Goal: Information Seeking & Learning: Compare options

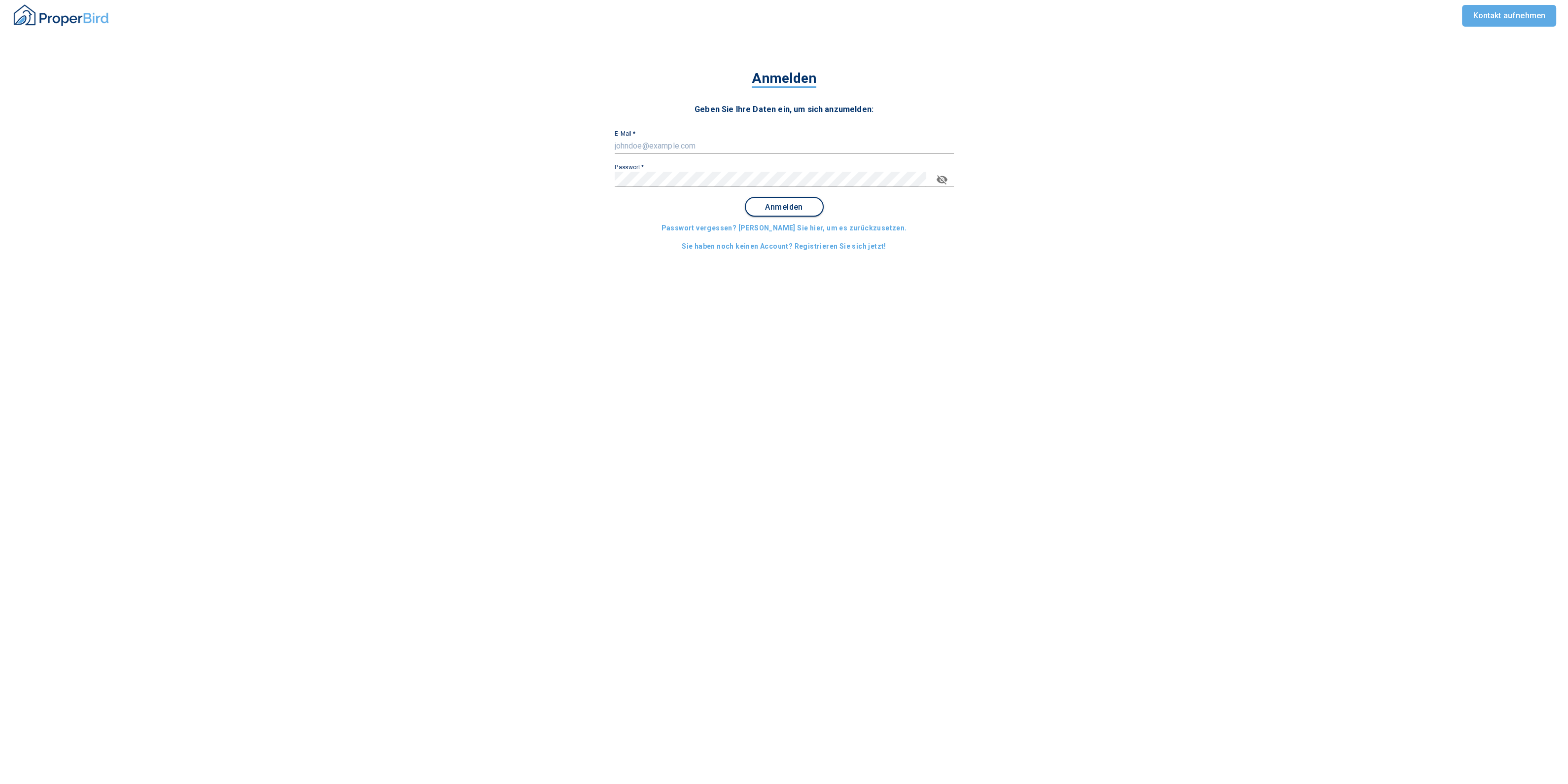
type input "[EMAIL_ADDRESS][DOMAIN_NAME]"
click at [771, 206] on span "Anmelden" at bounding box center [784, 206] width 61 height 9
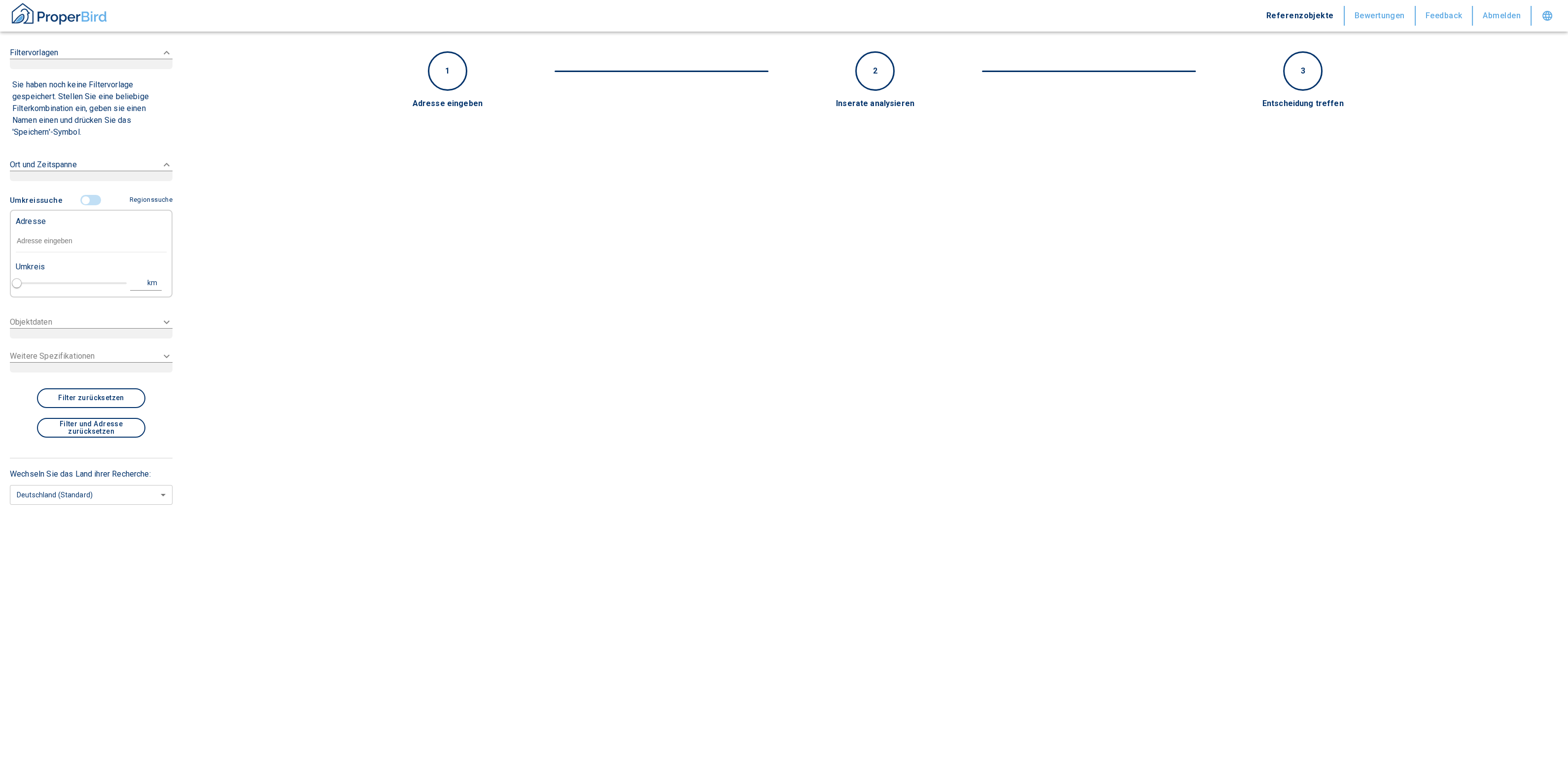
type input "2020"
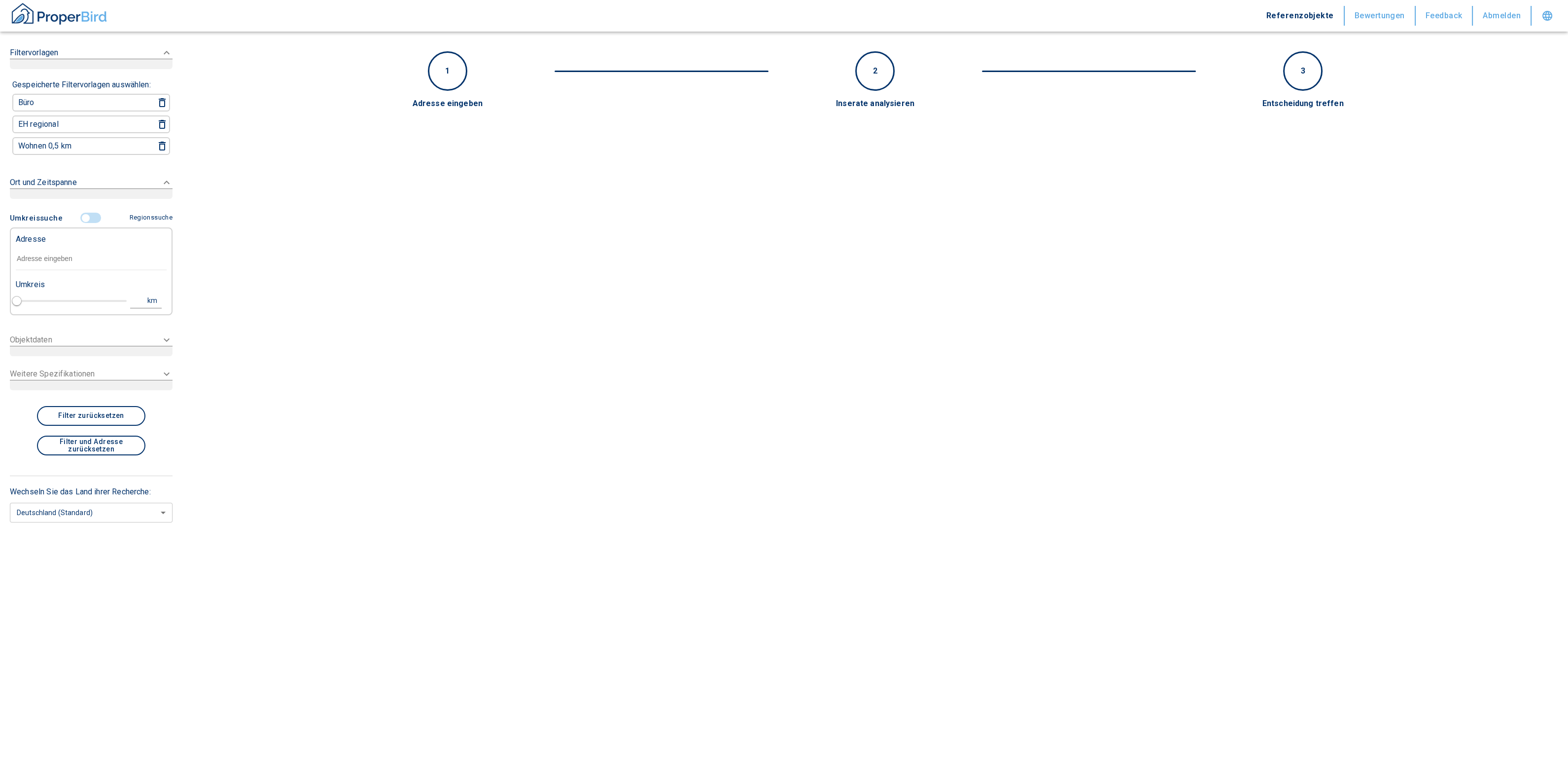
click at [87, 213] on input "controlled" at bounding box center [85, 218] width 29 height 11
click at [65, 251] on div at bounding box center [91, 259] width 151 height 17
click at [48, 258] on input "text" at bounding box center [91, 260] width 151 height 9
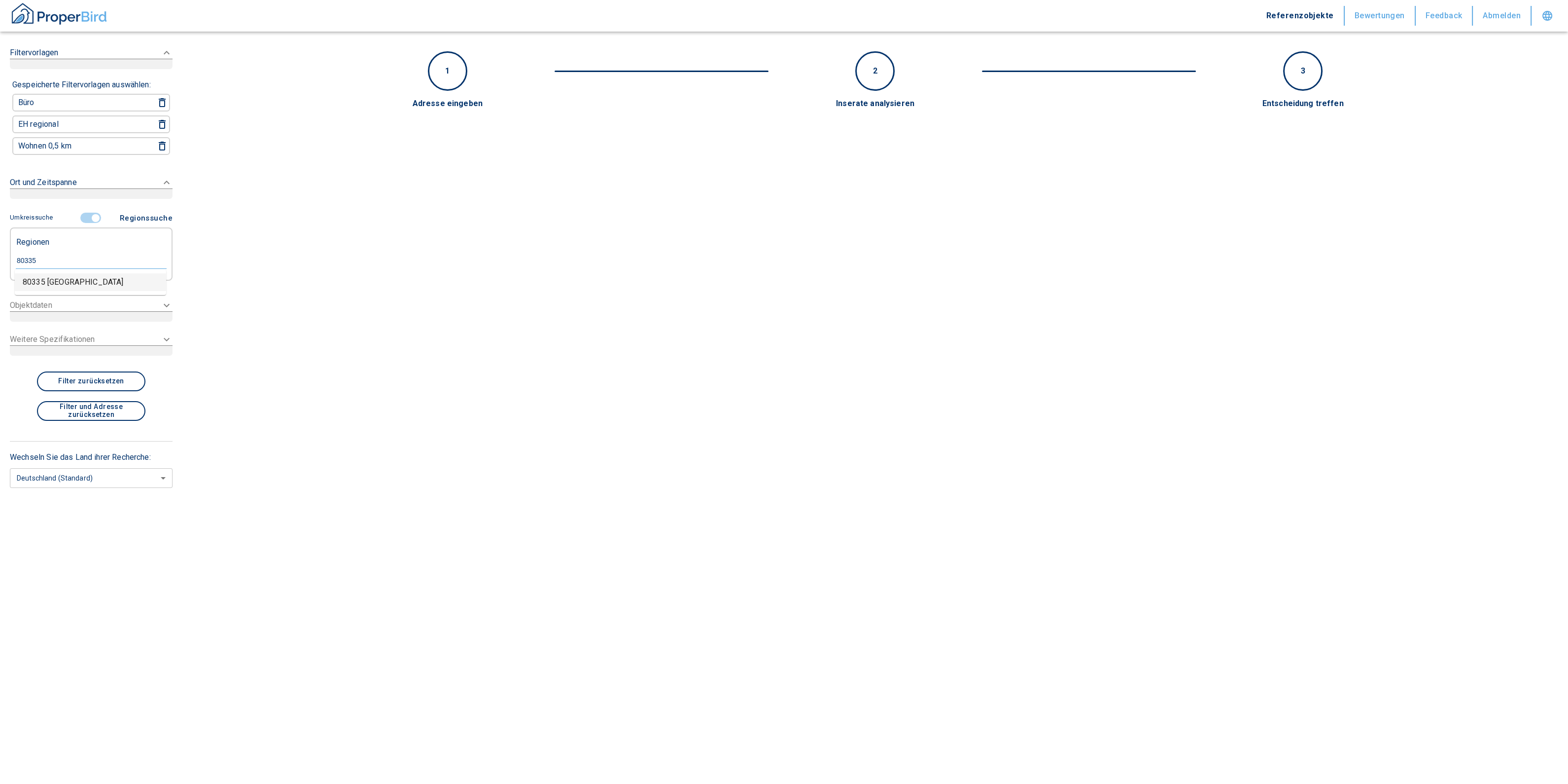
click at [45, 285] on li "80335 [GEOGRAPHIC_DATA]" at bounding box center [90, 282] width 151 height 17
type input "80335"
type input "2020"
type input "80335 [GEOGRAPHIC_DATA]"
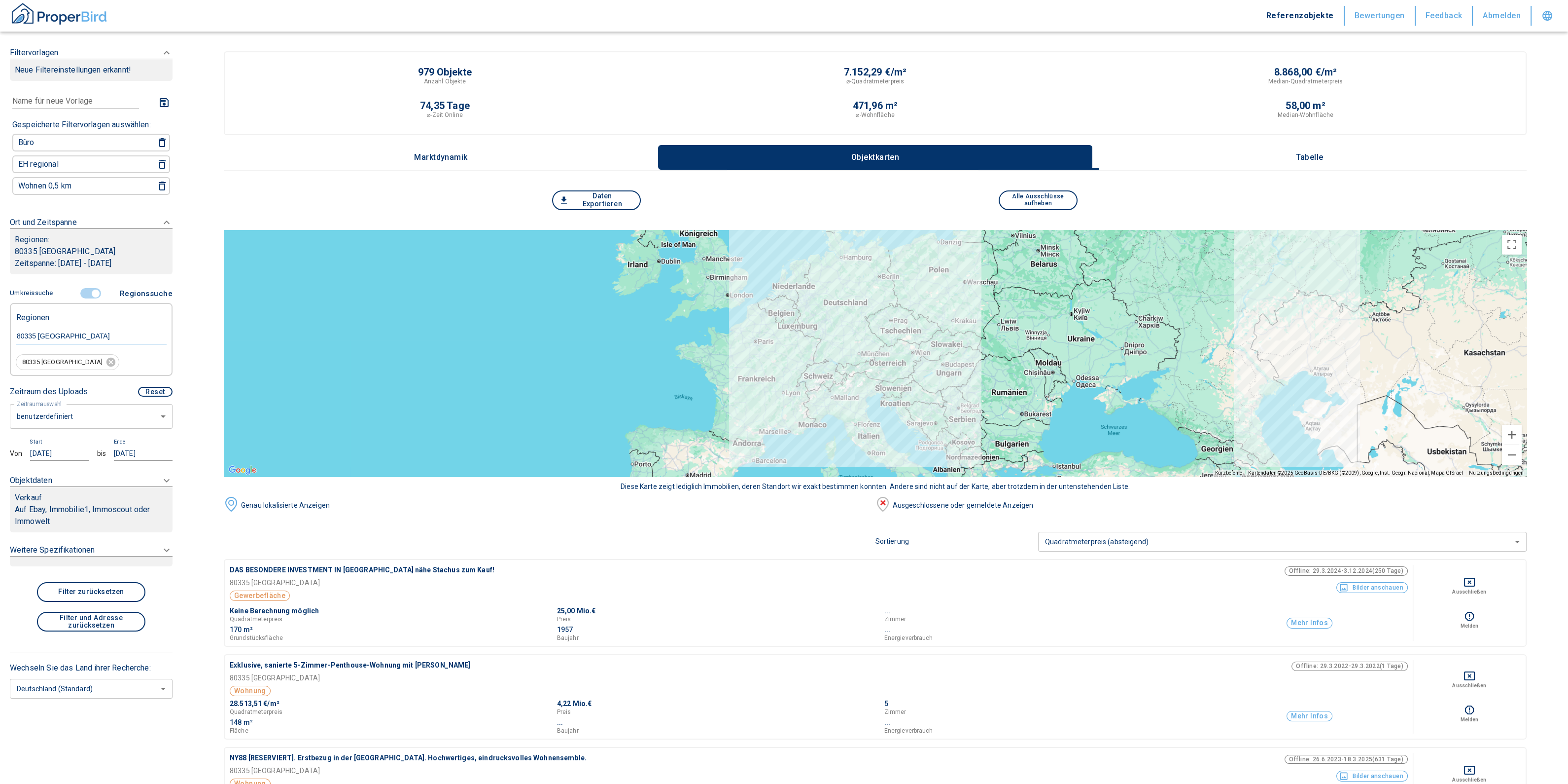
click at [64, 478] on li "letzte 6 Monate" at bounding box center [91, 475] width 163 height 17
type input "2020"
type input "6"
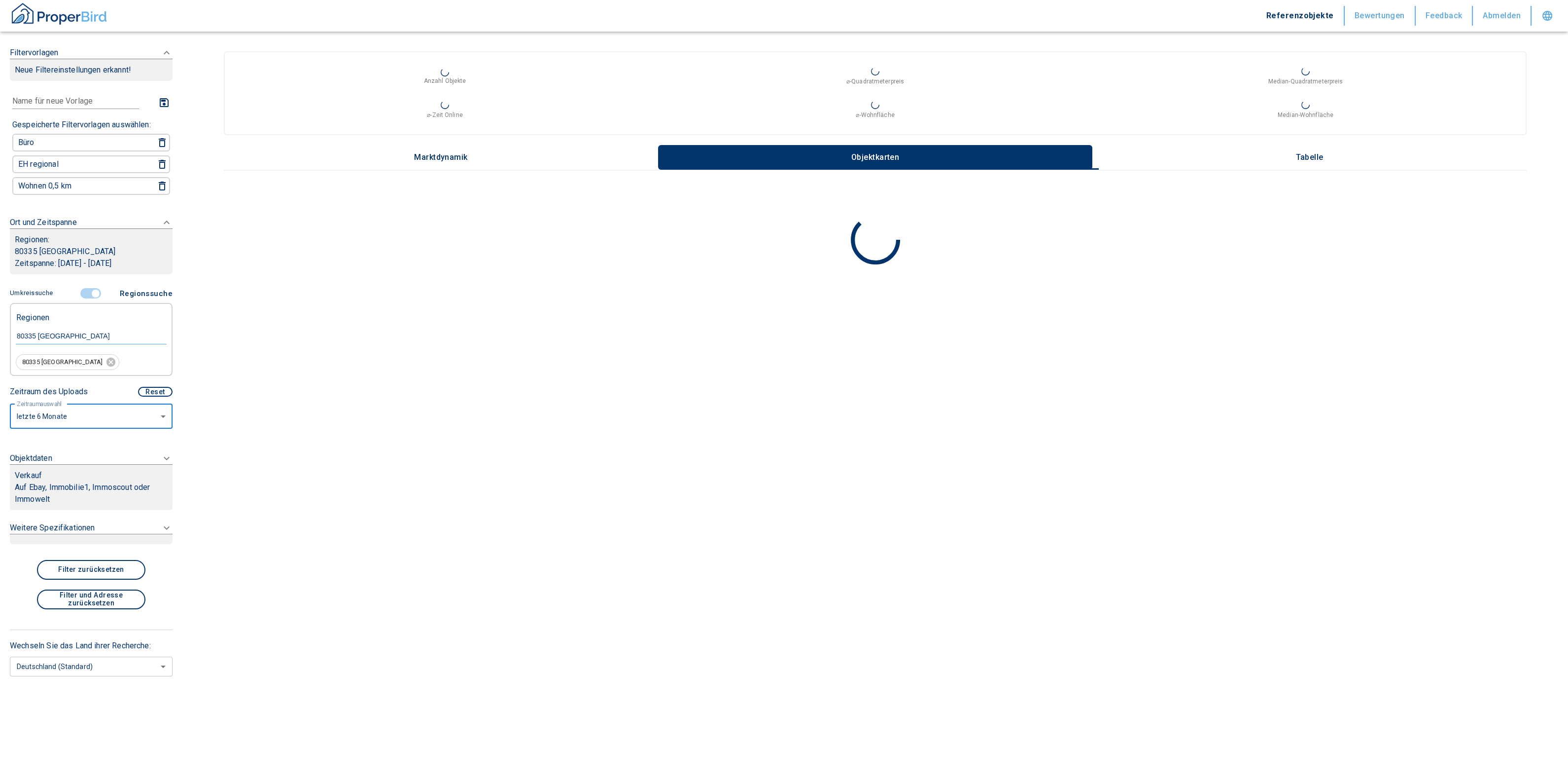
click at [89, 493] on p "Auf Ebay, Immobilie1, Immoscout oder Immowelt" at bounding box center [91, 494] width 153 height 24
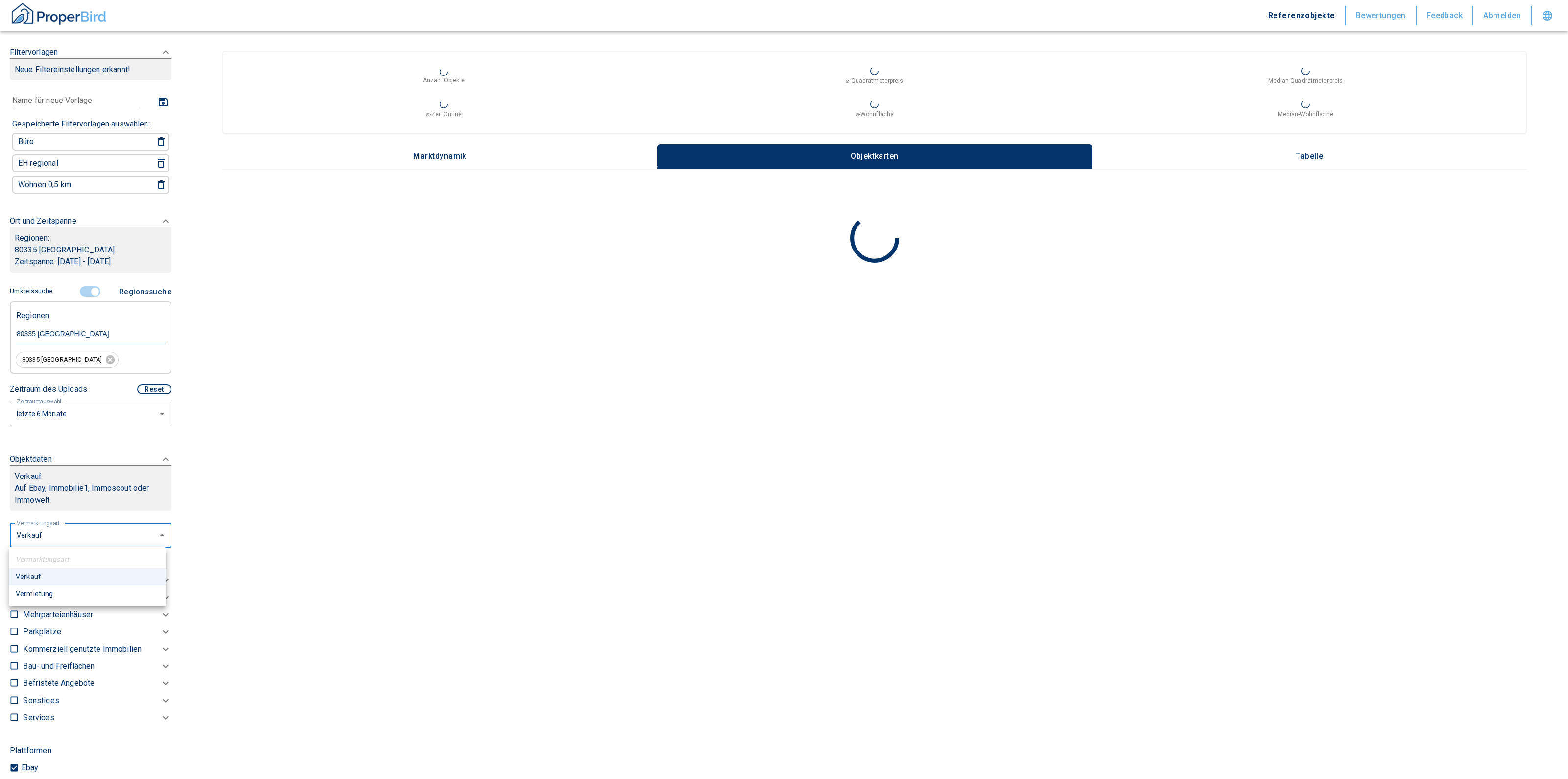
click at [57, 536] on body "Referenzobjekte Bewertungen Feedback Abmelden Filtervorlagen Neue Filtereinstel…" at bounding box center [784, 389] width 1568 height 779
click at [42, 589] on li "Vermietung" at bounding box center [87, 593] width 157 height 17
type input "rent"
type input "2020"
click at [17, 597] on input "checkbox" at bounding box center [14, 597] width 9 height 9
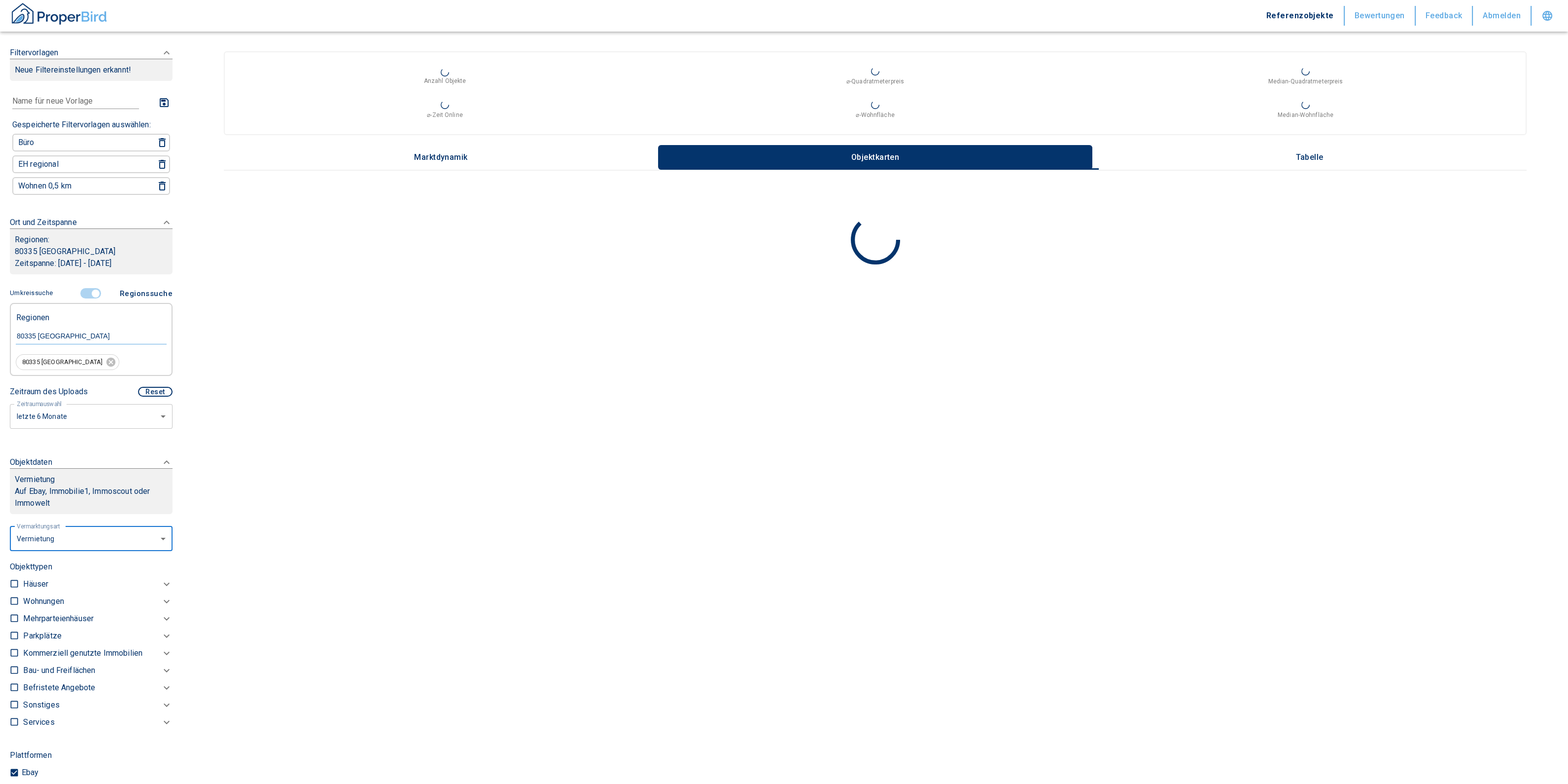
checkbox input "true"
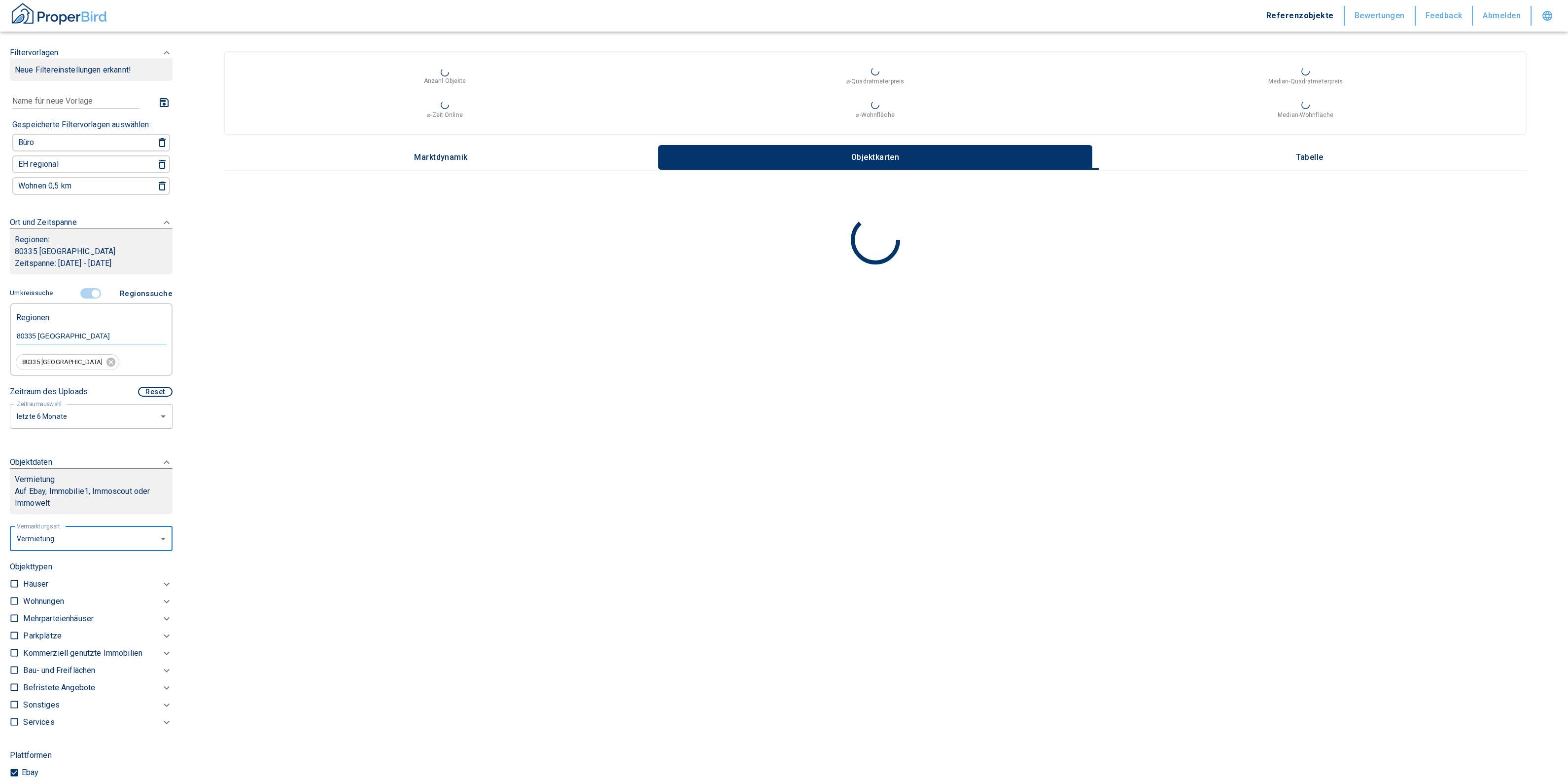
checkbox input "true"
type input "2020"
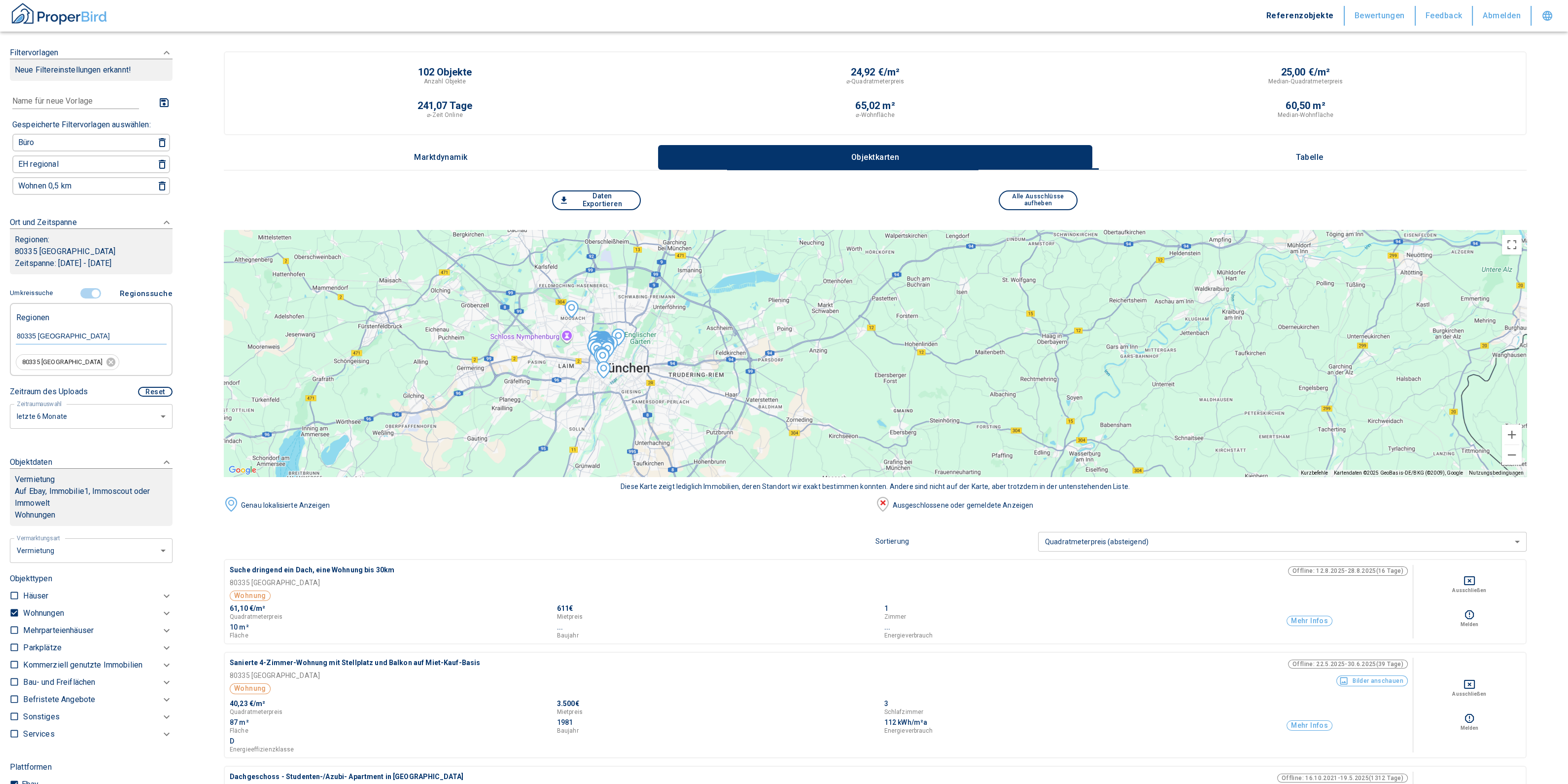
click at [580, 302] on img at bounding box center [572, 309] width 25 height 25
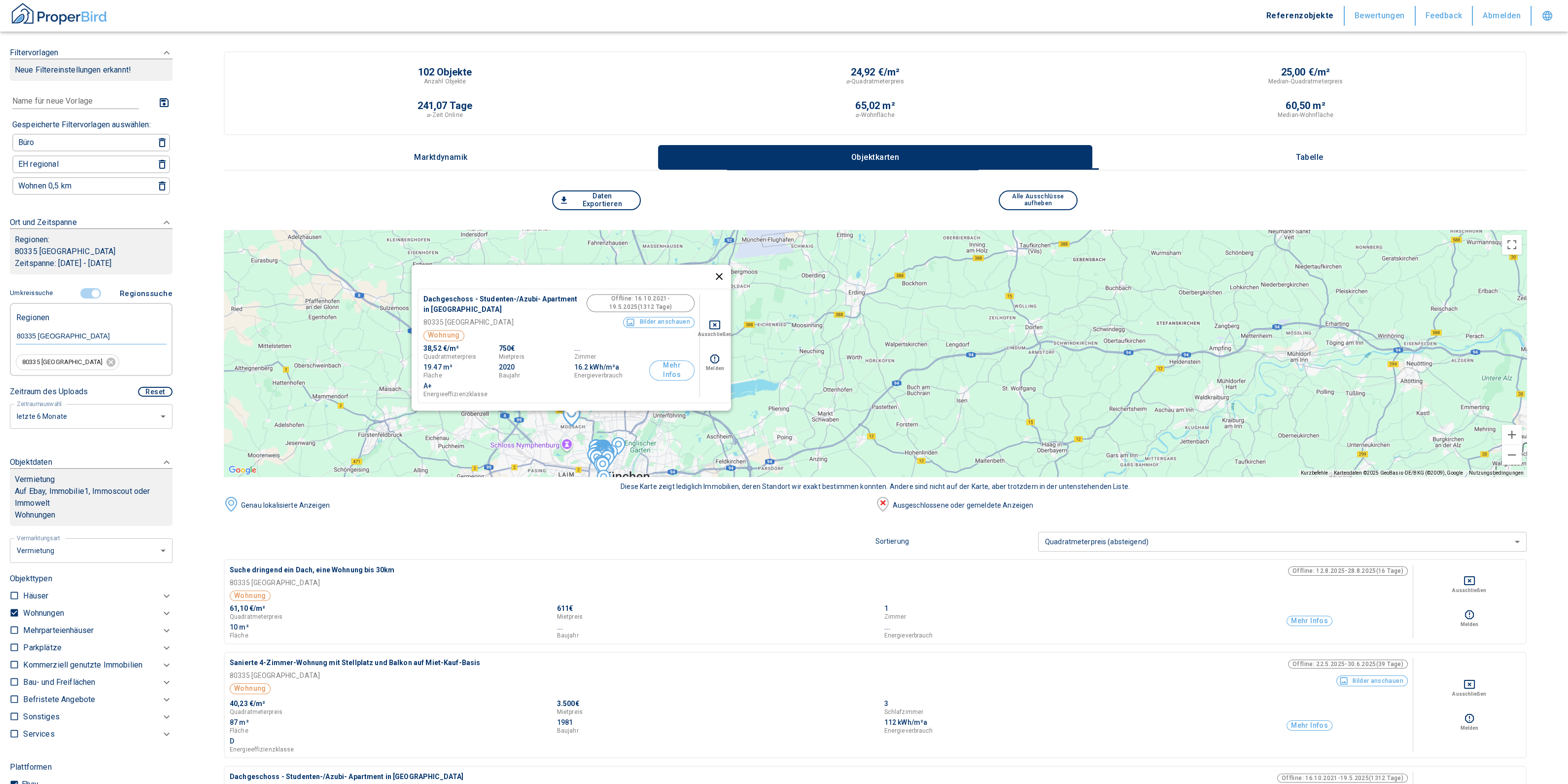
click at [720, 269] on button "Schließen" at bounding box center [720, 276] width 24 height 24
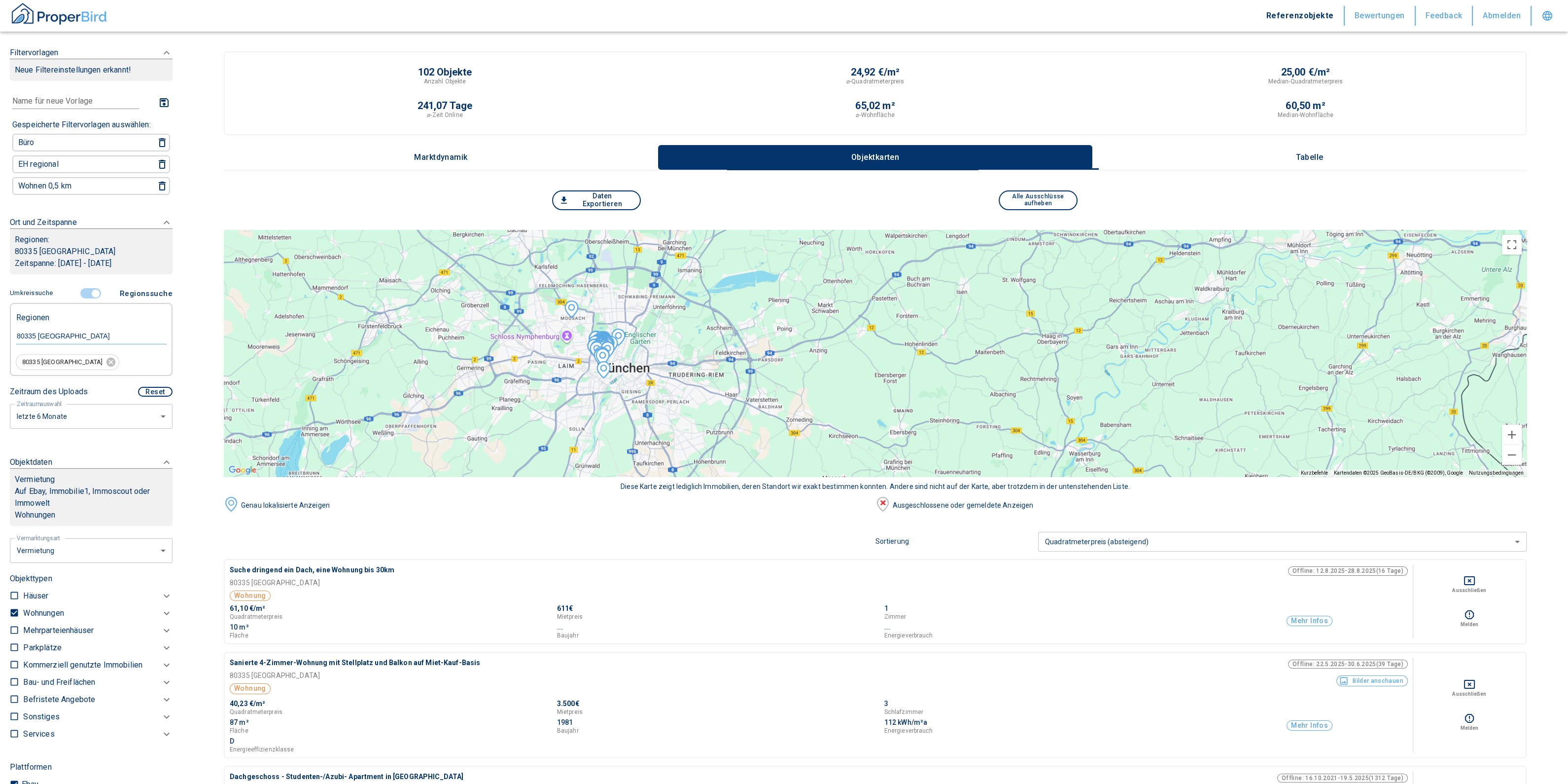
click at [574, 306] on img at bounding box center [572, 309] width 25 height 25
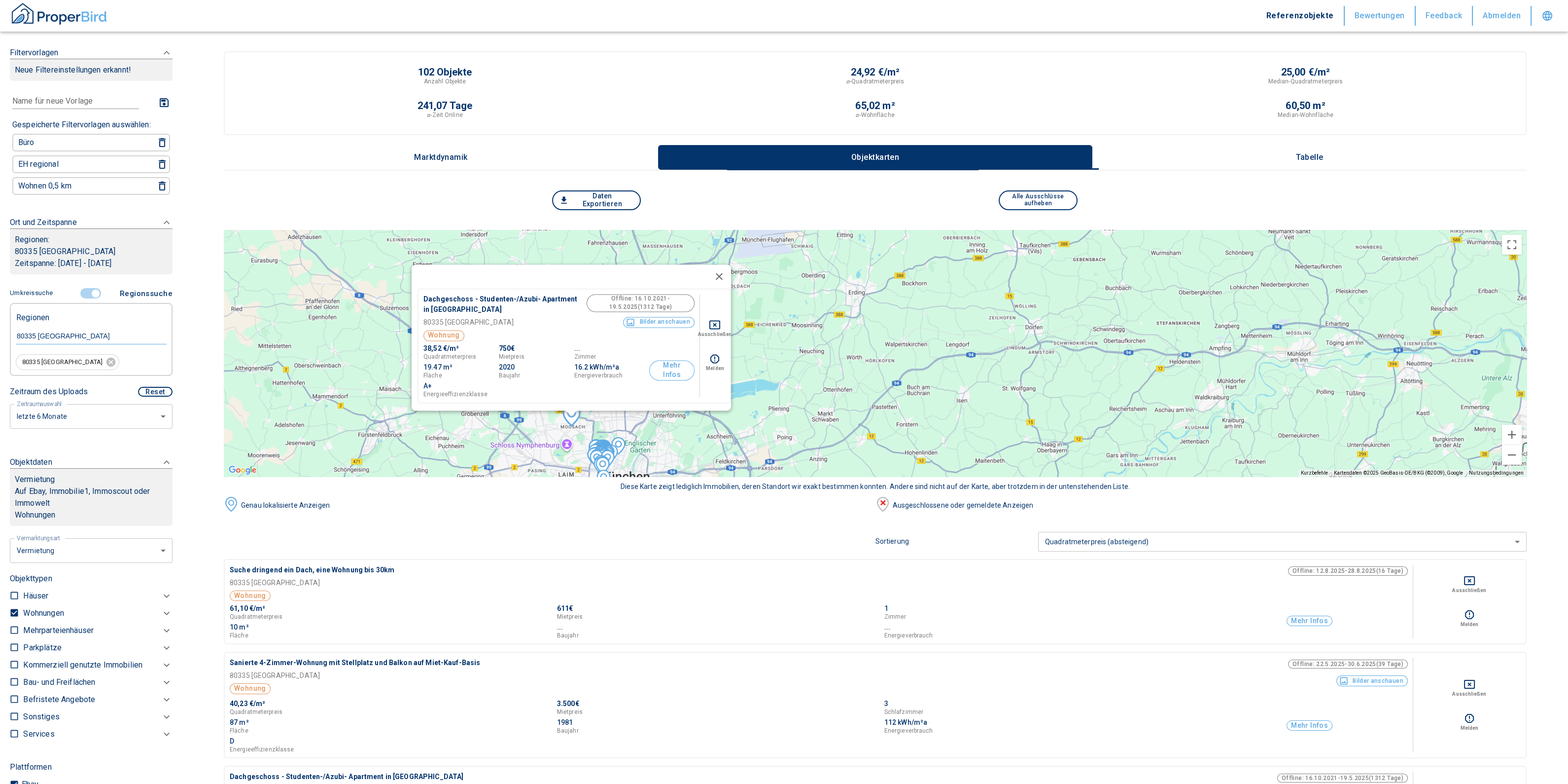
click at [709, 323] on icon "Deselect for this search" at bounding box center [715, 324] width 11 height 9
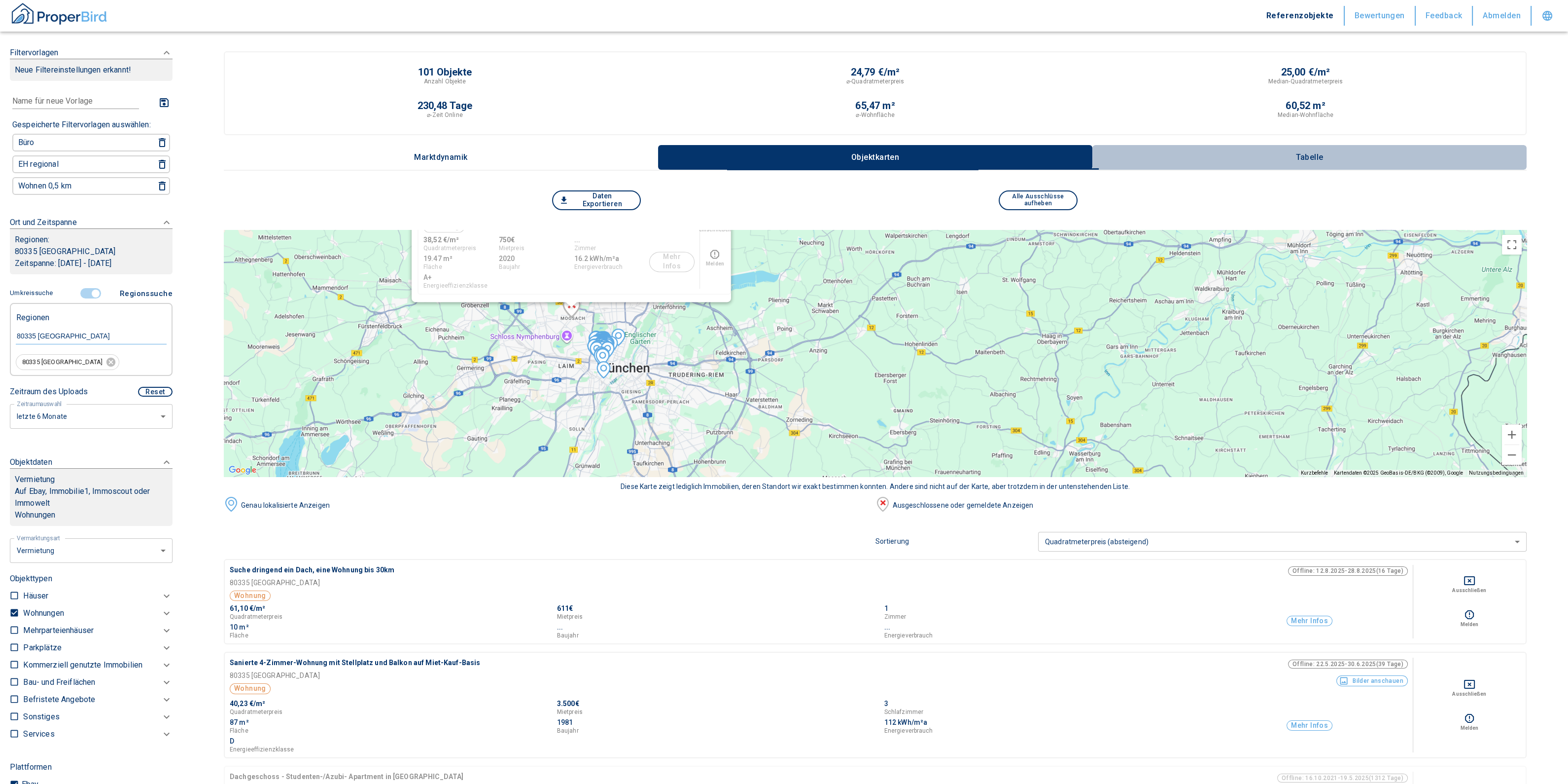
click at [1322, 152] on button "Tabelle" at bounding box center [1309, 157] width 434 height 25
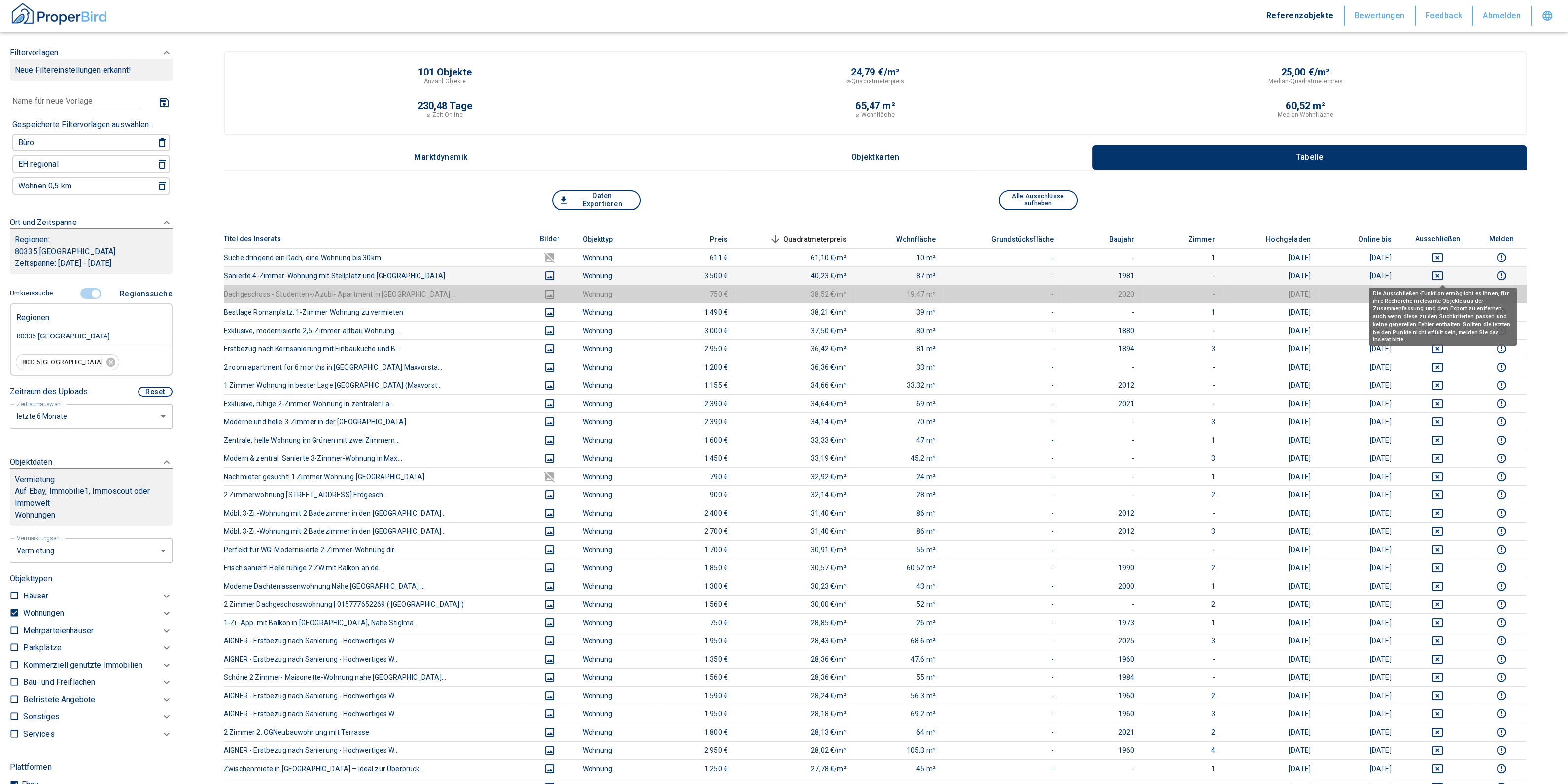
click at [1441, 275] on icon "deselect this listing" at bounding box center [1438, 275] width 12 height 12
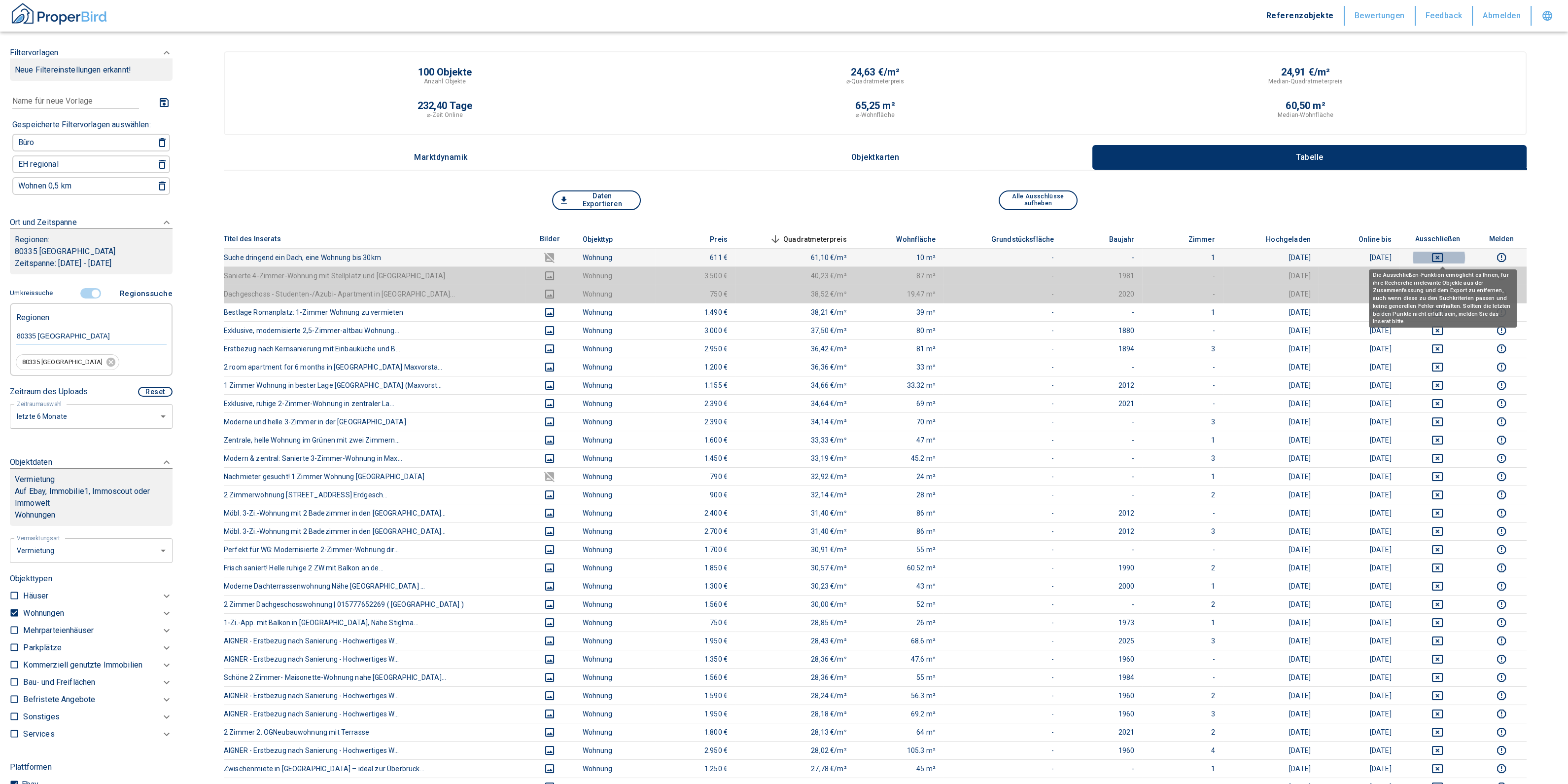
click at [1444, 255] on icon "deselect this listing" at bounding box center [1438, 257] width 12 height 12
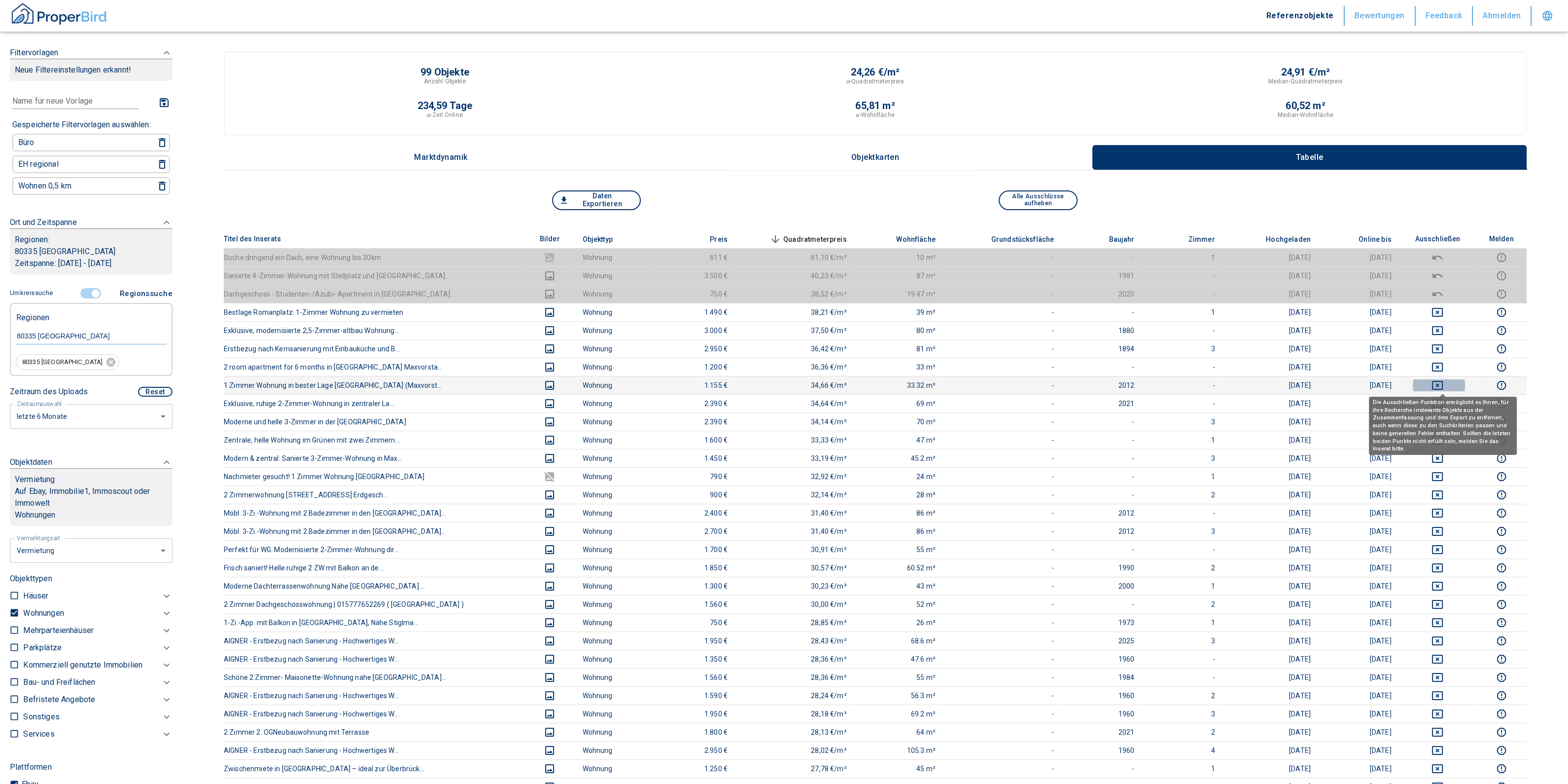
click at [1438, 381] on icon "deselect this listing" at bounding box center [1438, 384] width 11 height 9
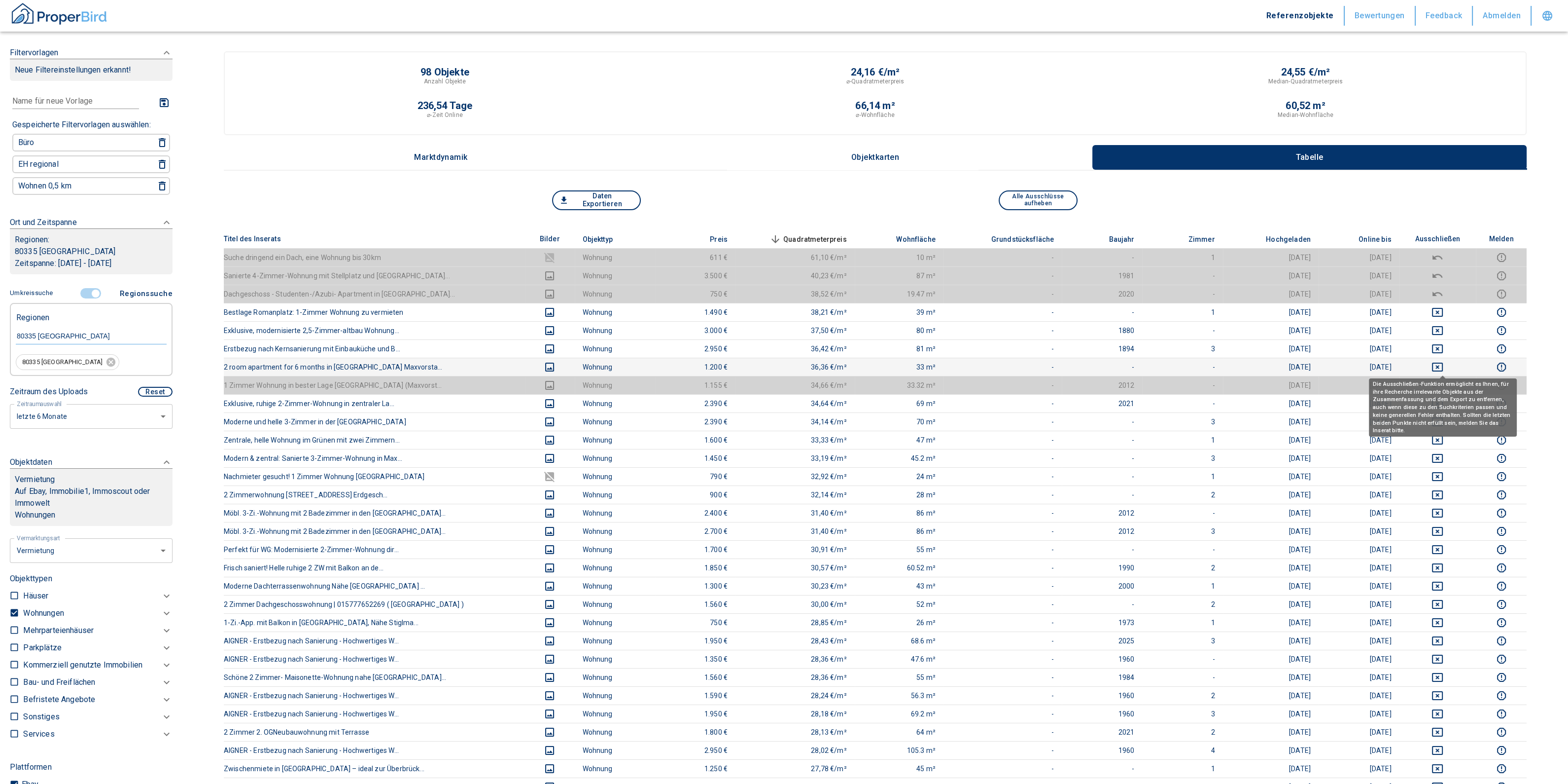
click at [1443, 369] on icon "deselect this listing" at bounding box center [1438, 366] width 11 height 9
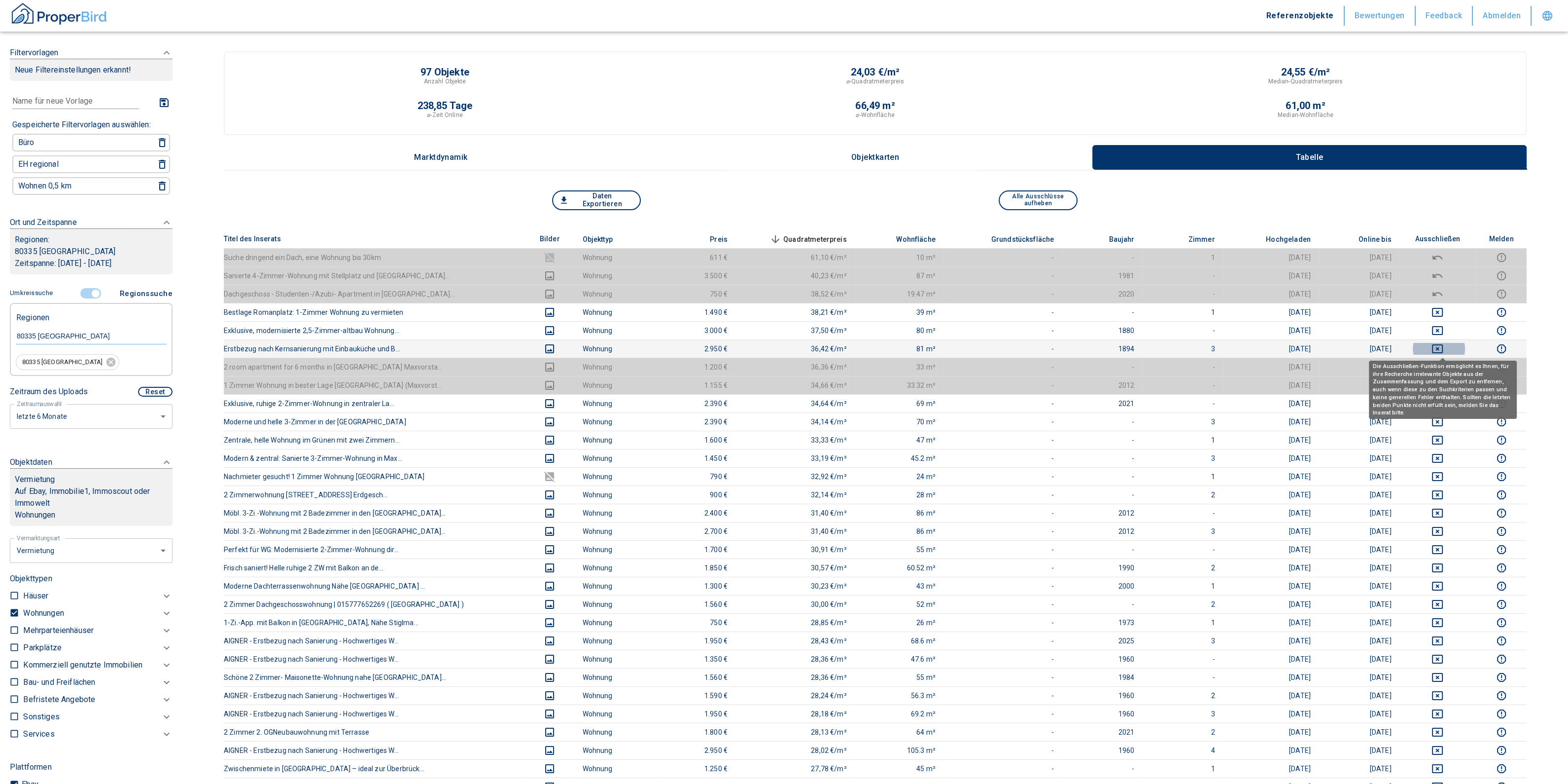
click at [1444, 349] on icon "deselect this listing" at bounding box center [1438, 348] width 12 height 12
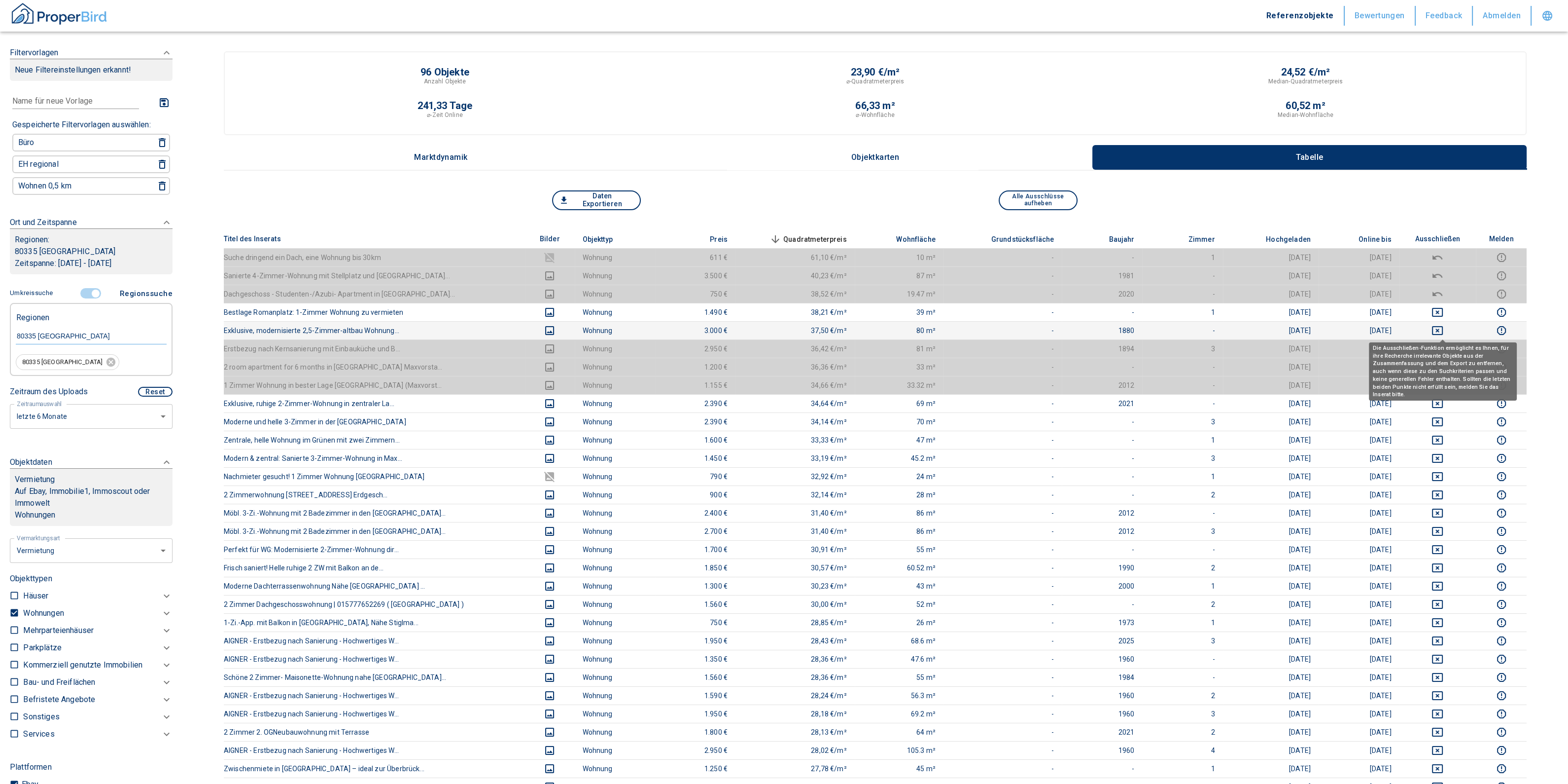
drag, startPoint x: 1442, startPoint y: 329, endPoint x: 1443, endPoint y: 319, distance: 10.0
click at [1442, 329] on icon "deselect this listing" at bounding box center [1438, 330] width 12 height 12
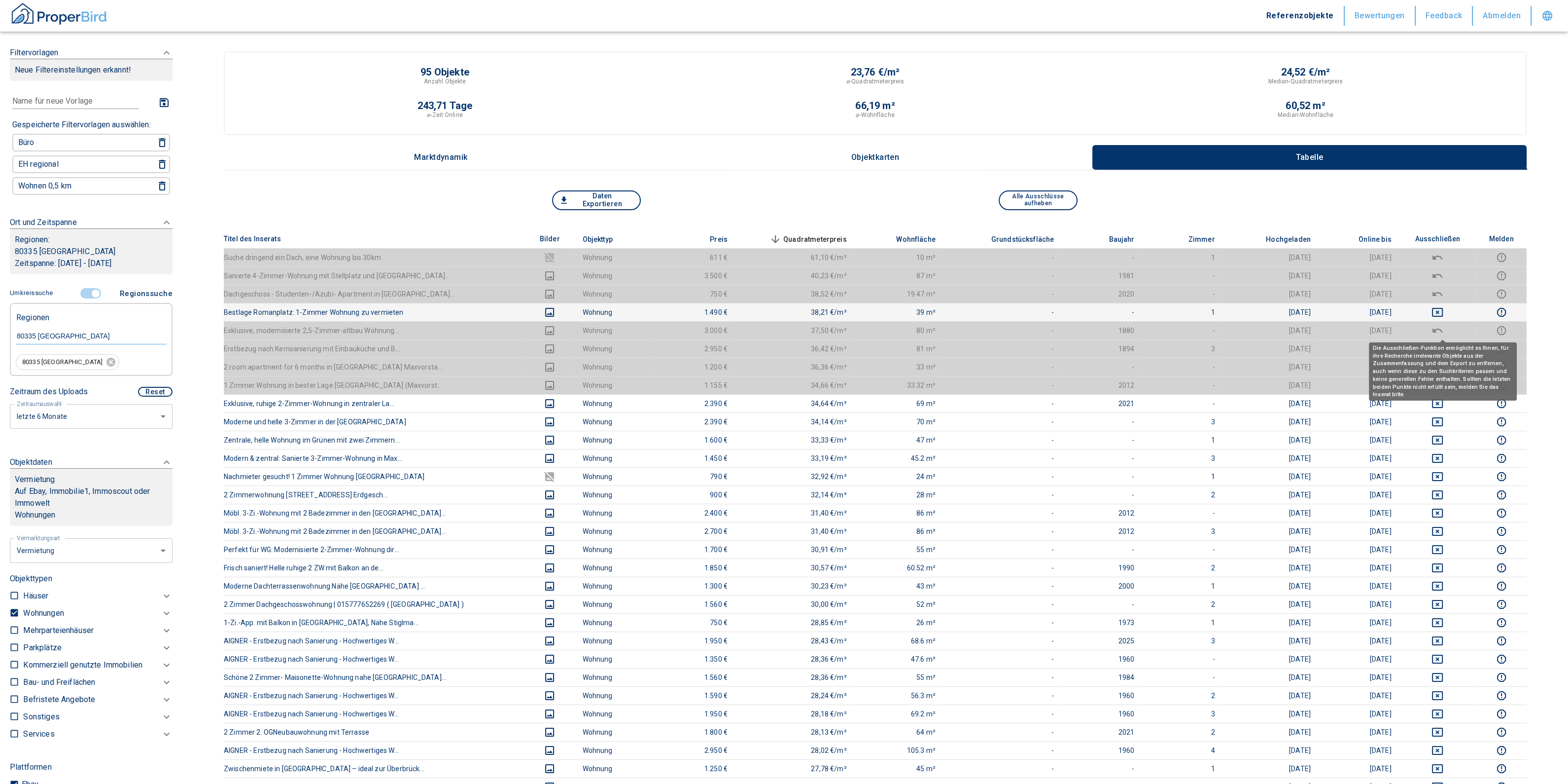
click at [1447, 305] on td at bounding box center [1438, 312] width 77 height 18
click at [1444, 306] on icon "deselect this listing" at bounding box center [1438, 312] width 12 height 12
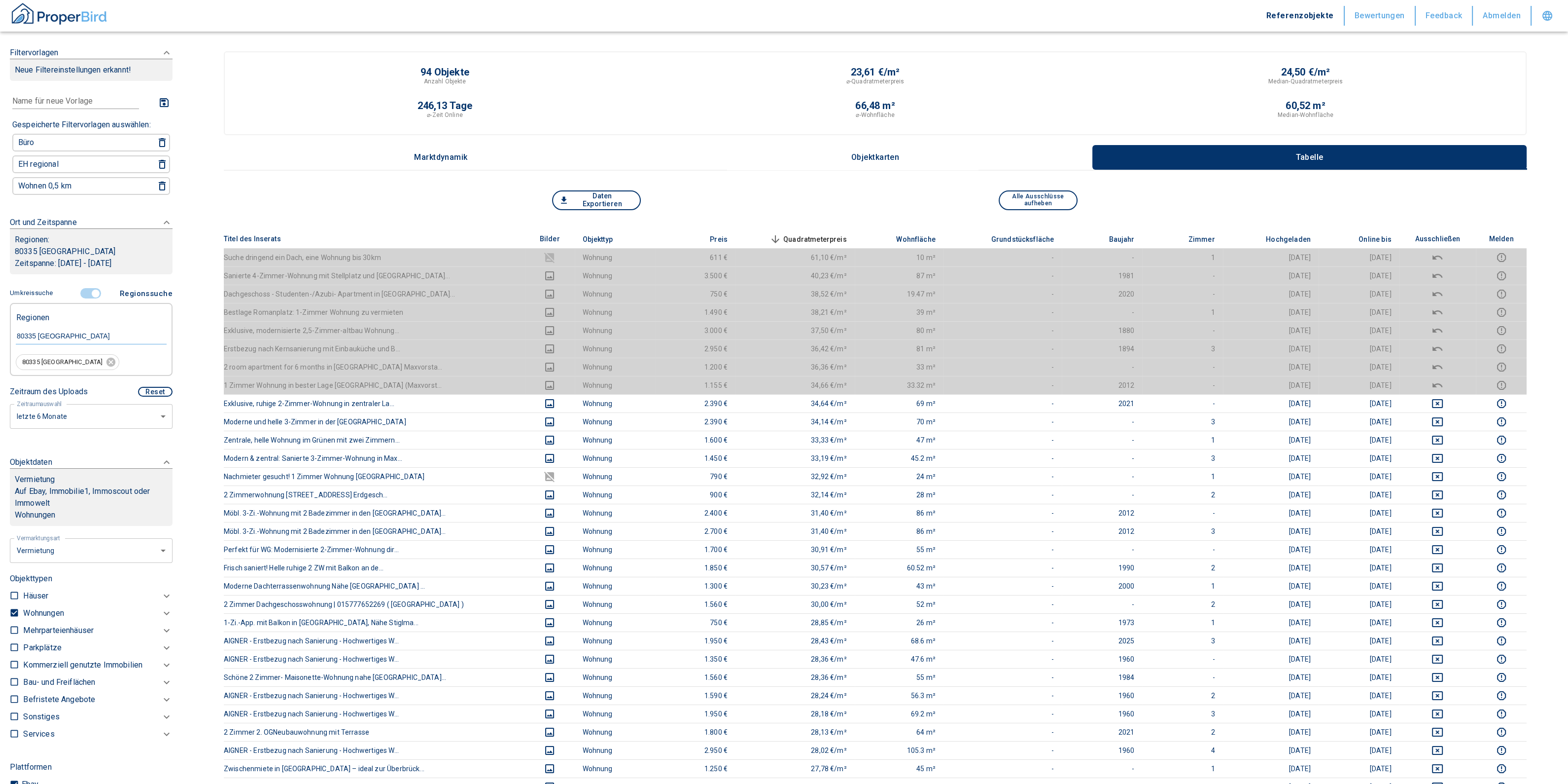
click at [783, 235] on span "Quadratmeterpreis sorted descending" at bounding box center [807, 239] width 79 height 12
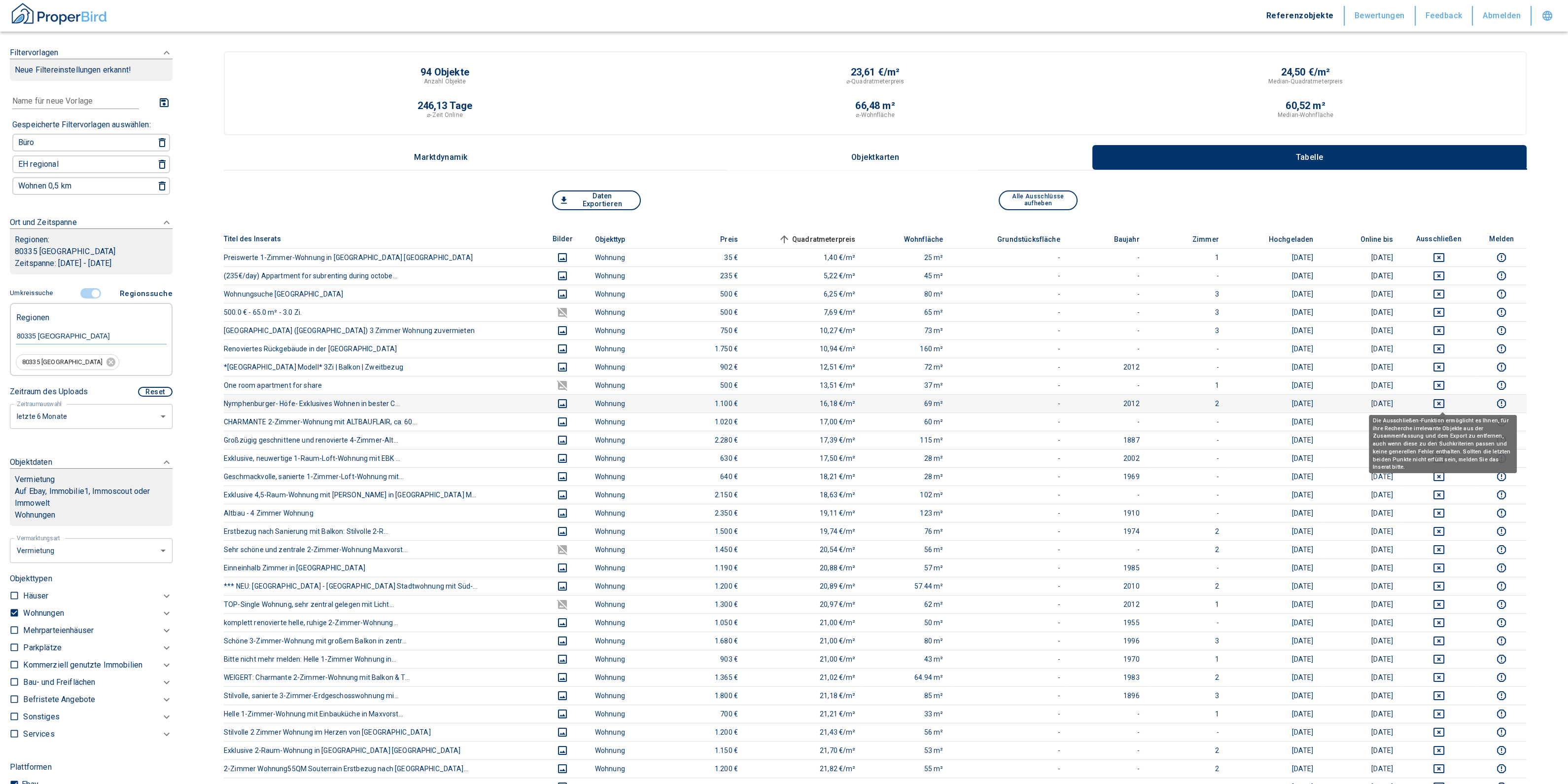
click at [1441, 399] on icon "deselect this listing" at bounding box center [1439, 403] width 11 height 9
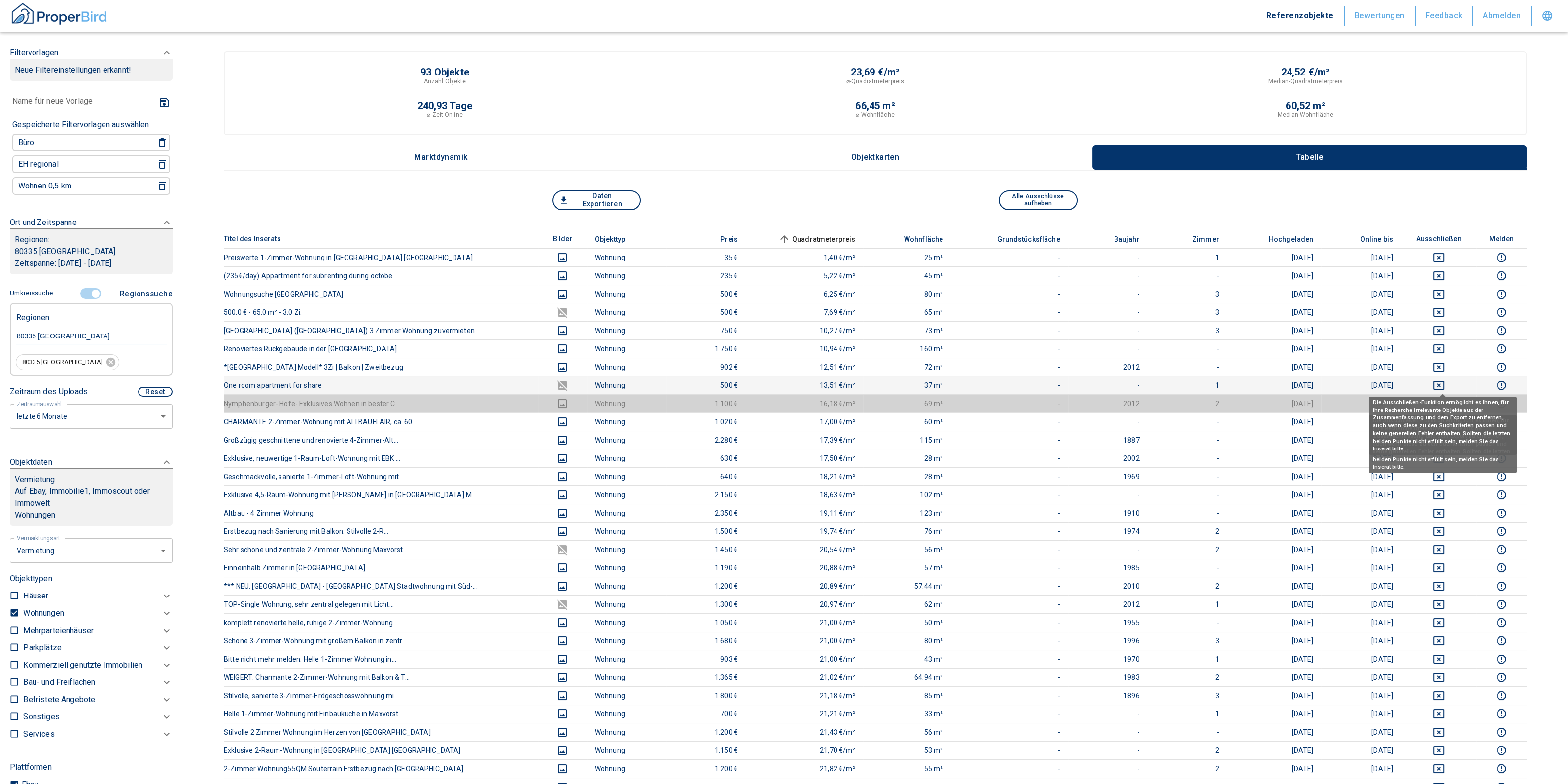
click at [1445, 386] on icon "deselect this listing" at bounding box center [1439, 384] width 12 height 12
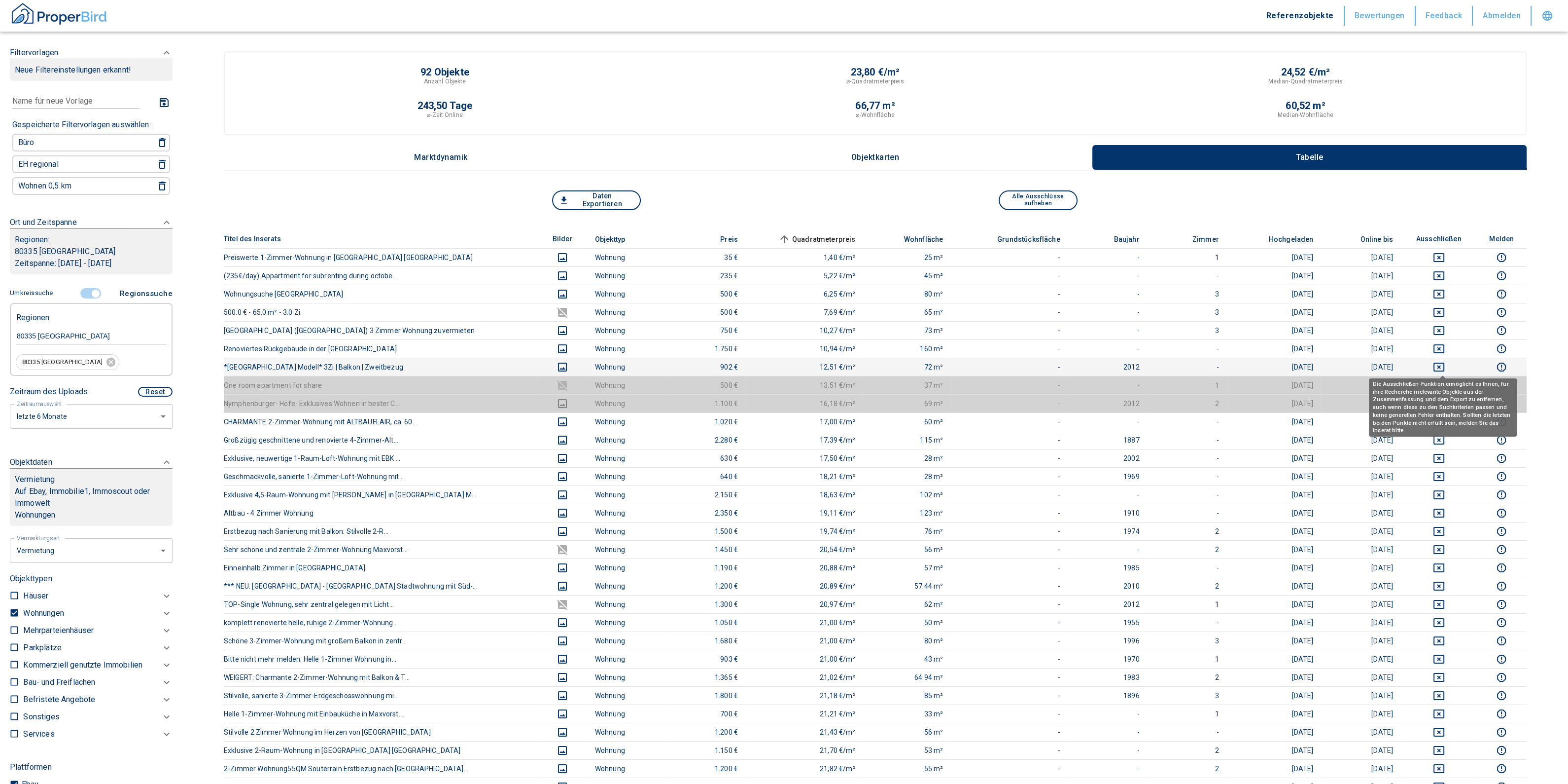
click at [1444, 369] on icon "deselect this listing" at bounding box center [1439, 366] width 12 height 12
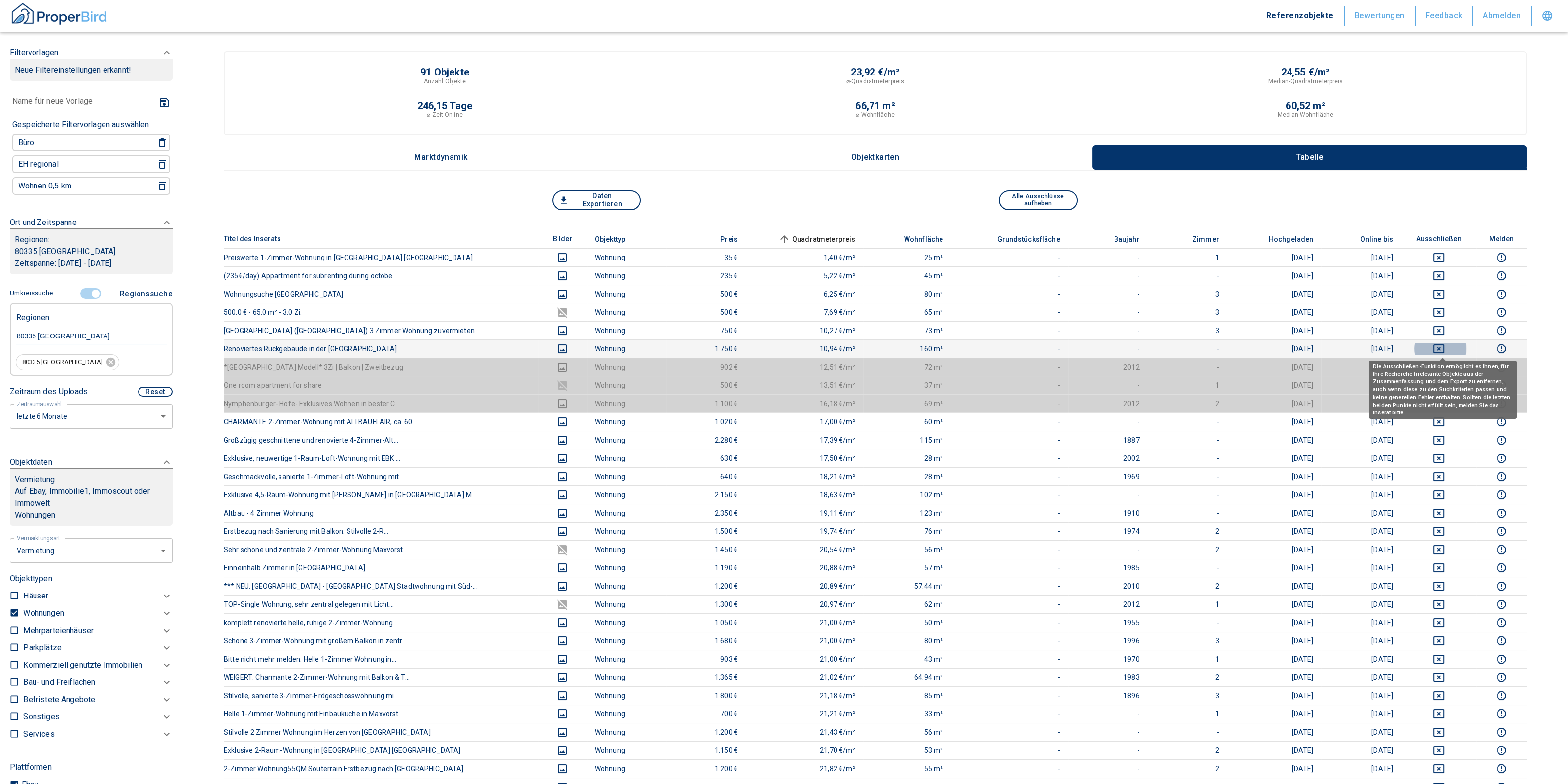
click at [1445, 343] on icon "deselect this listing" at bounding box center [1439, 348] width 12 height 12
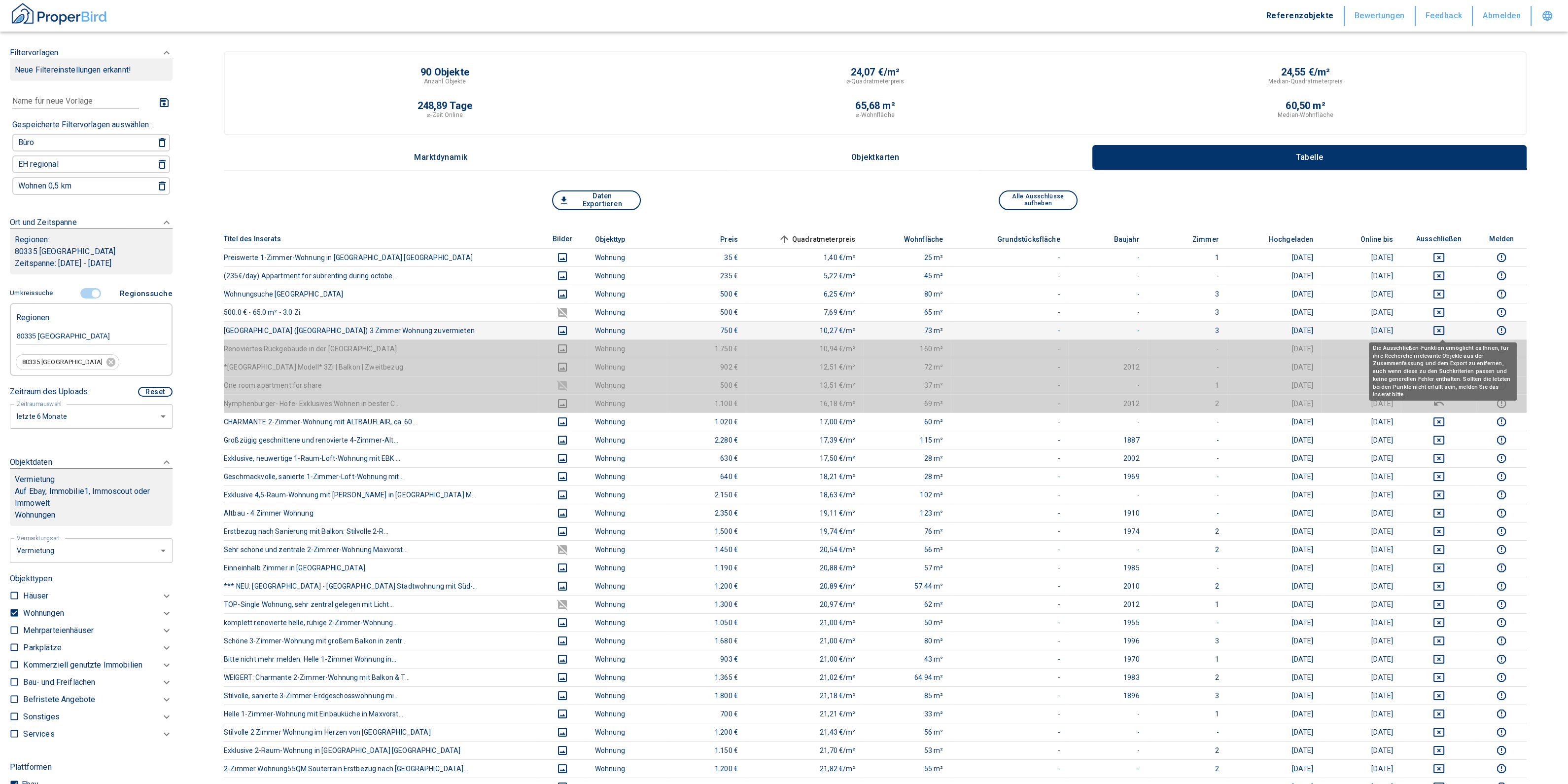
click at [1445, 328] on icon "deselect this listing" at bounding box center [1439, 330] width 11 height 9
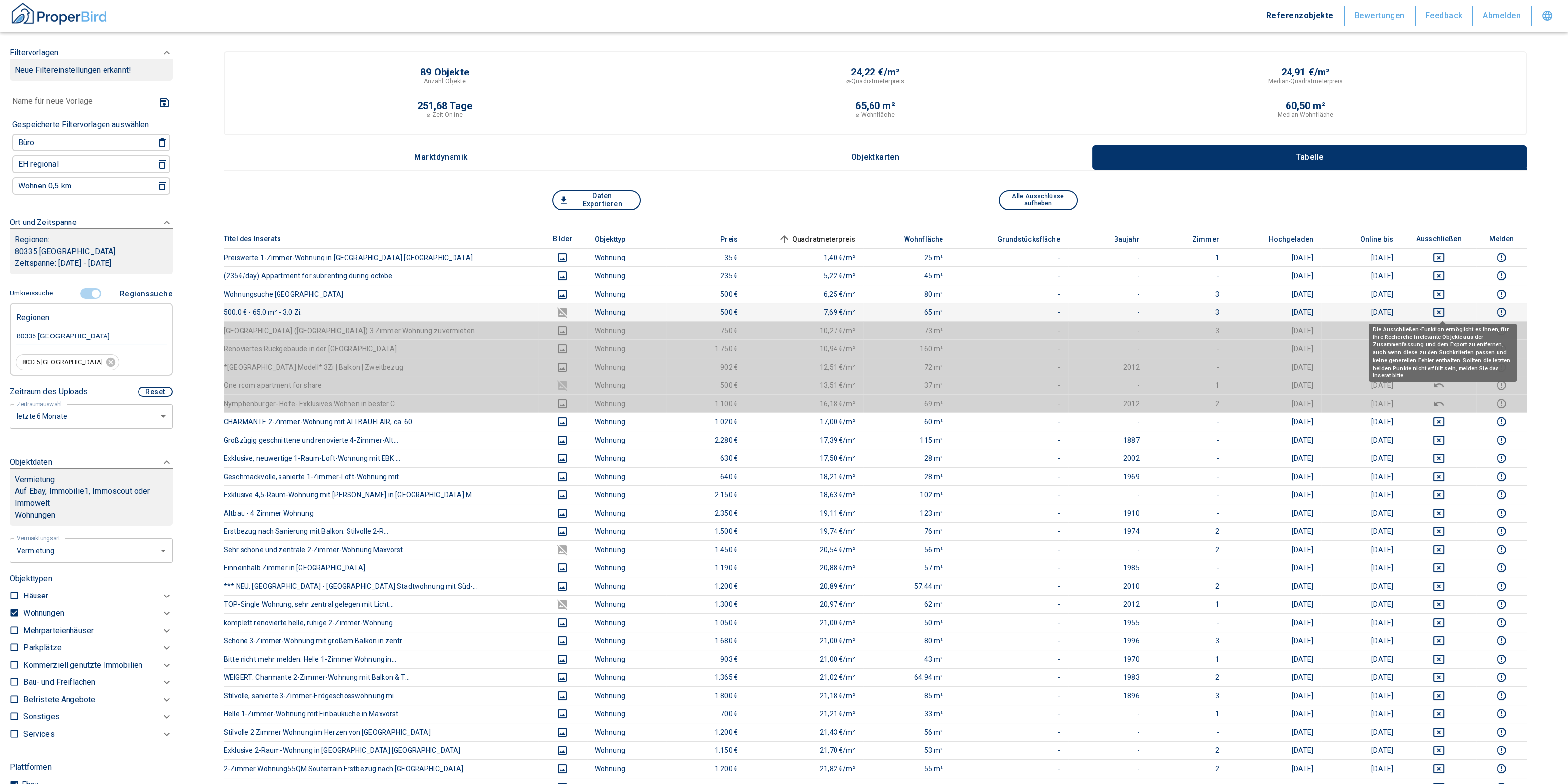
click at [1441, 310] on icon "deselect this listing" at bounding box center [1439, 312] width 12 height 12
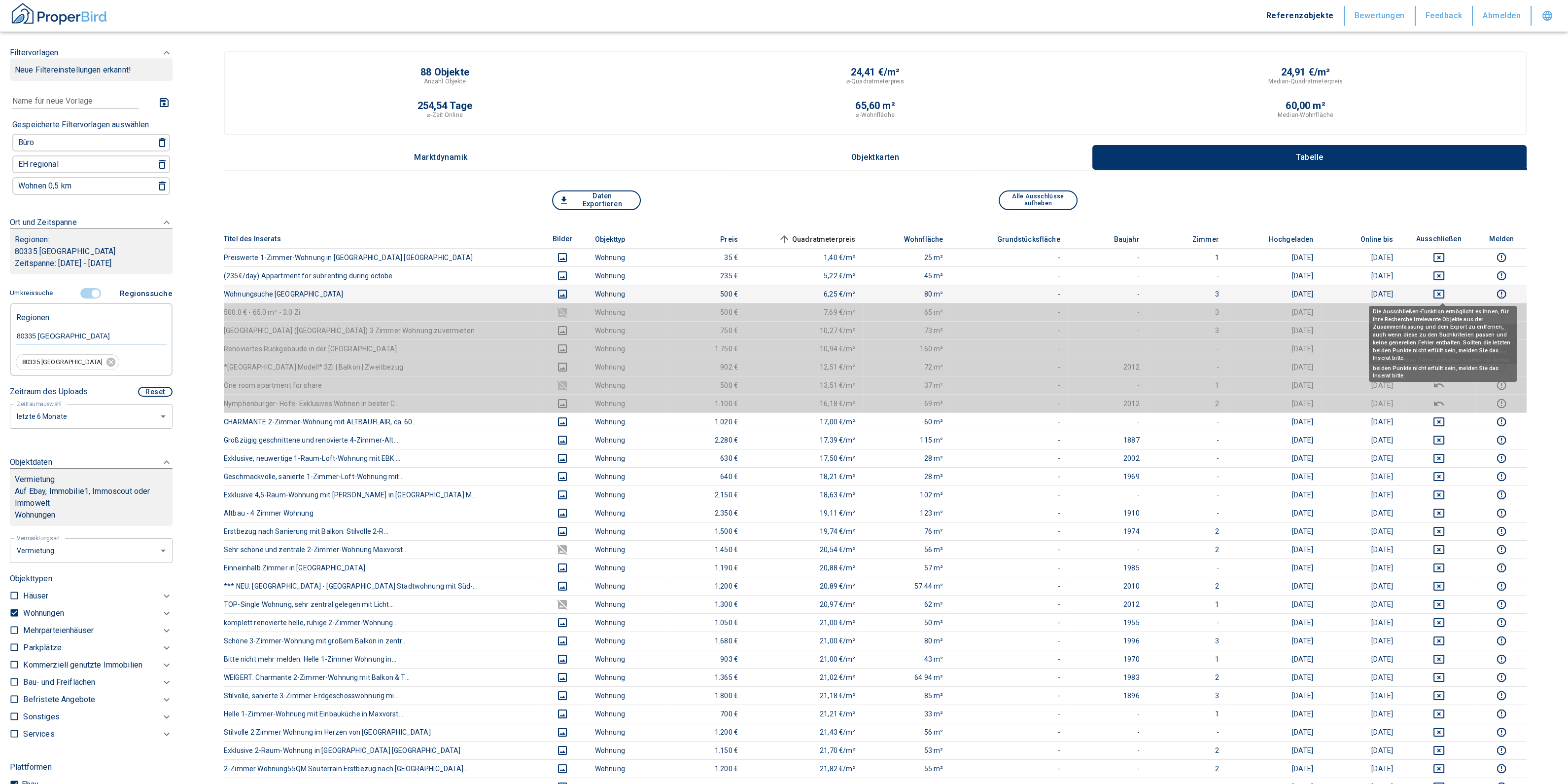
click at [1438, 290] on icon "deselect this listing" at bounding box center [1439, 294] width 12 height 12
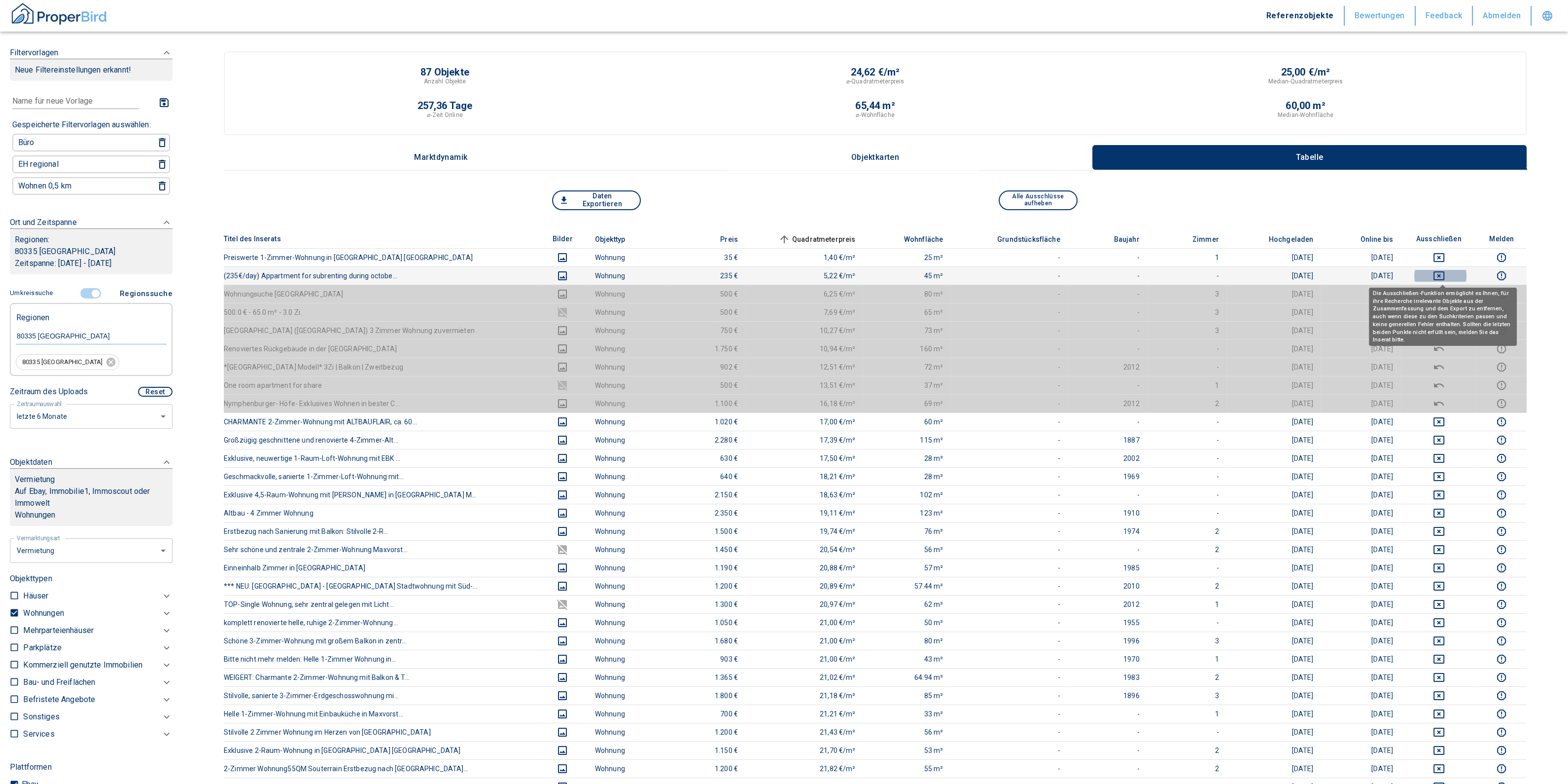
click at [1445, 275] on icon "deselect this listing" at bounding box center [1439, 275] width 12 height 12
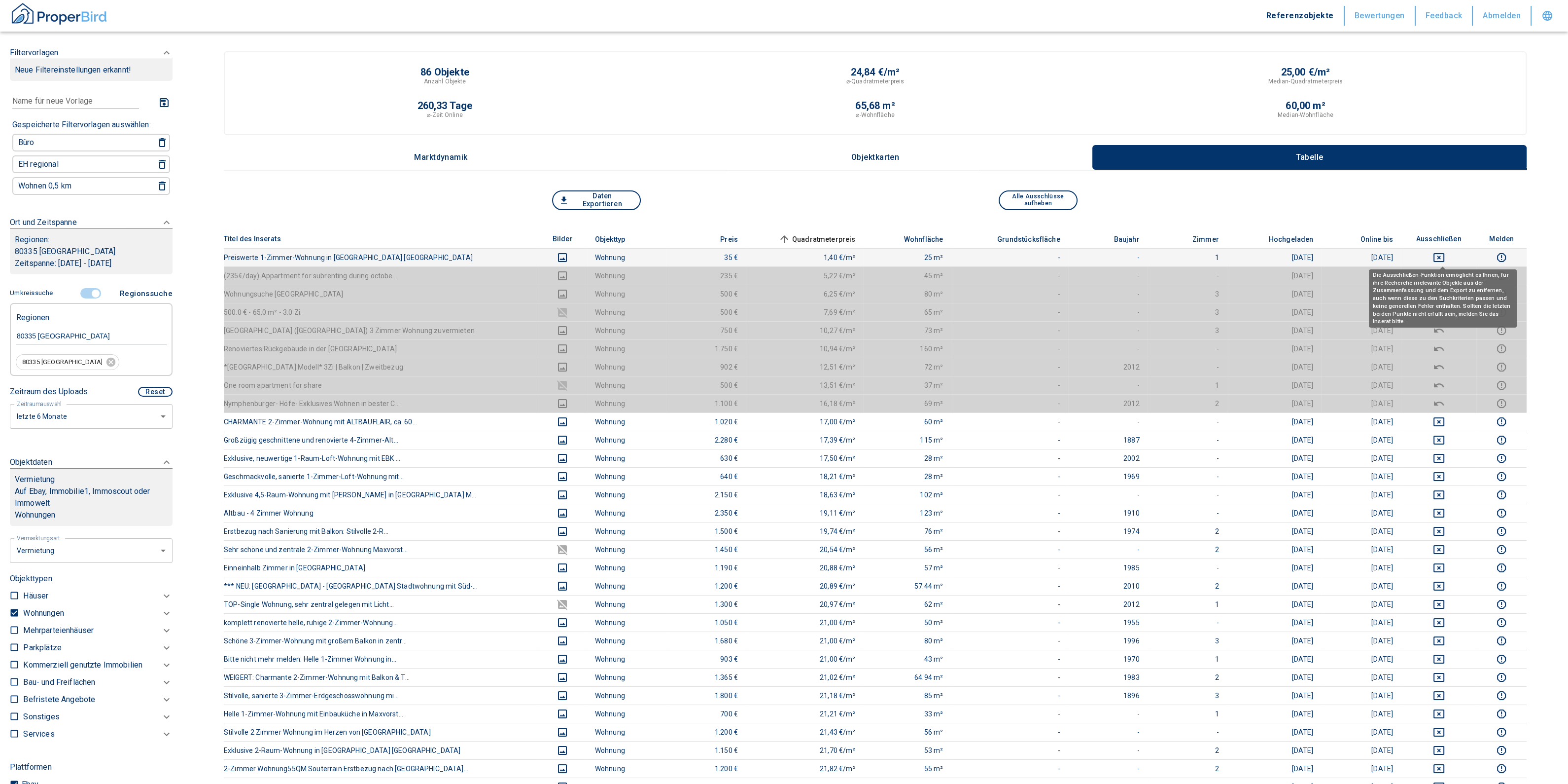
click at [1440, 255] on icon "deselect this listing" at bounding box center [1439, 257] width 12 height 12
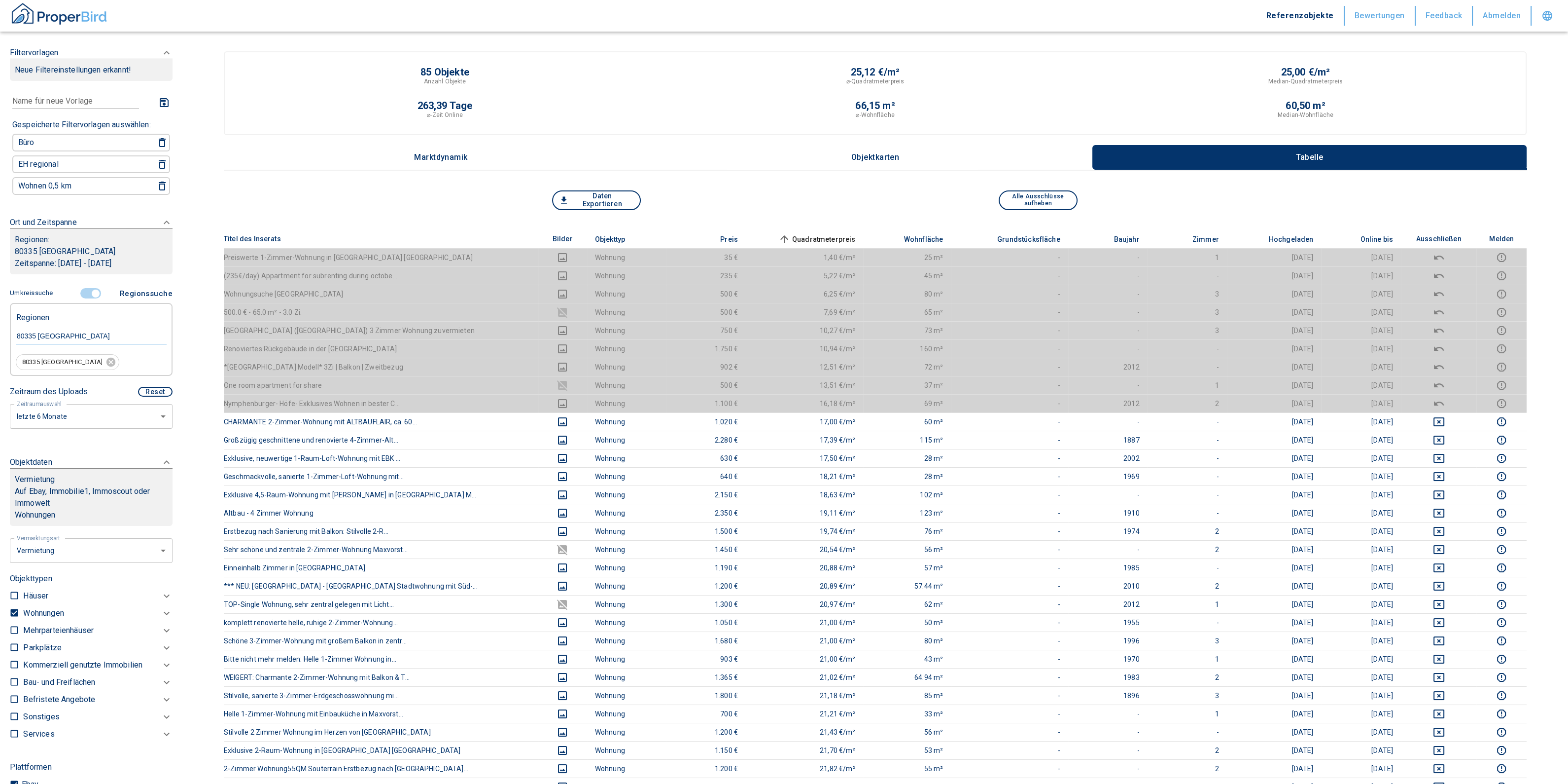
click at [801, 233] on span "Quadratmeterpreis sorted ascending" at bounding box center [816, 239] width 79 height 12
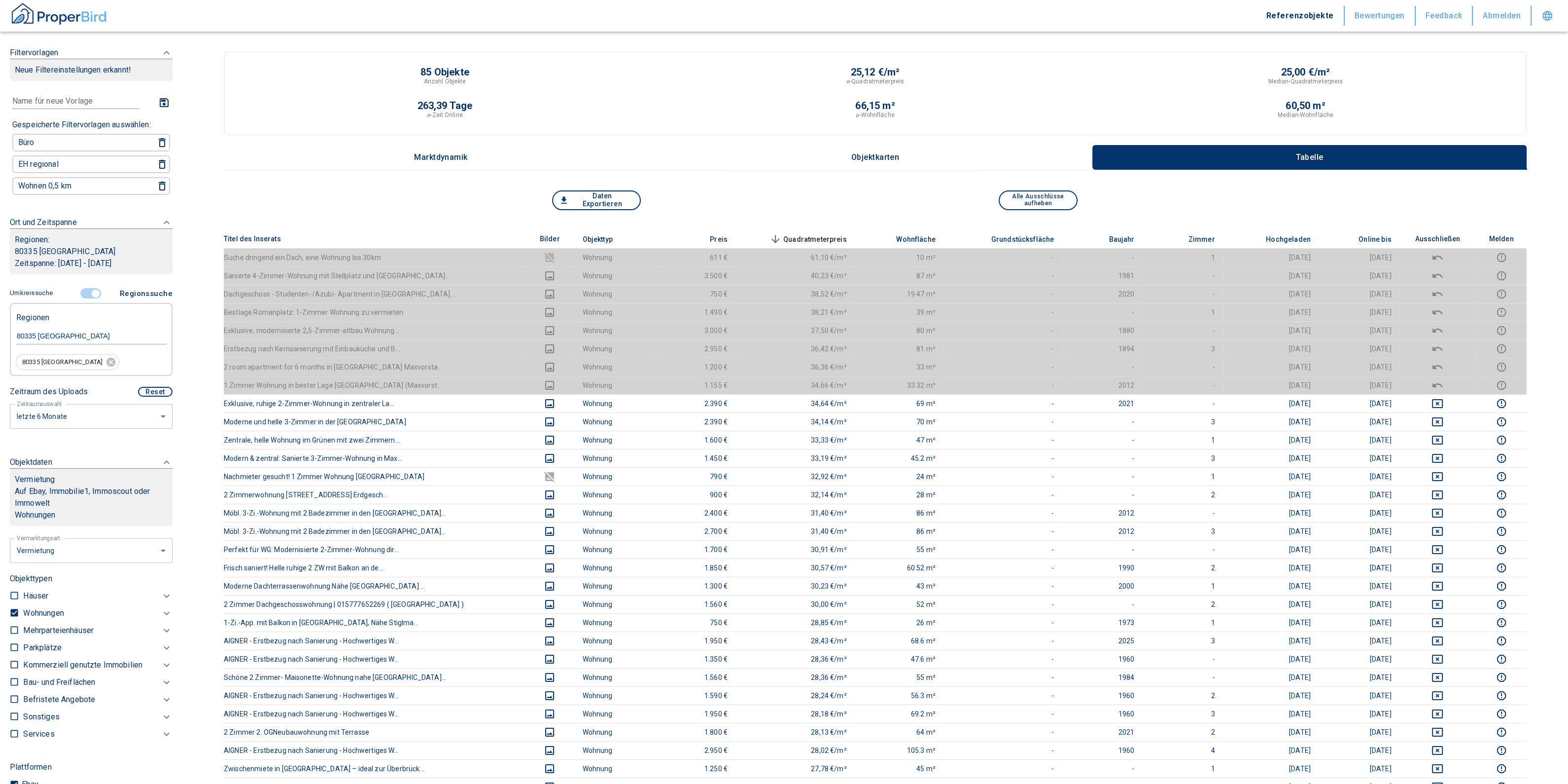
click at [786, 236] on span "Quadratmeterpreis sorted descending" at bounding box center [807, 239] width 79 height 12
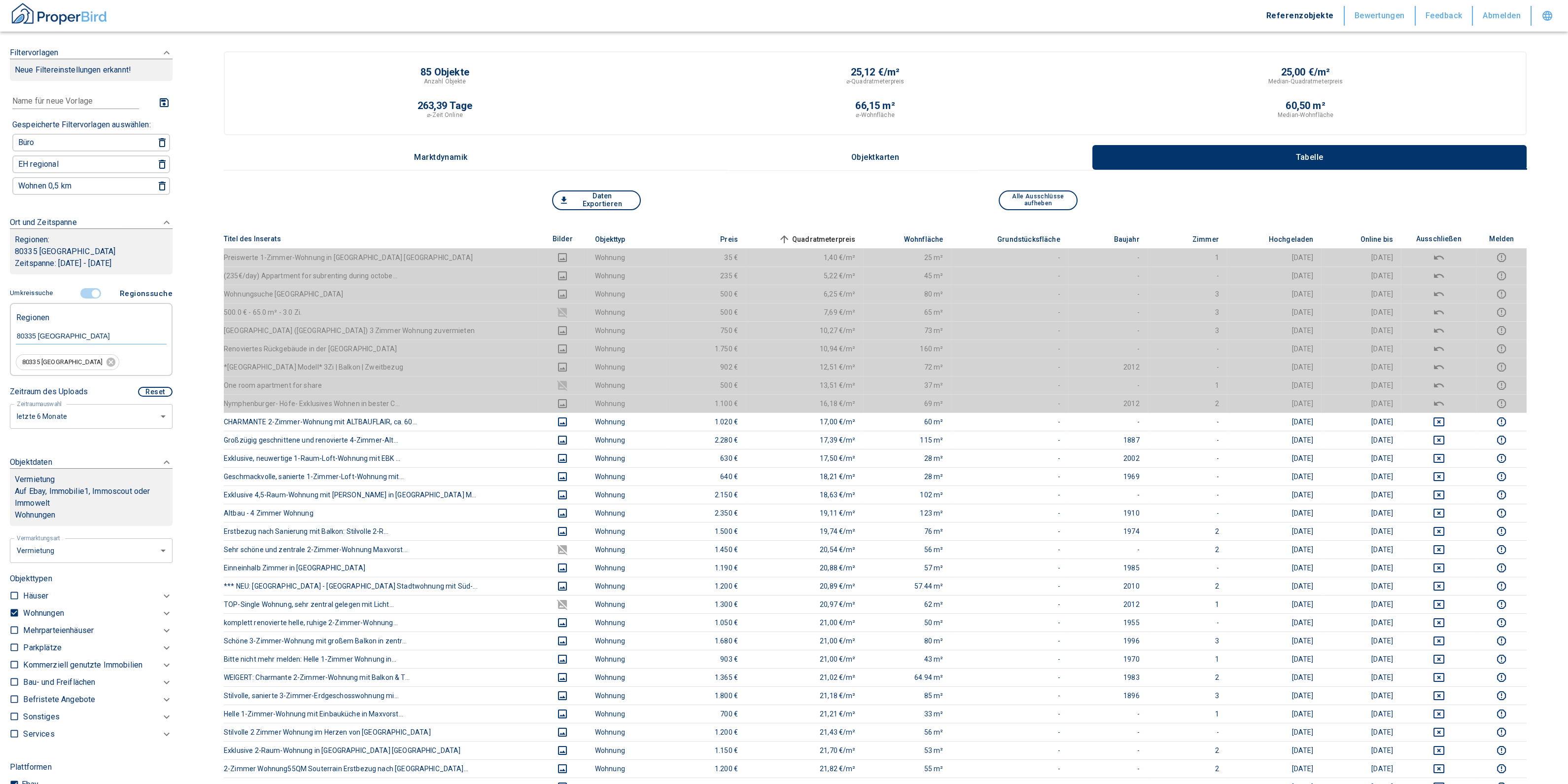
click at [786, 236] on span "Quadratmeterpreis sorted ascending" at bounding box center [816, 239] width 79 height 12
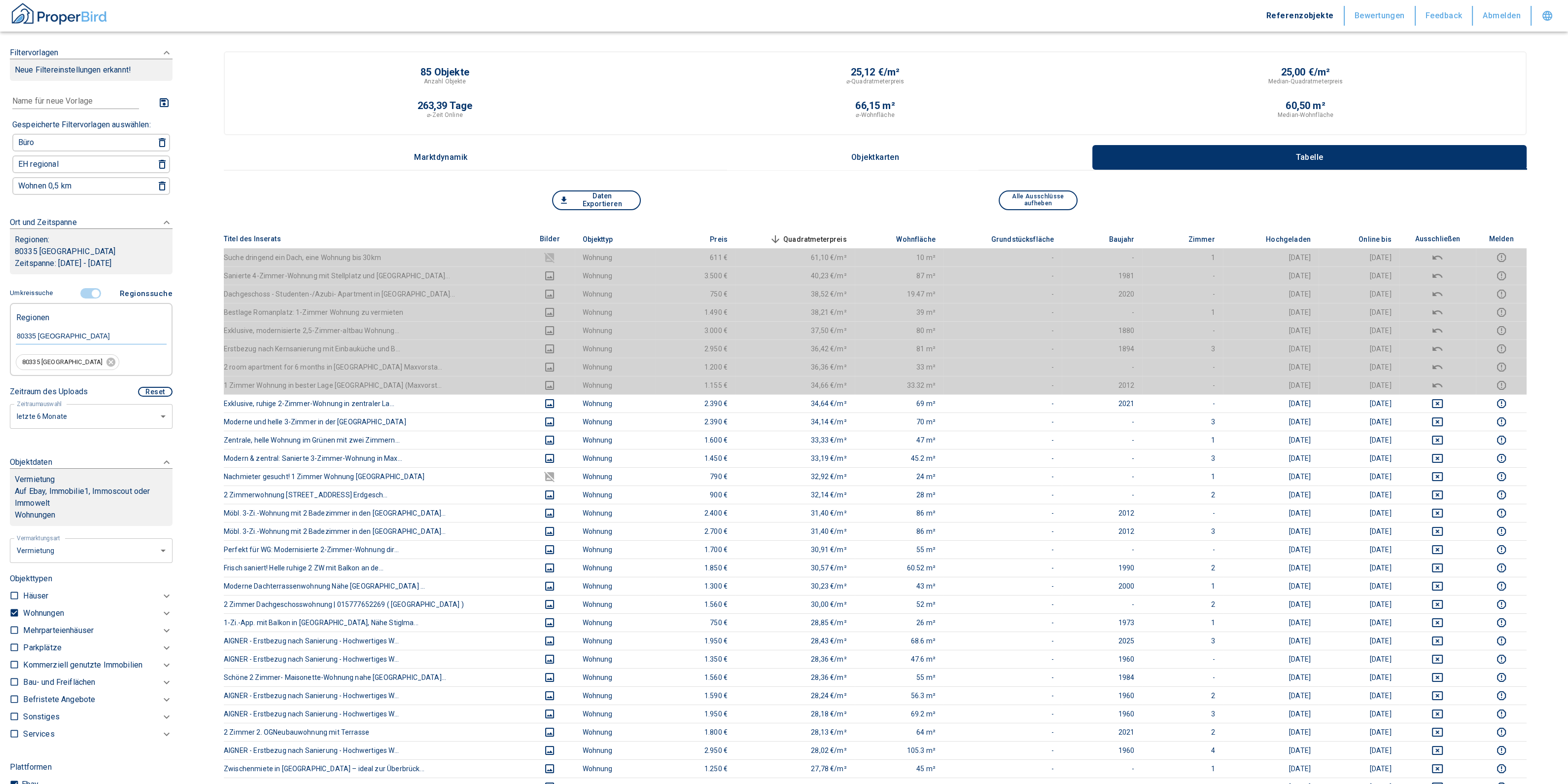
click at [7, 612] on label at bounding box center [12, 611] width 15 height 13
click at [9, 612] on input "checkbox" at bounding box center [14, 612] width 9 height 9
checkbox input "false"
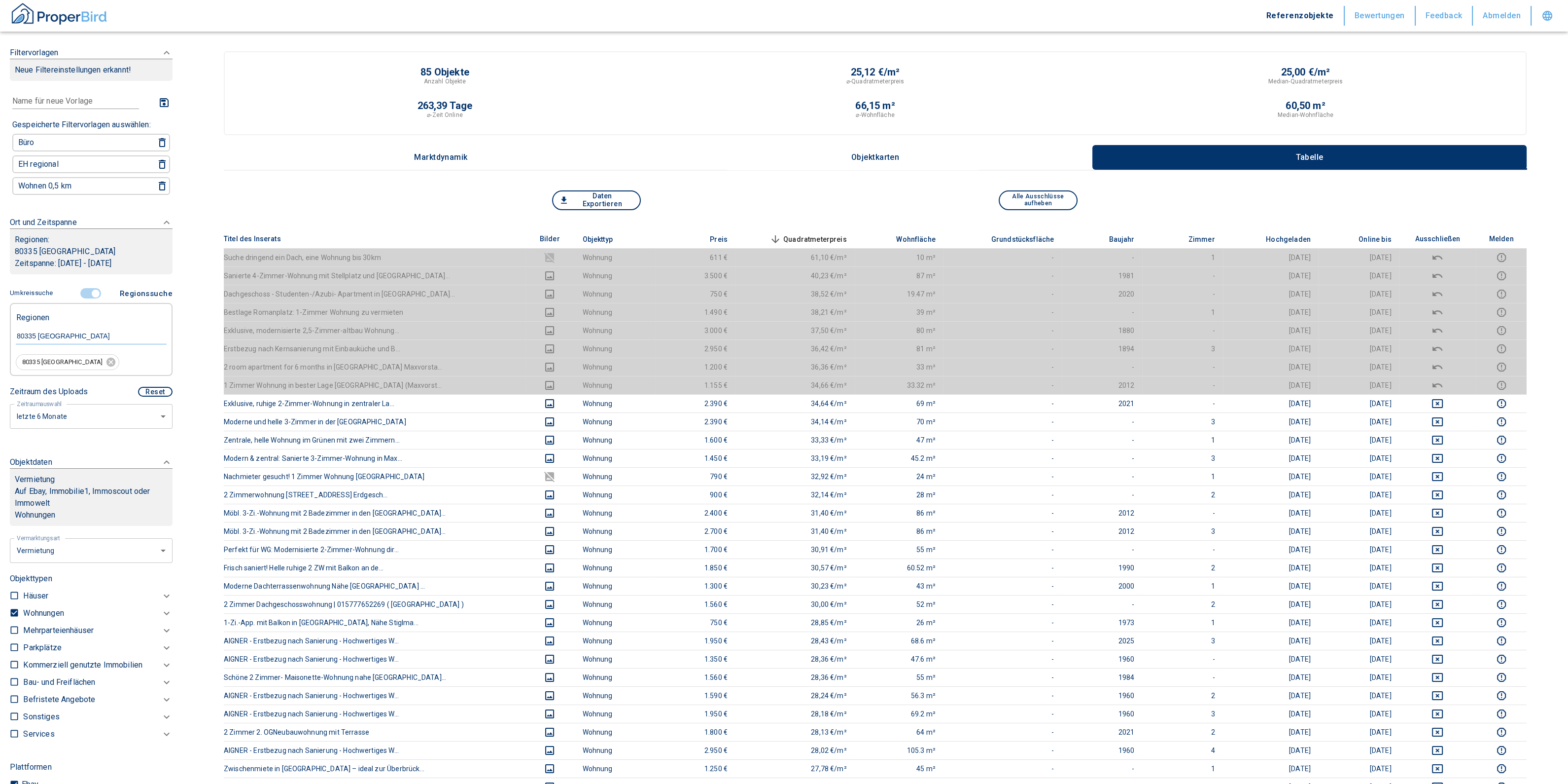
checkbox input "false"
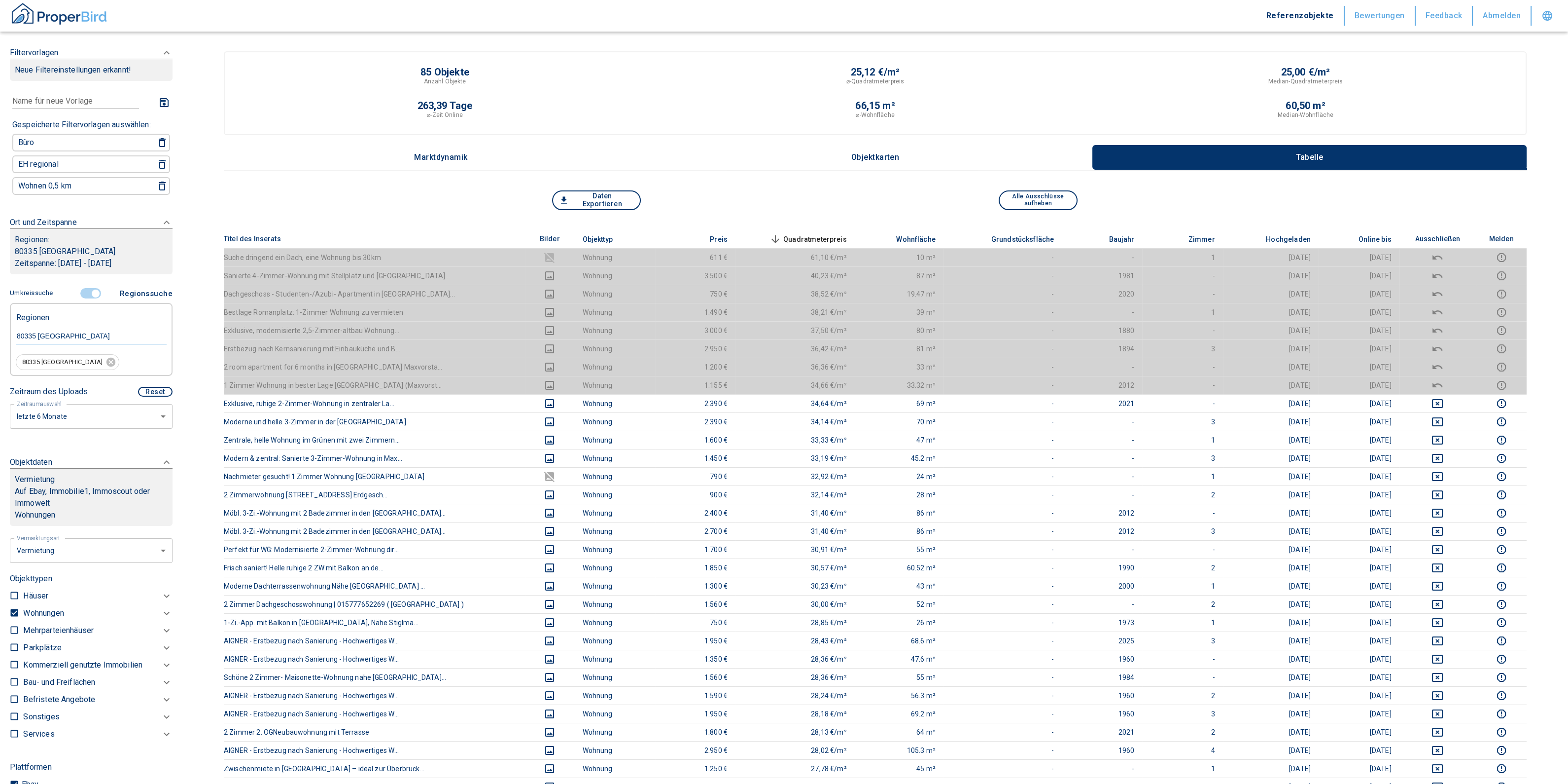
checkbox input "false"
type input "2020"
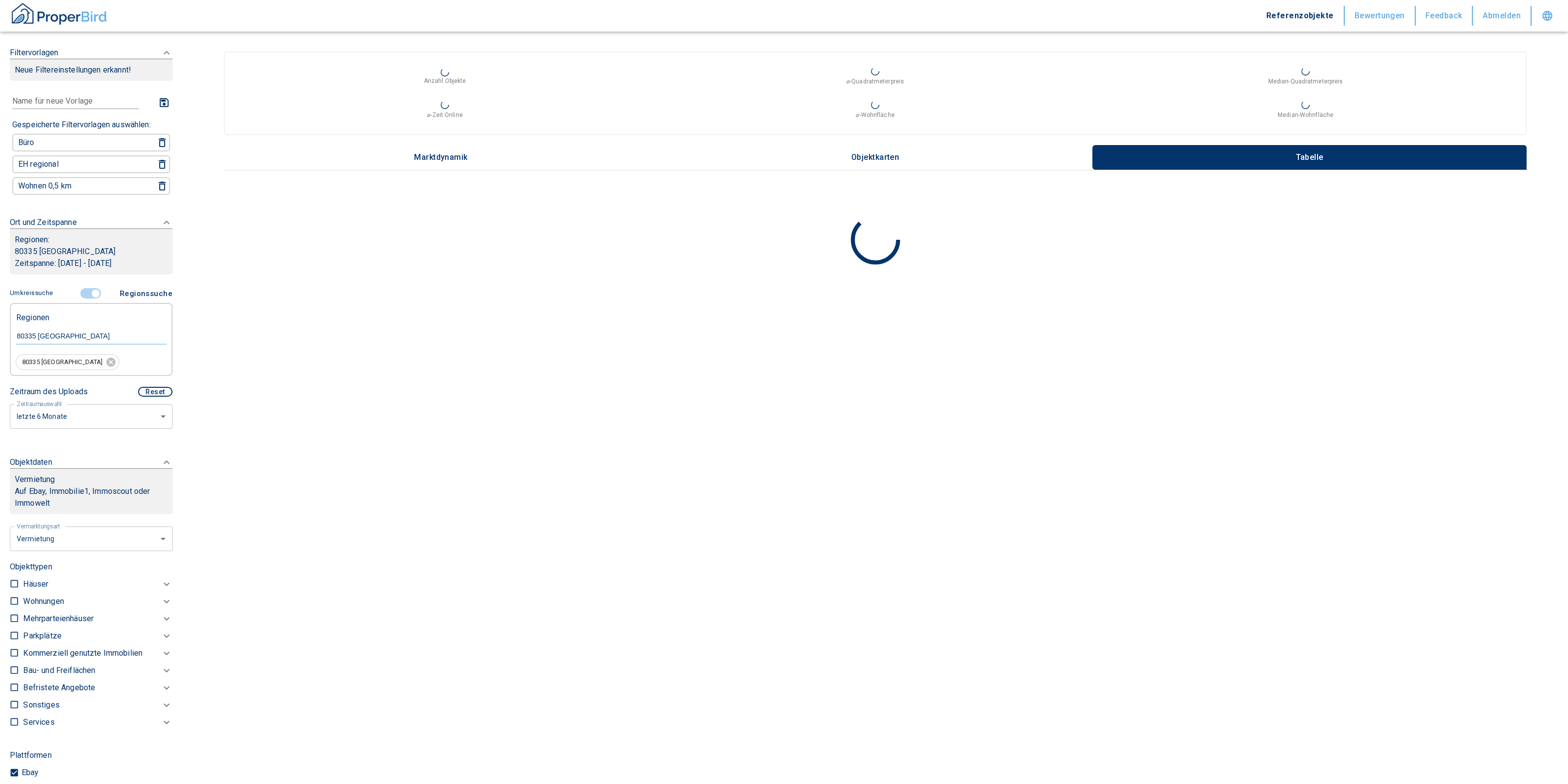
click at [46, 654] on p "Kommerziell genutzte Immobilien" at bounding box center [82, 653] width 119 height 12
click at [35, 670] on input "Ladengeschäftsflächen" at bounding box center [34, 670] width 9 height 17
checkbox input "true"
type input "2020"
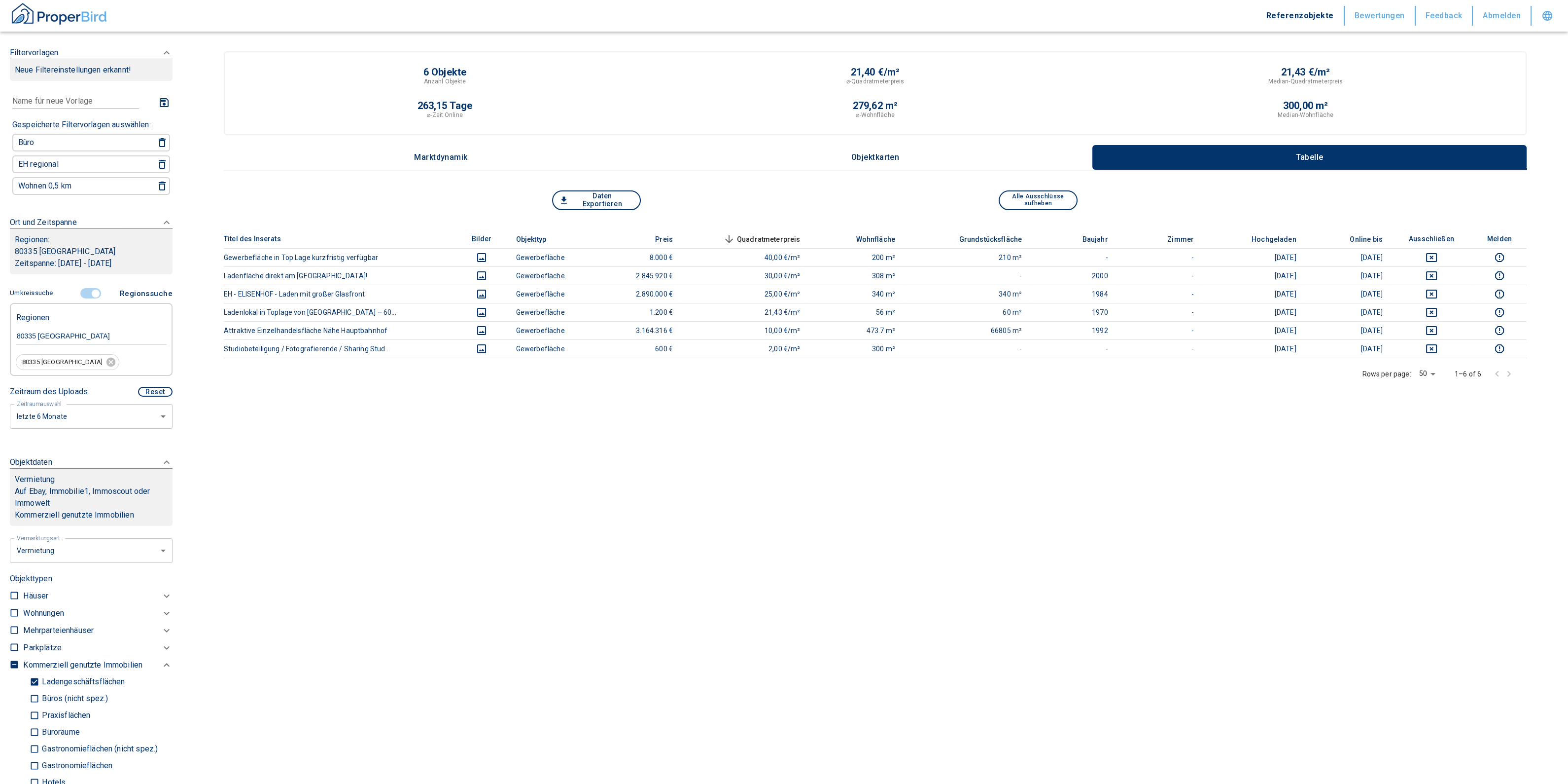
scroll to position [493, 0]
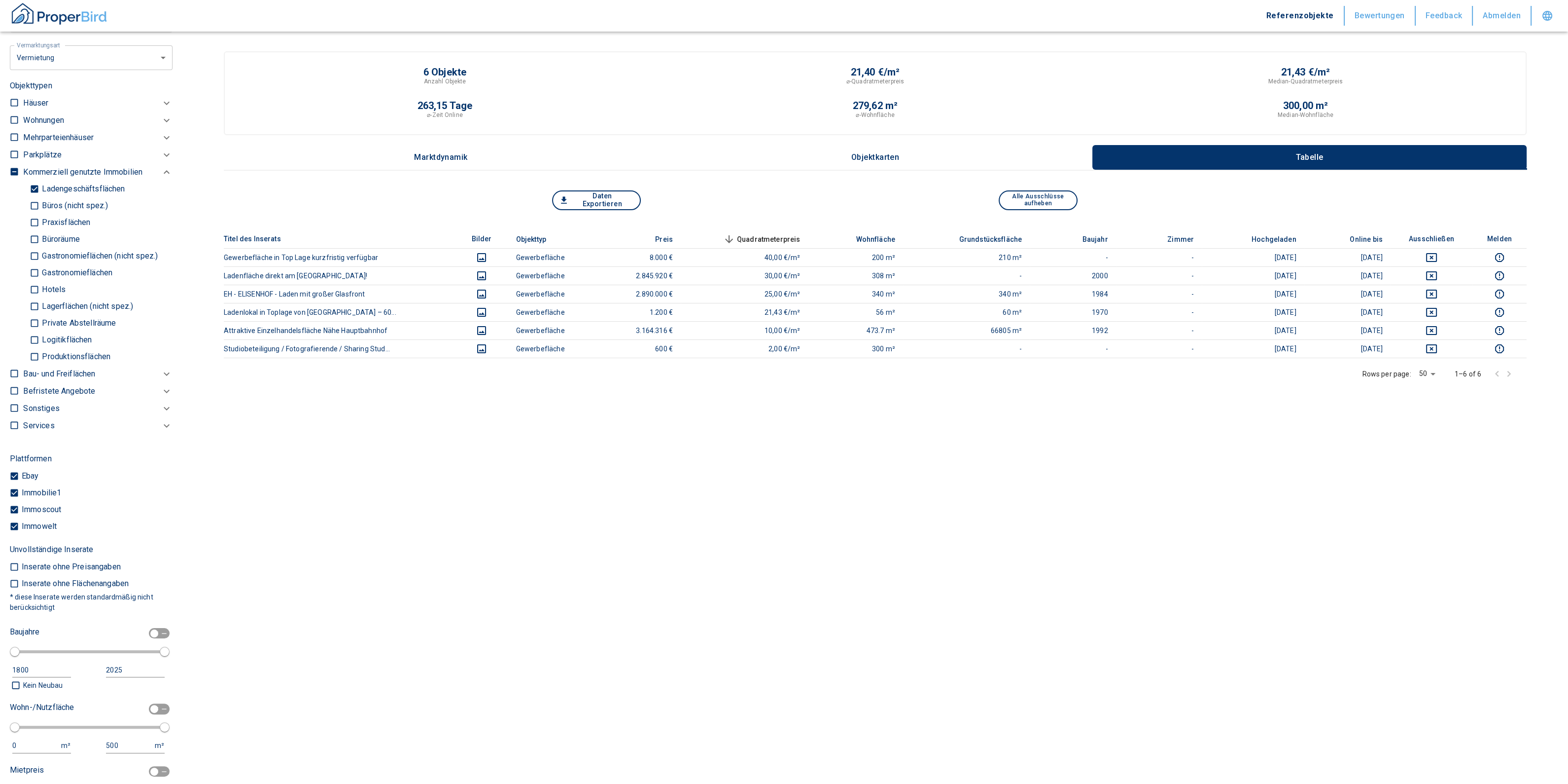
click at [39, 191] on input "Ladengeschäftsflächen" at bounding box center [34, 189] width 9 height 17
checkbox input "false"
type input "2020"
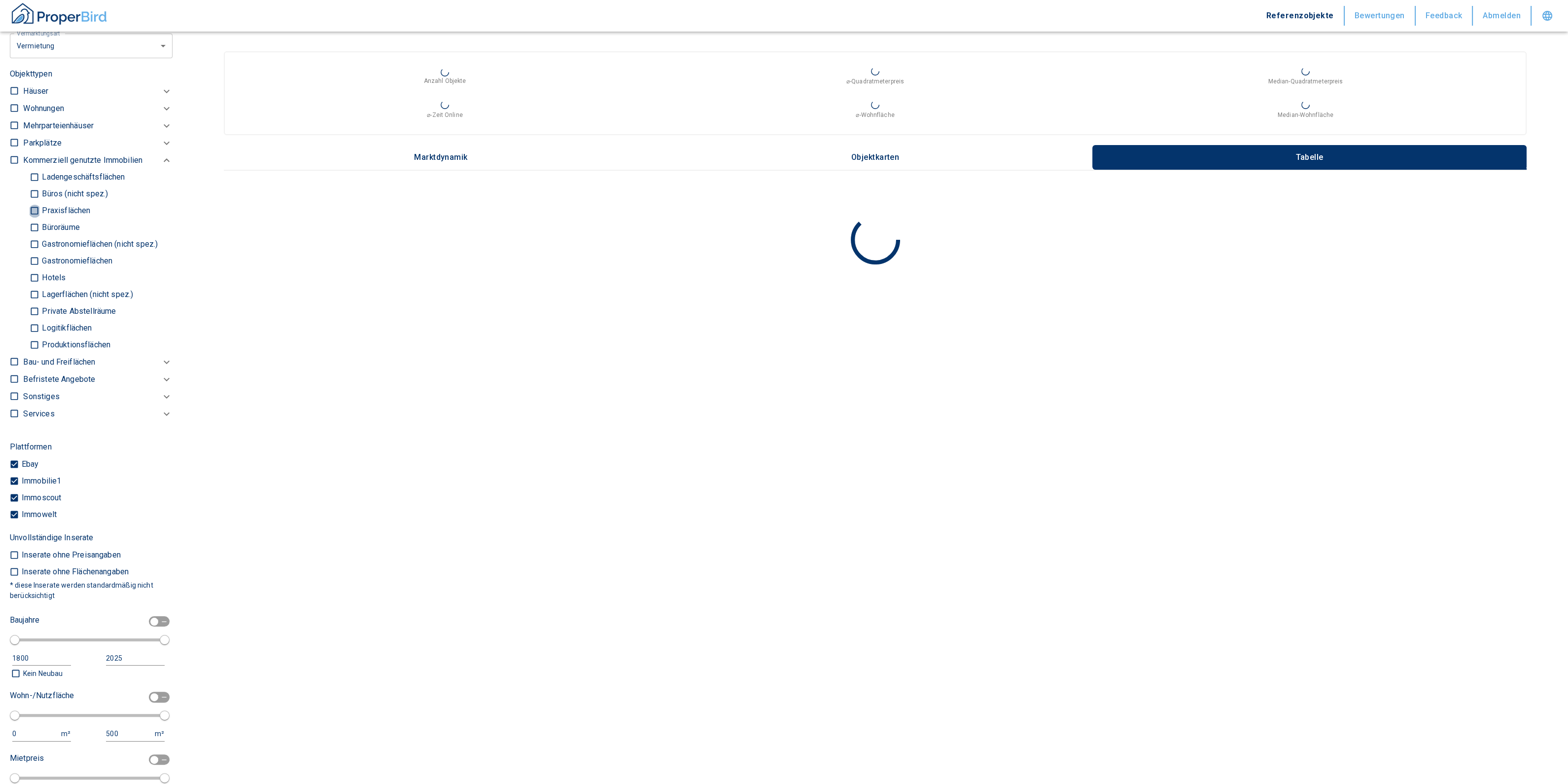
click at [36, 205] on input "Praxisflächen" at bounding box center [34, 211] width 9 height 17
checkbox input "true"
type input "2020"
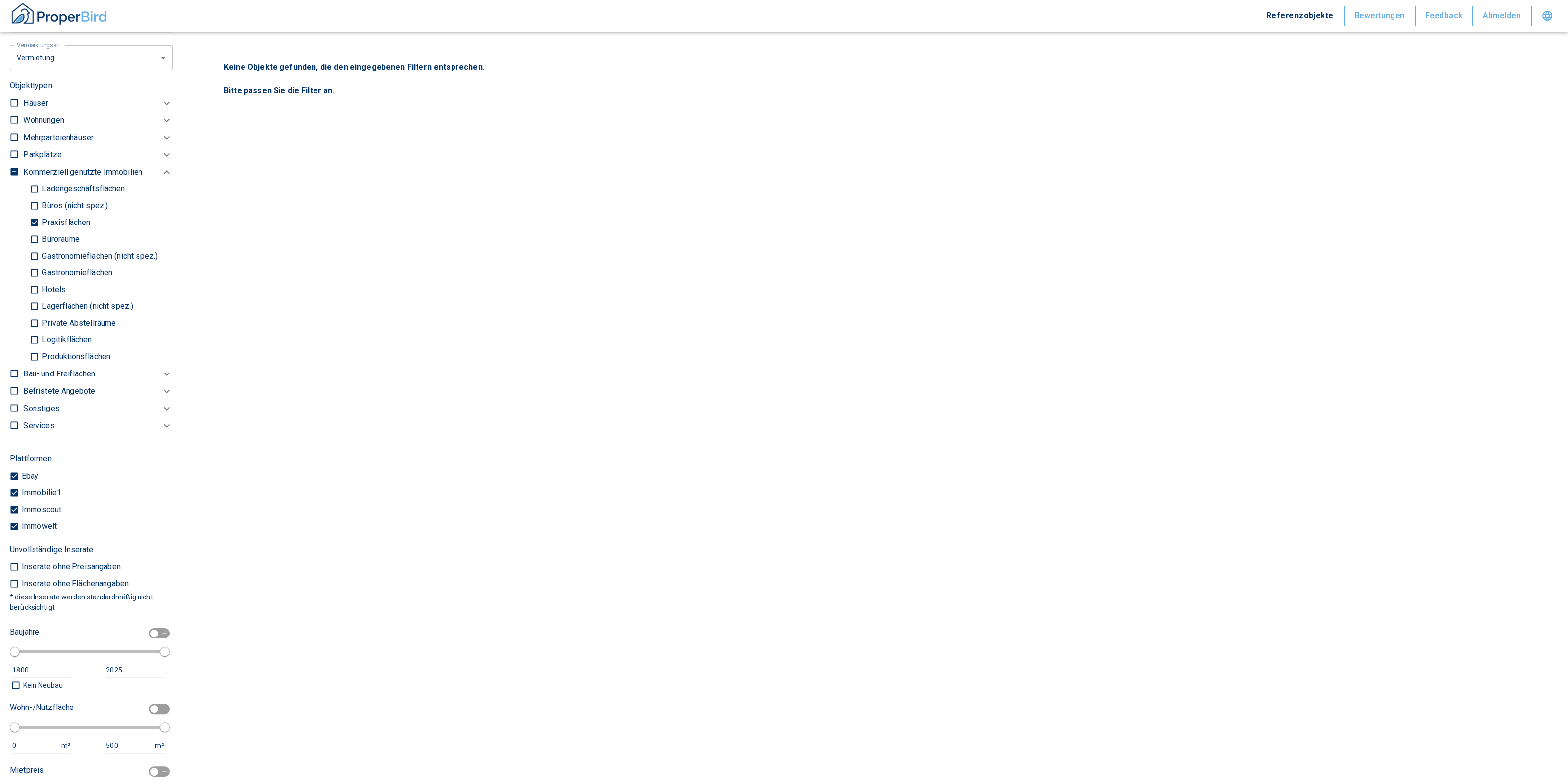
drag, startPoint x: 36, startPoint y: 204, endPoint x: 37, endPoint y: 210, distance: 6.1
click at [35, 204] on input "Büros (nicht spez.)" at bounding box center [34, 206] width 9 height 17
checkbox input "true"
type input "2020"
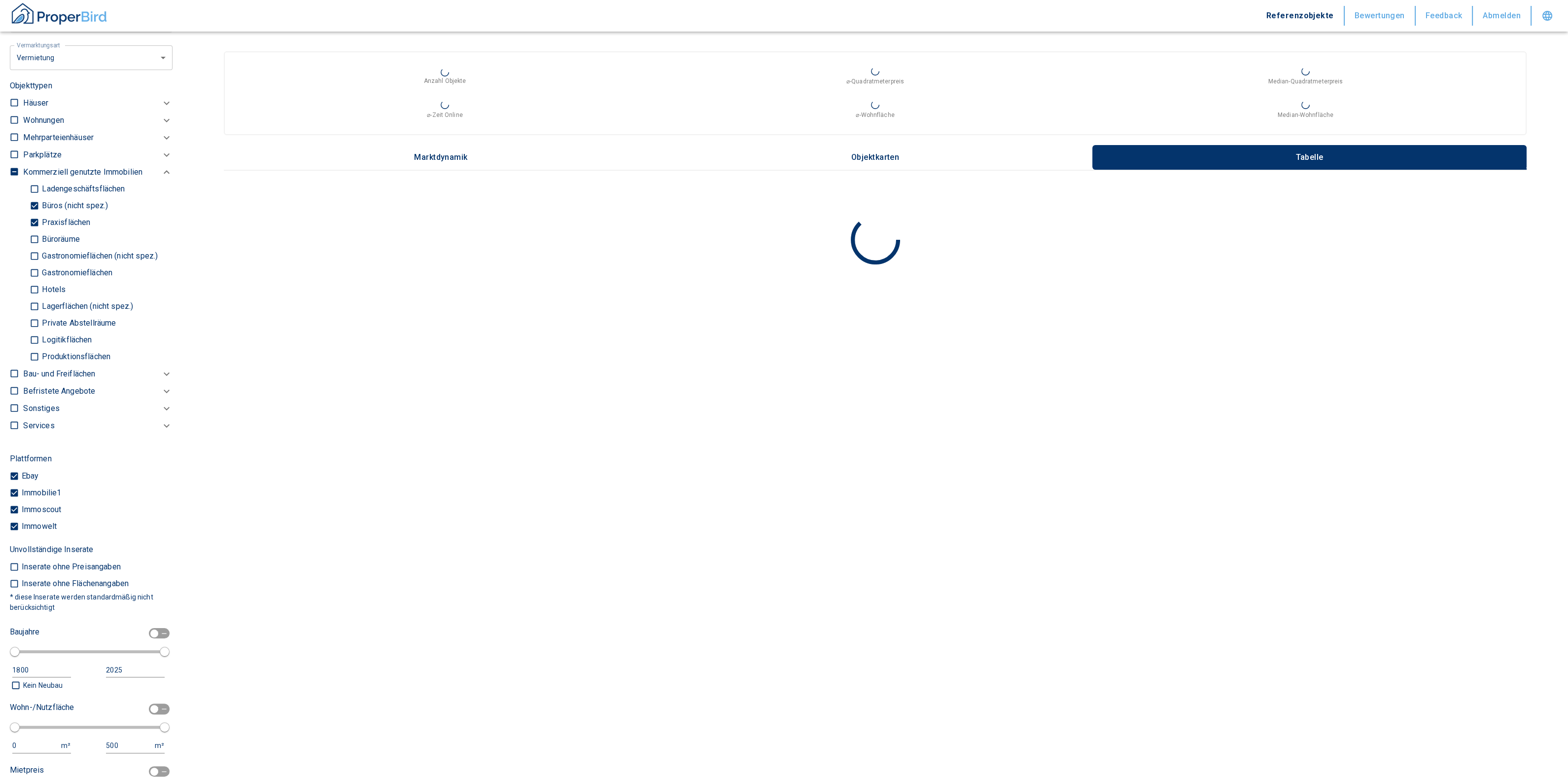
click at [40, 235] on p "Büroräume" at bounding box center [59, 239] width 40 height 8
click at [39, 235] on input "Büroräume" at bounding box center [34, 240] width 9 height 17
checkbox input "true"
type input "2020"
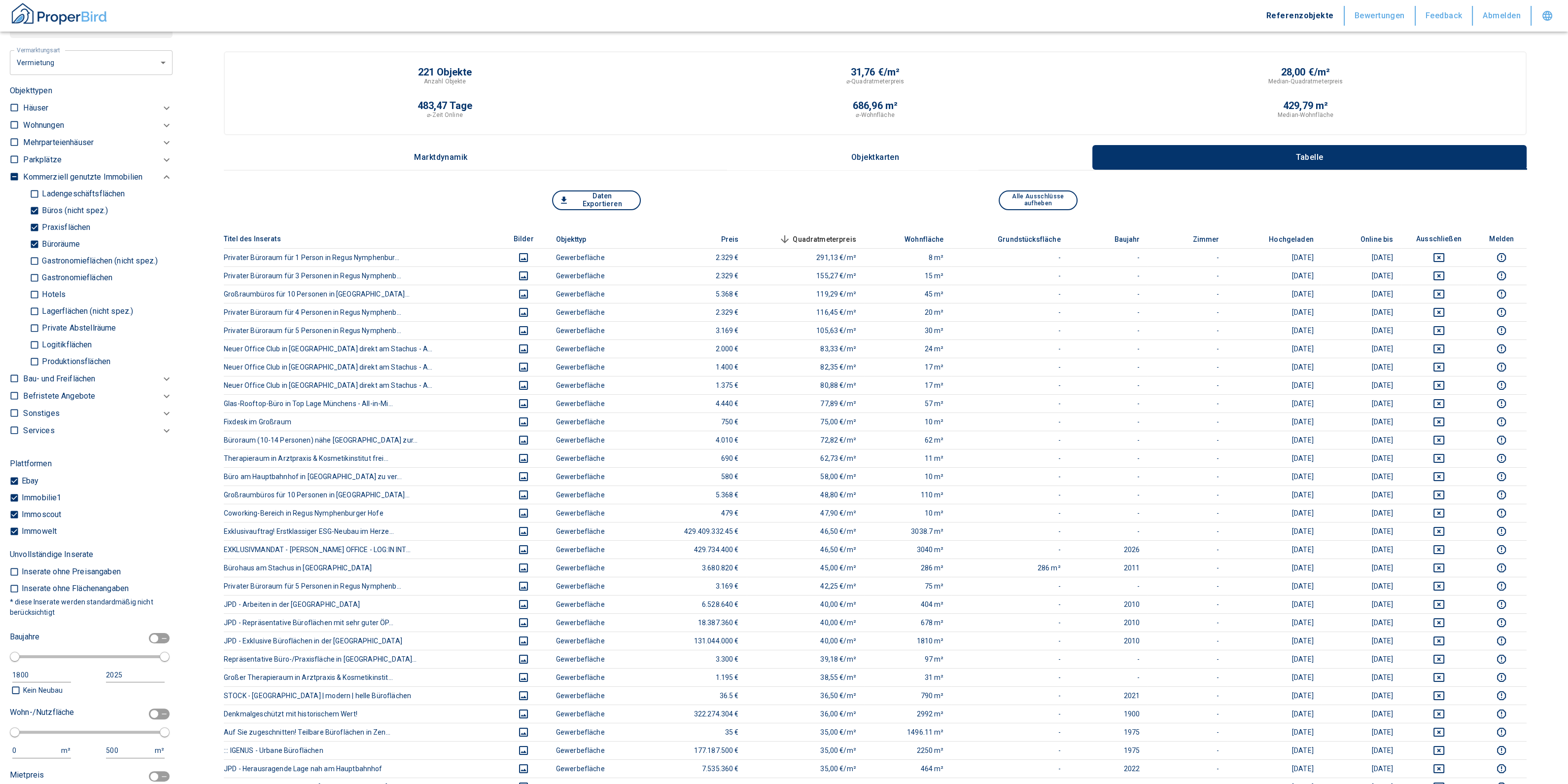
scroll to position [740, 0]
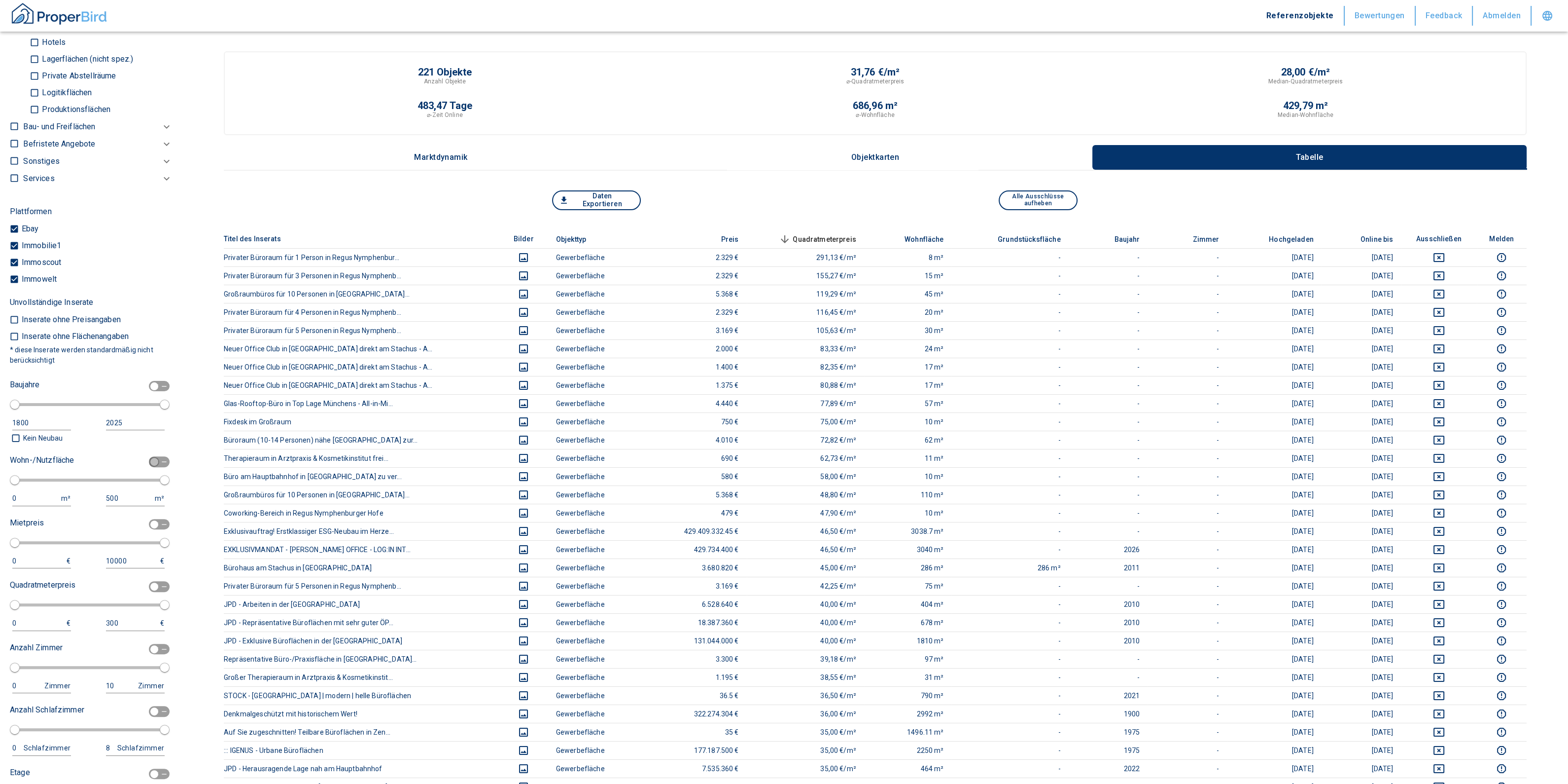
click at [147, 461] on input "checkbox" at bounding box center [153, 462] width 29 height 11
checkbox input "true"
type input "2020"
type input "50"
type input "150"
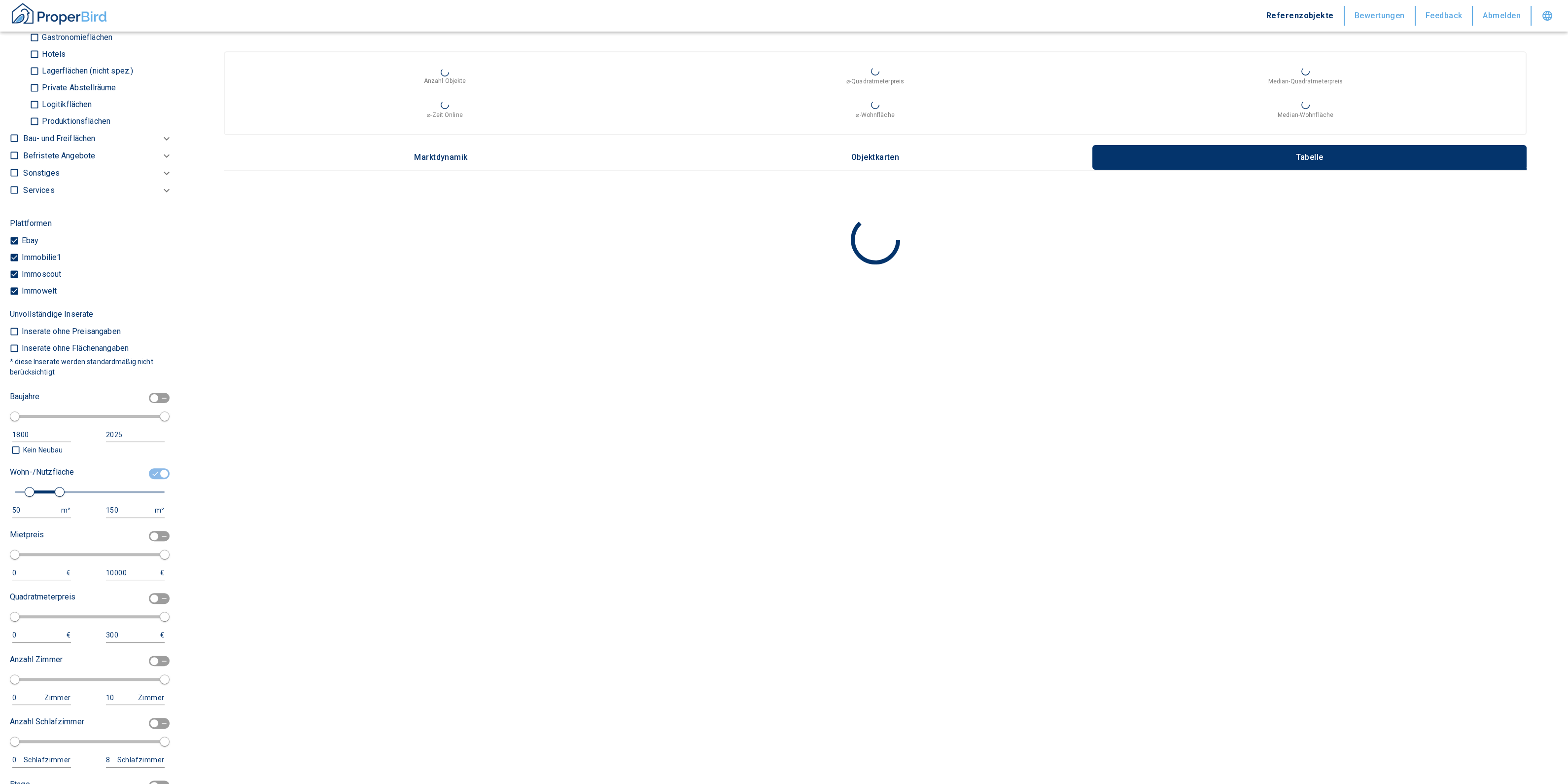
click at [42, 500] on div "Wohn-/Nutzfläche 50 m² 150 m²" at bounding box center [87, 491] width 155 height 54
click at [31, 506] on div "50" at bounding box center [32, 510] width 39 height 13
drag, startPoint x: 21, startPoint y: 506, endPoint x: -17, endPoint y: 346, distance: 164.5
click at [0, 346] on html "Referenzobjekte Bewertungen Feedback Abmelden Filtervorlagen Neue Filtereinstel…" at bounding box center [784, 392] width 1568 height 784
type input "75"
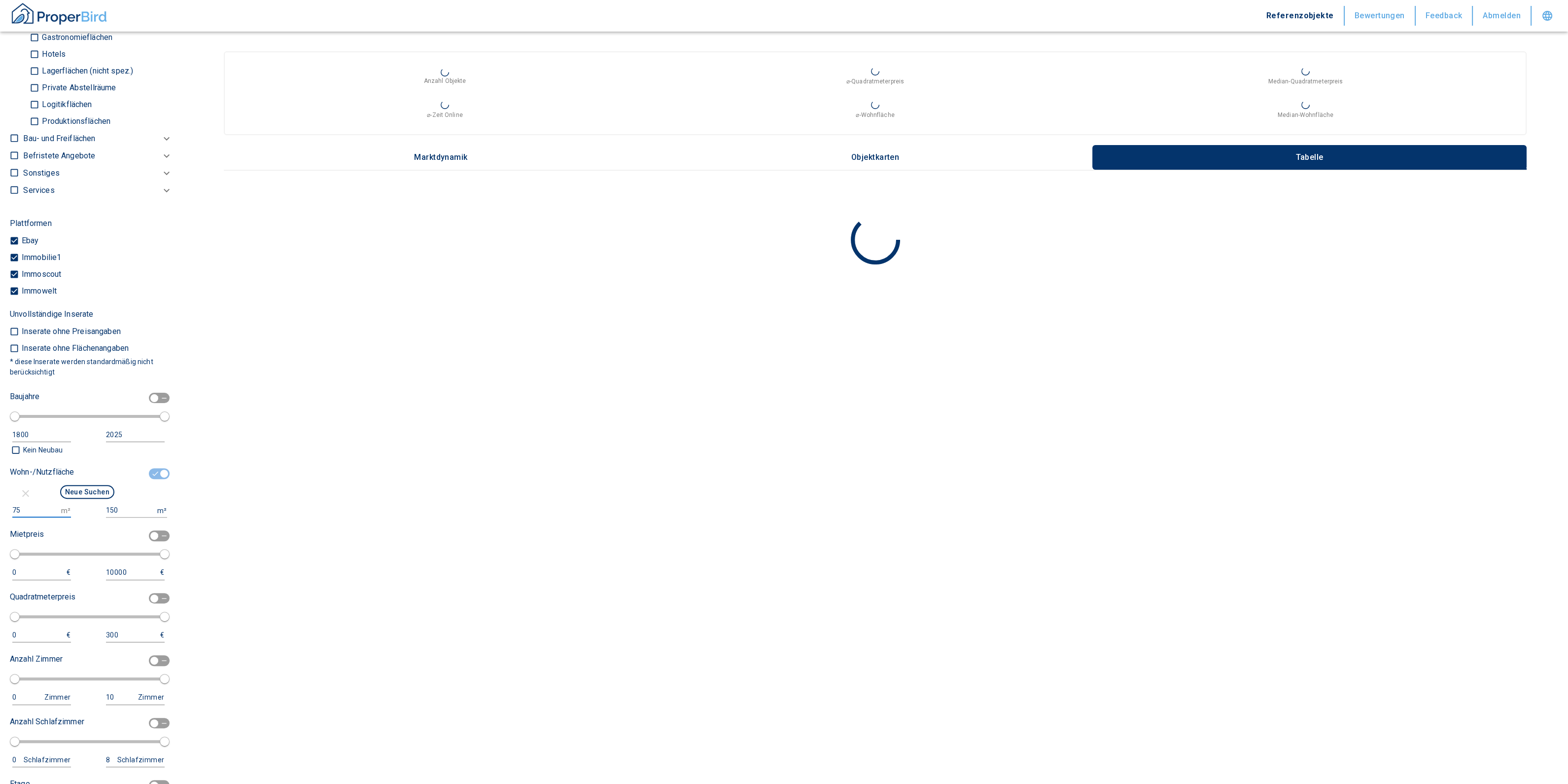
click at [121, 504] on input "150" at bounding box center [130, 510] width 47 height 14
type input "1500000"
click at [86, 496] on button "Neue Suchen" at bounding box center [87, 491] width 55 height 13
type input "2020"
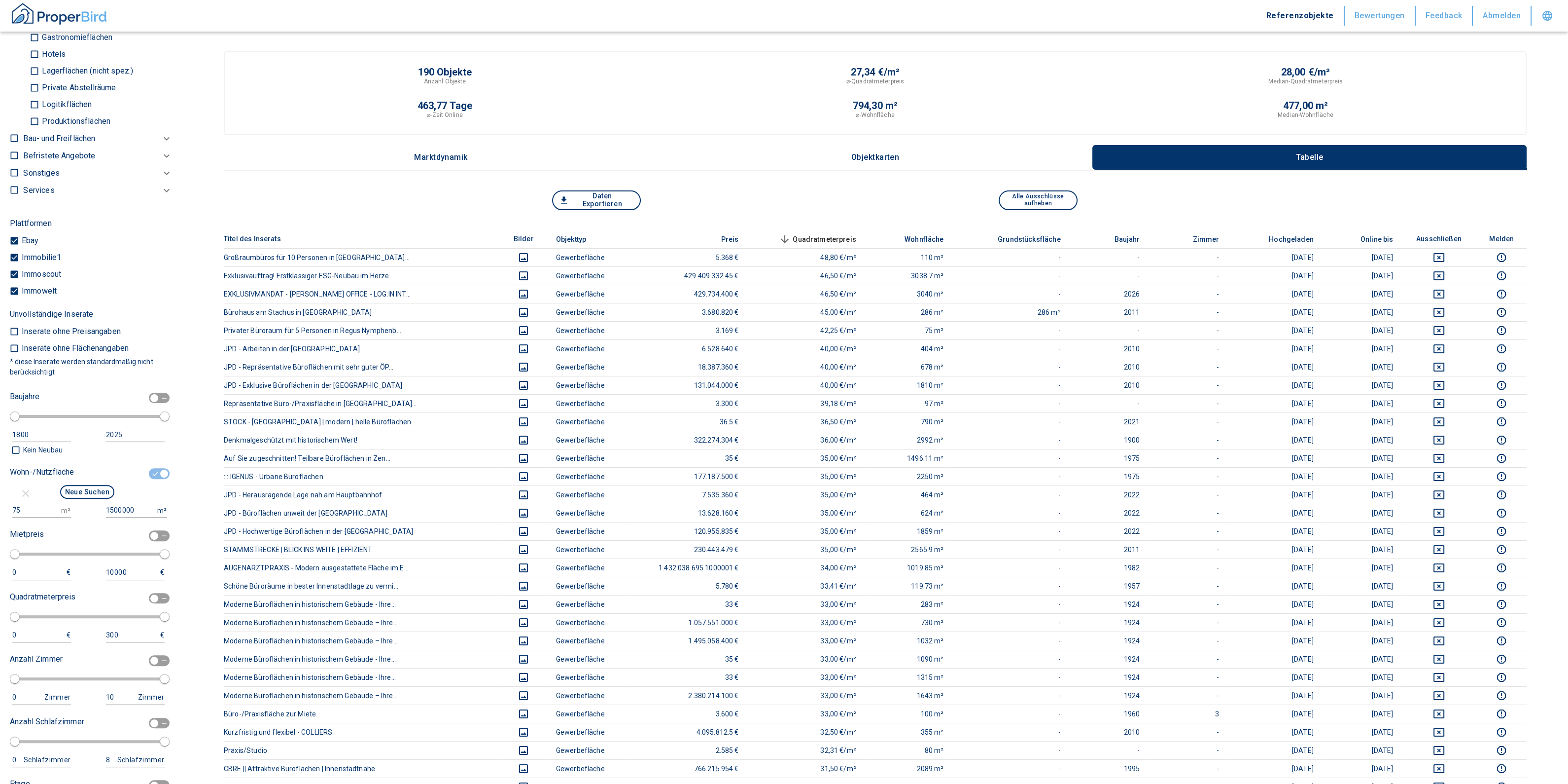
click at [813, 234] on span "Quadratmeterpreis sorted descending" at bounding box center [817, 239] width 79 height 12
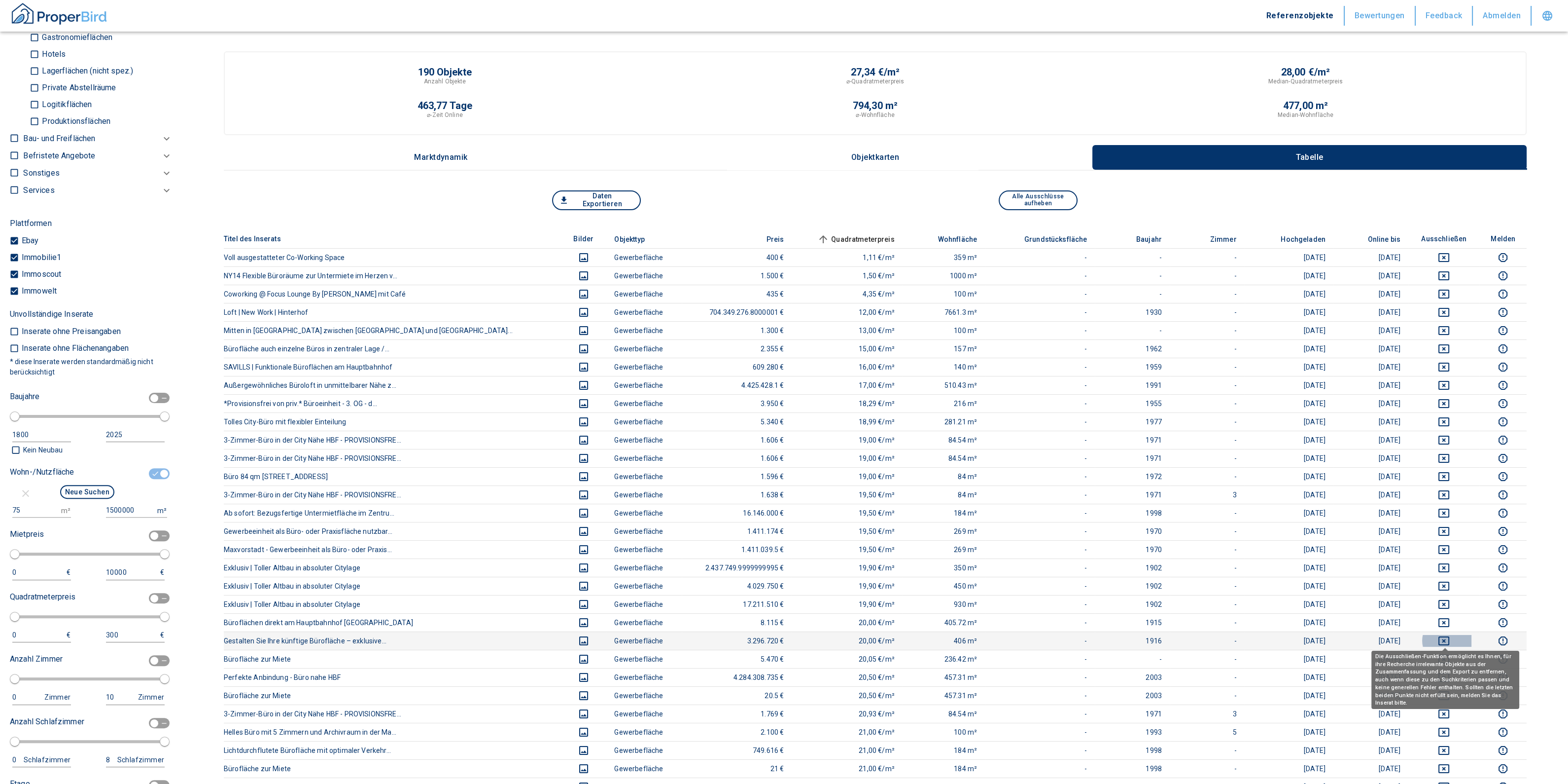
click at [1453, 635] on button "deselect this listing" at bounding box center [1444, 640] width 55 height 12
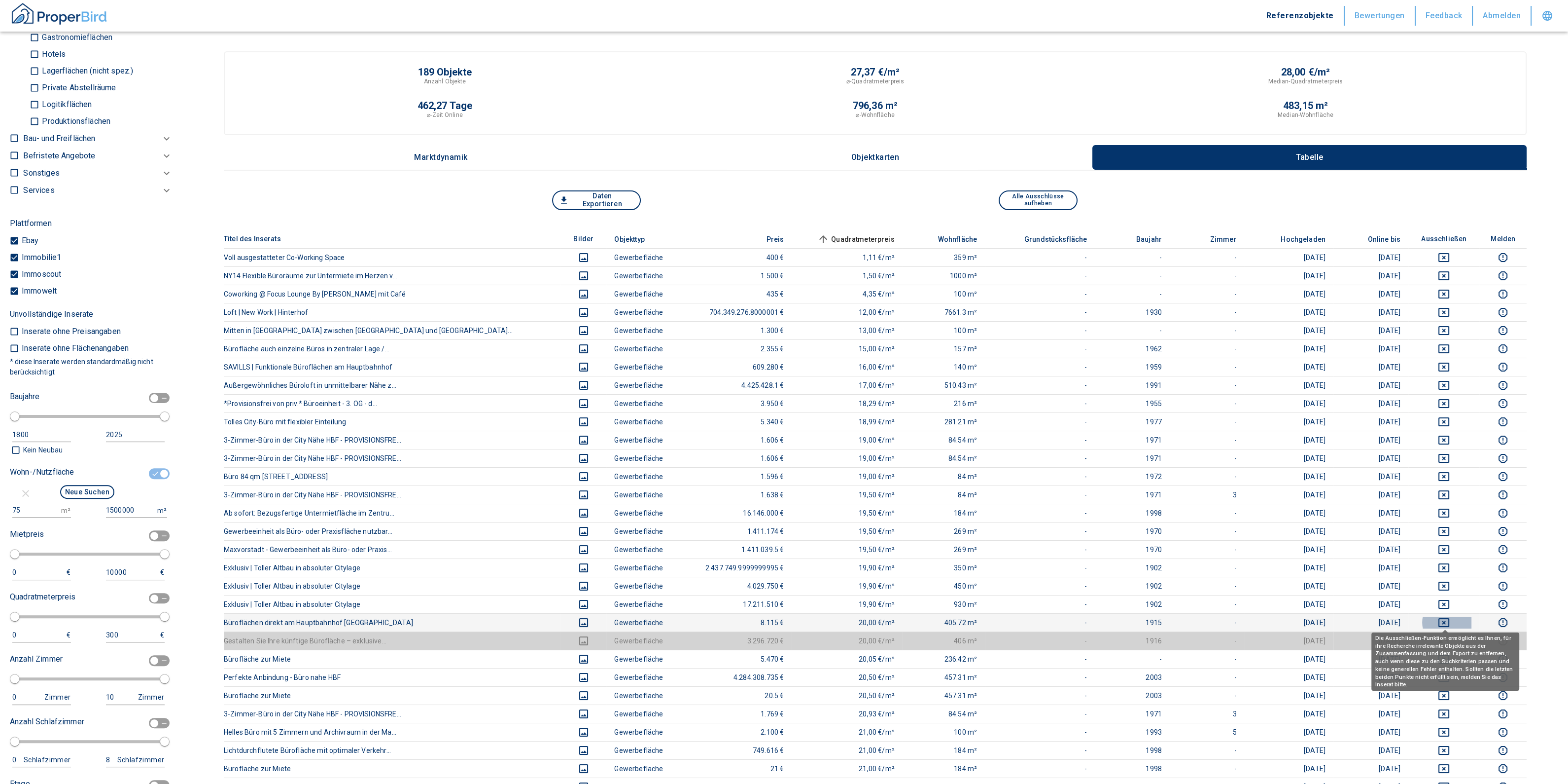
click at [1446, 619] on icon "deselect this listing" at bounding box center [1444, 622] width 11 height 9
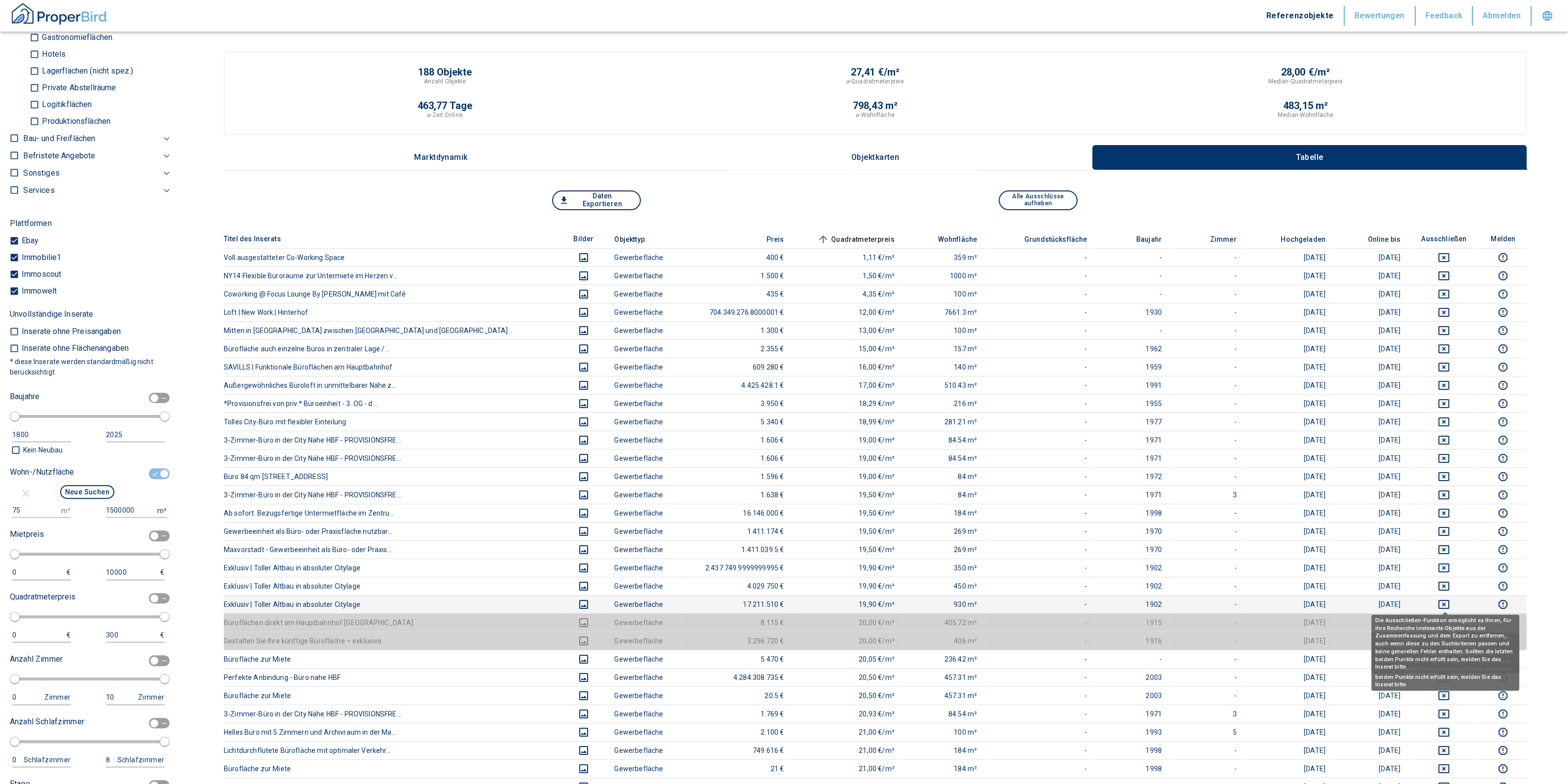
click at [1444, 603] on icon "deselect this listing" at bounding box center [1444, 604] width 11 height 9
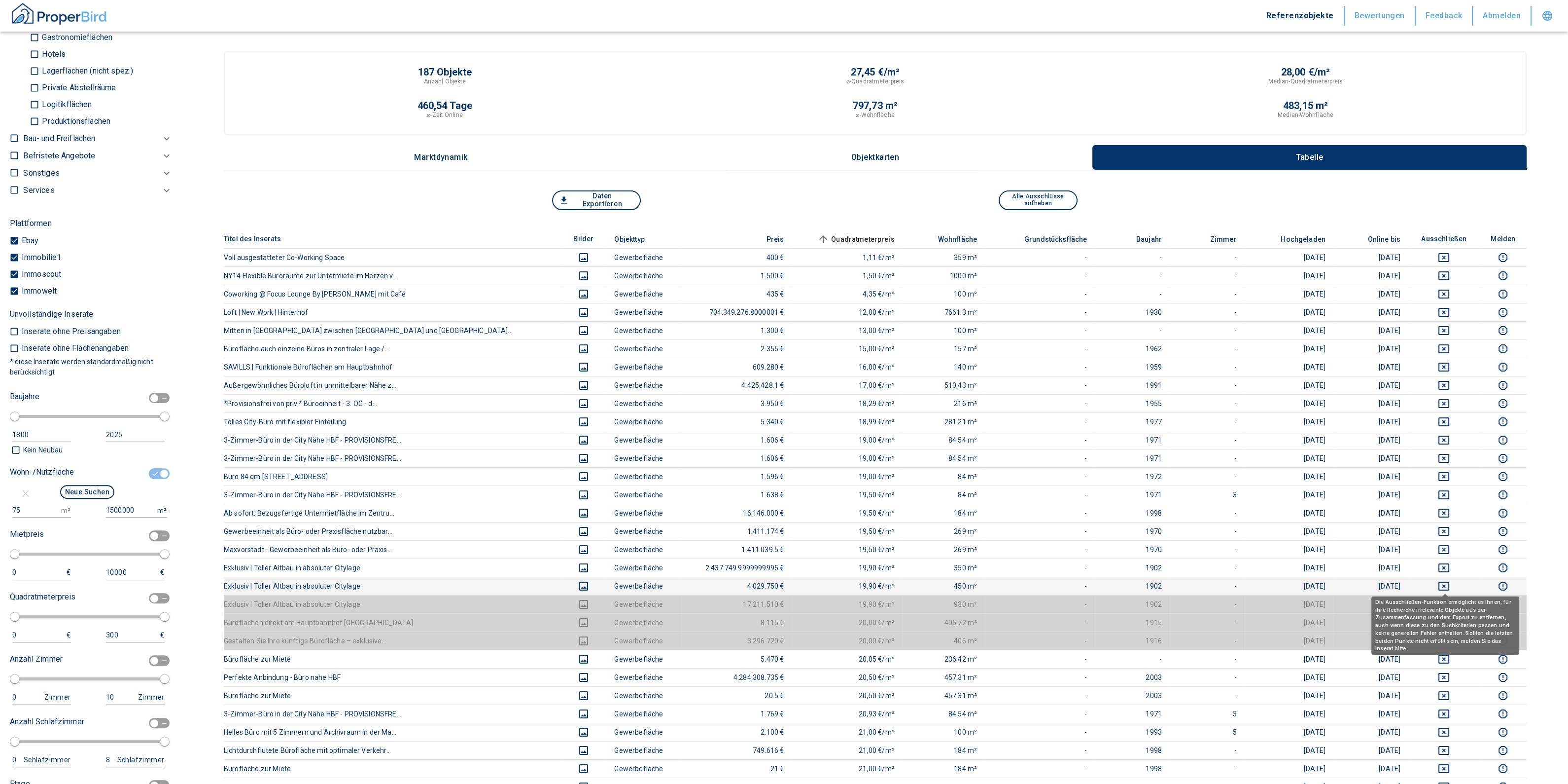
click at [1438, 584] on button "deselect this listing" at bounding box center [1444, 585] width 55 height 12
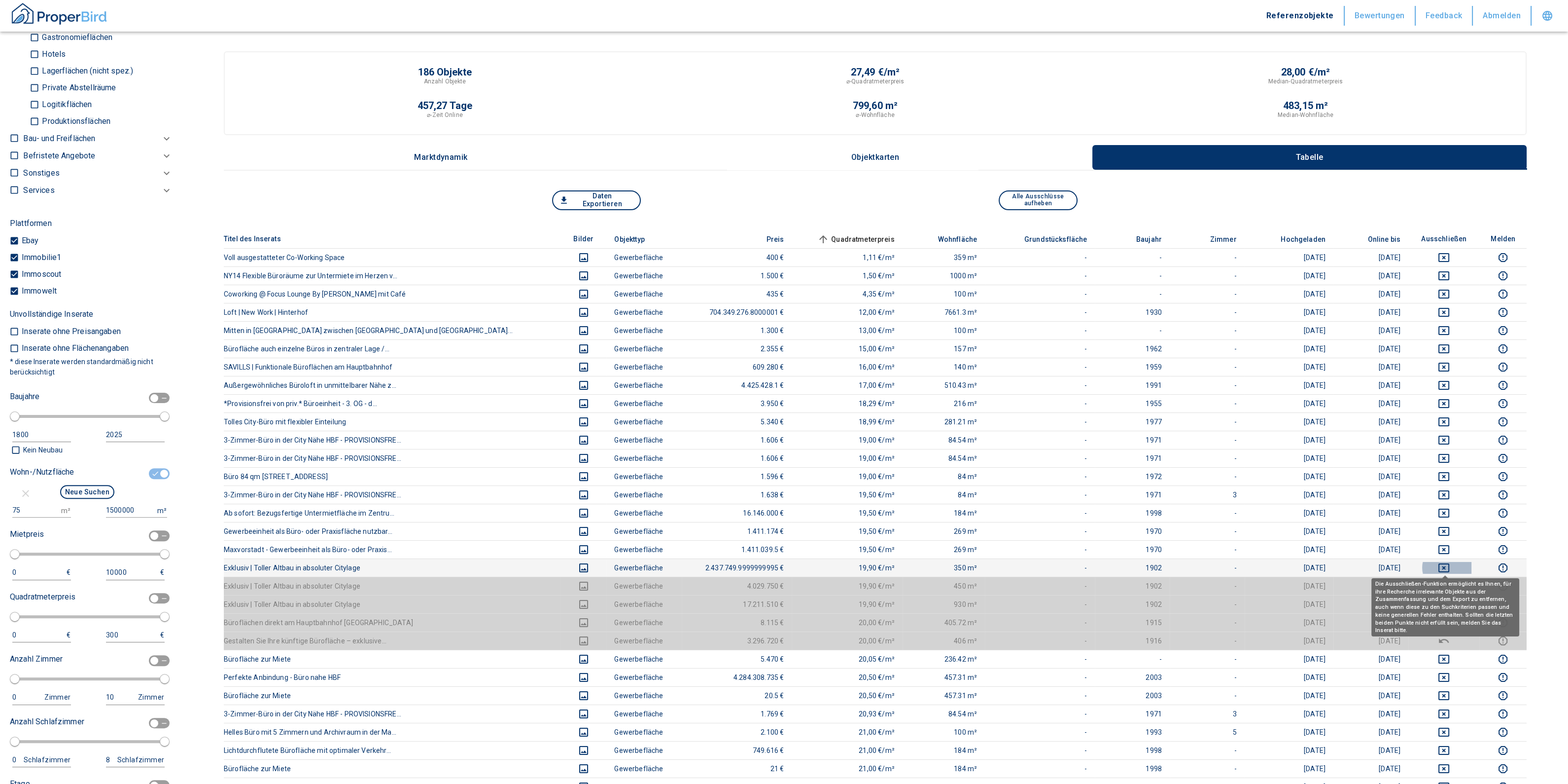
click at [1445, 566] on icon "deselect this listing" at bounding box center [1444, 567] width 11 height 9
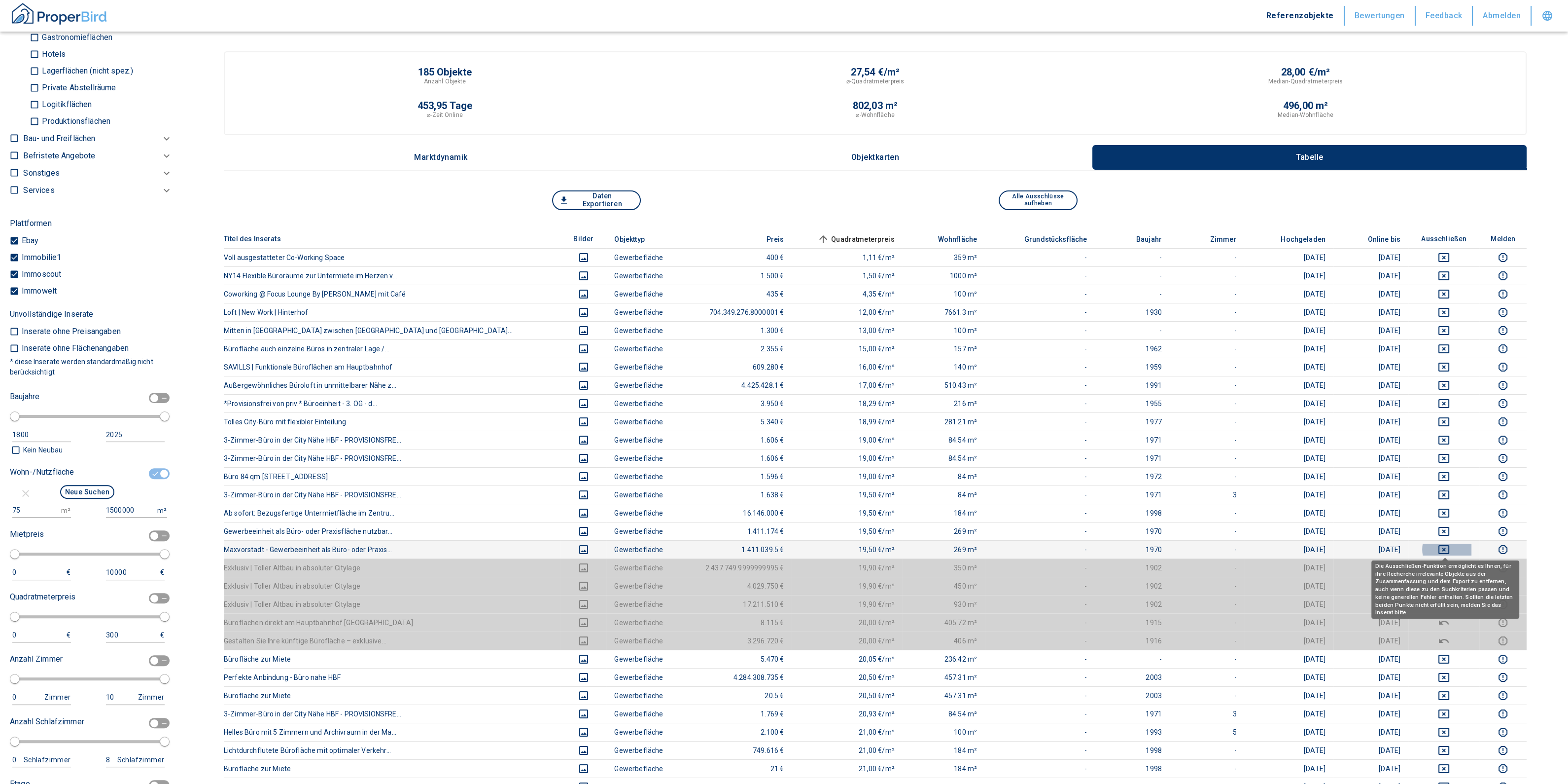
click at [1443, 548] on icon "deselect this listing" at bounding box center [1444, 549] width 12 height 12
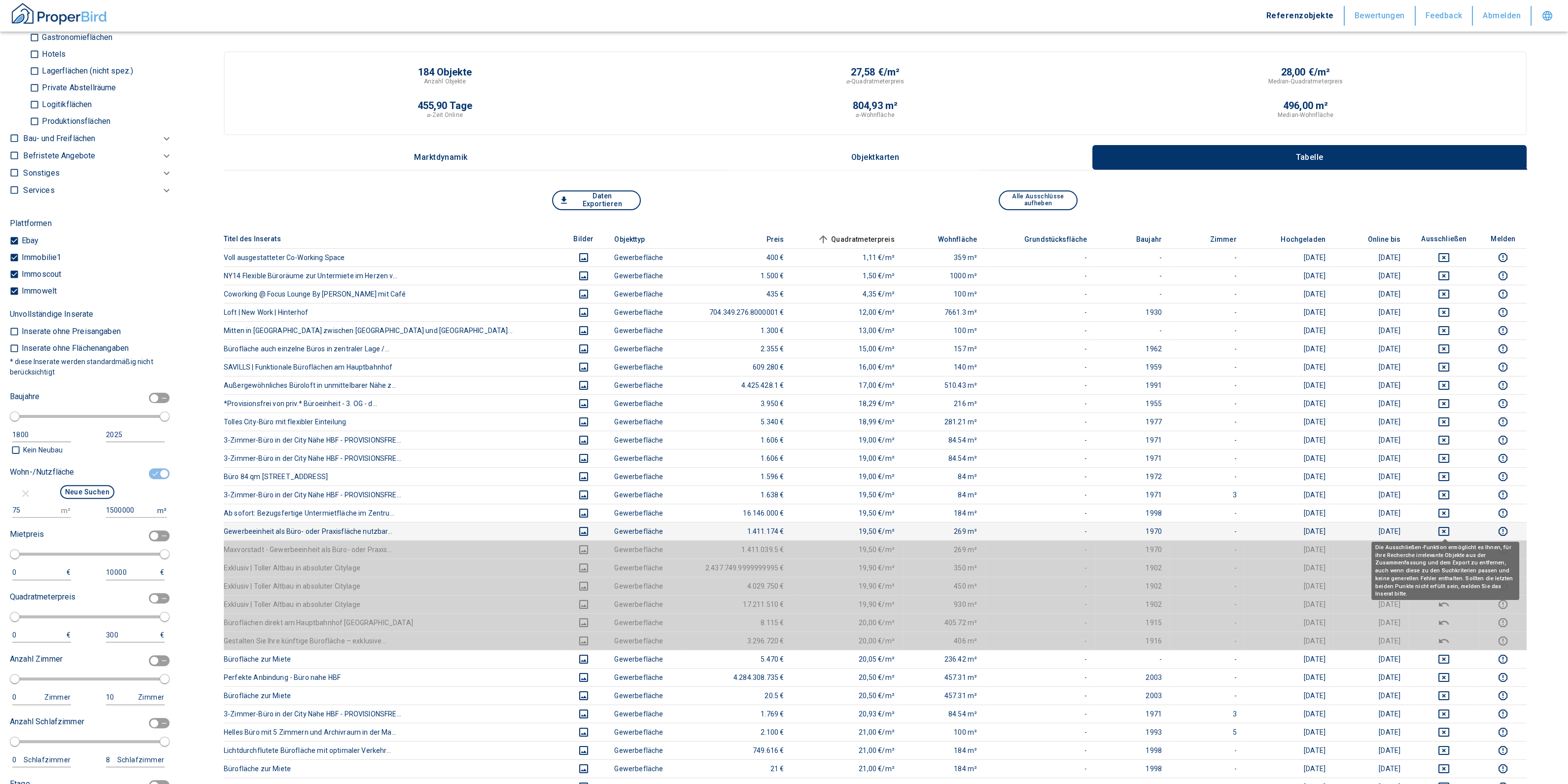
click at [1440, 532] on icon "deselect this listing" at bounding box center [1444, 531] width 12 height 12
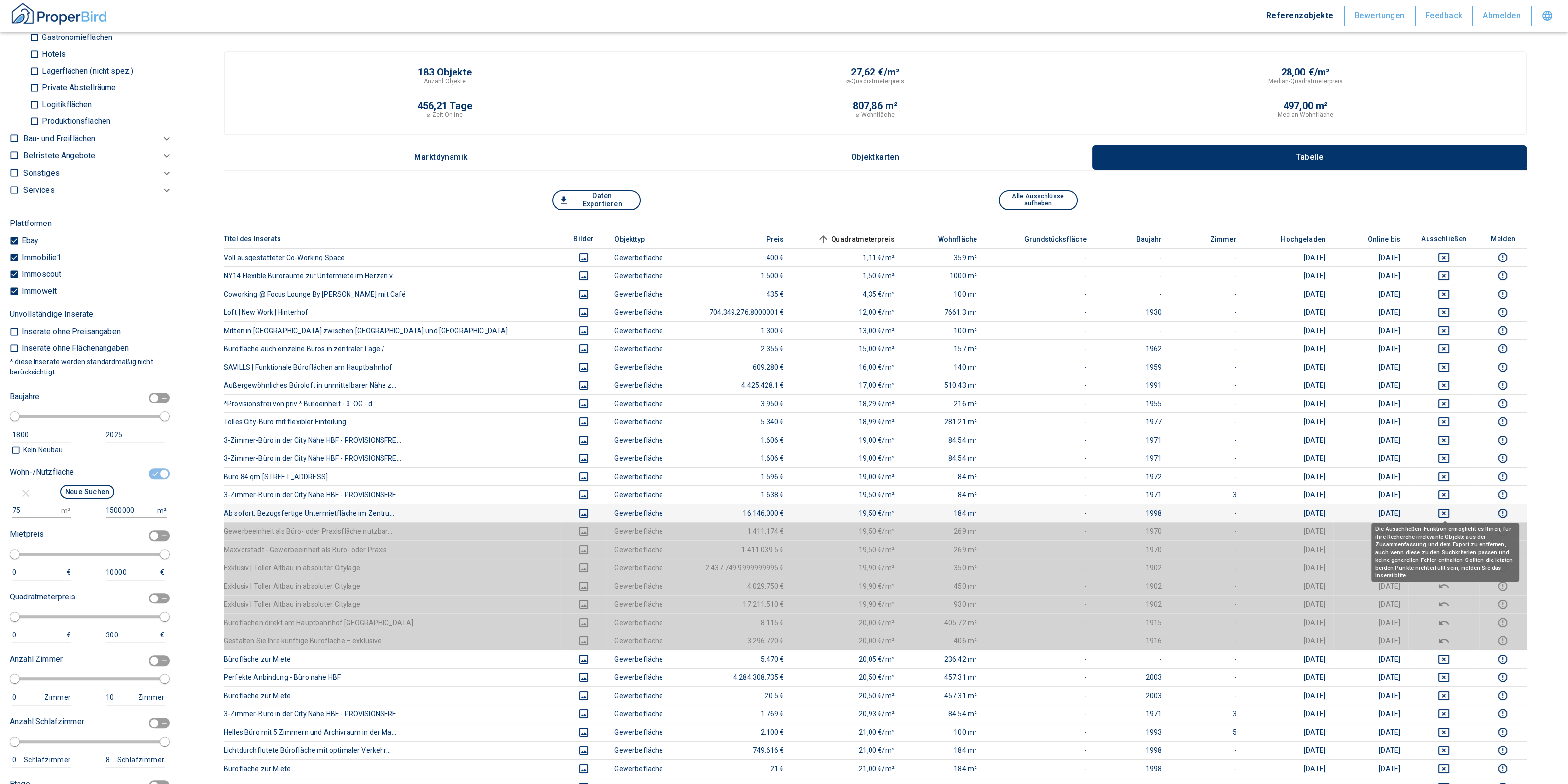
click at [1443, 509] on icon "deselect this listing" at bounding box center [1444, 513] width 12 height 12
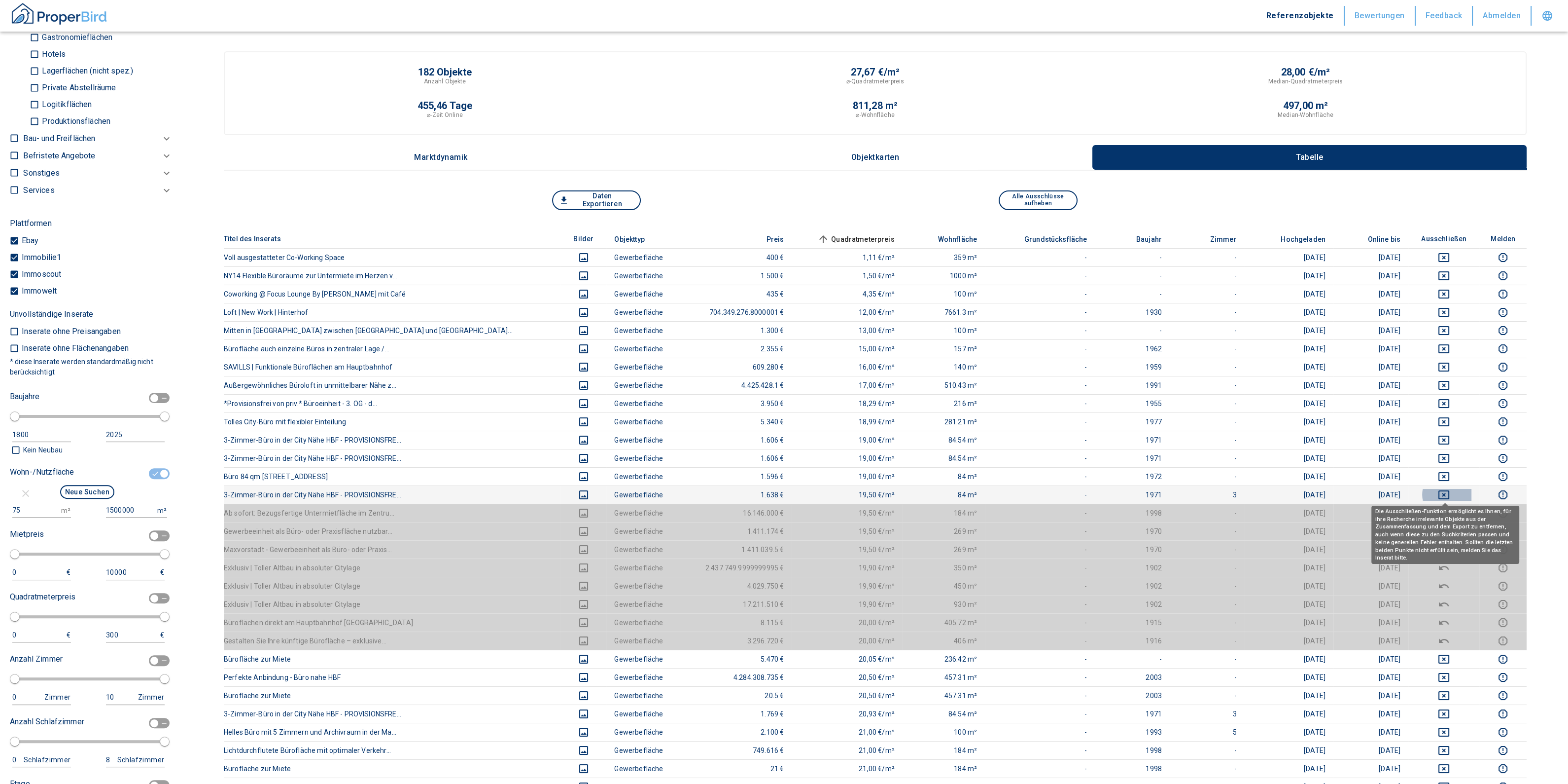
click at [1440, 494] on icon "deselect this listing" at bounding box center [1444, 494] width 11 height 9
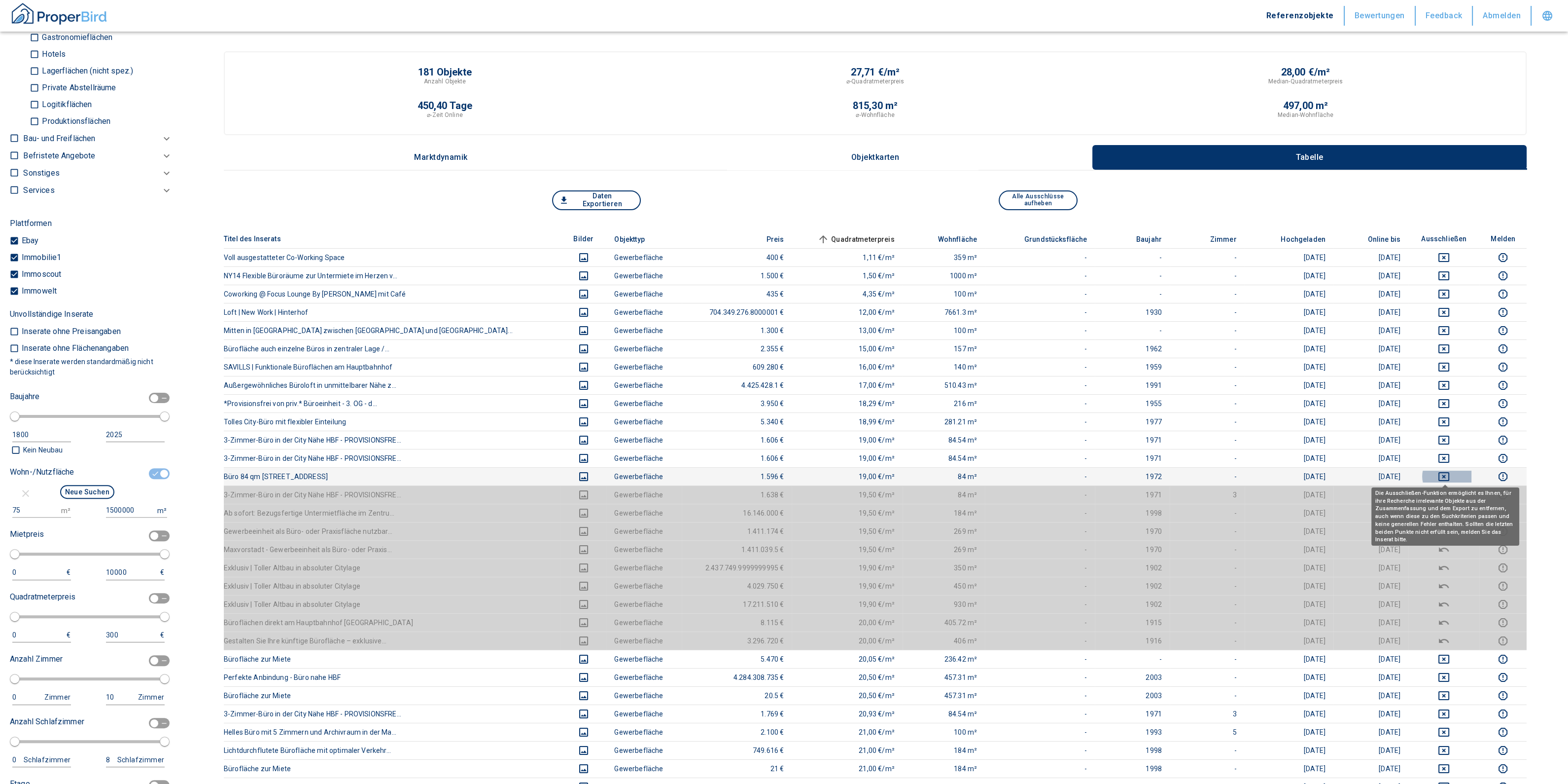
click at [1440, 477] on icon "deselect this listing" at bounding box center [1444, 476] width 12 height 12
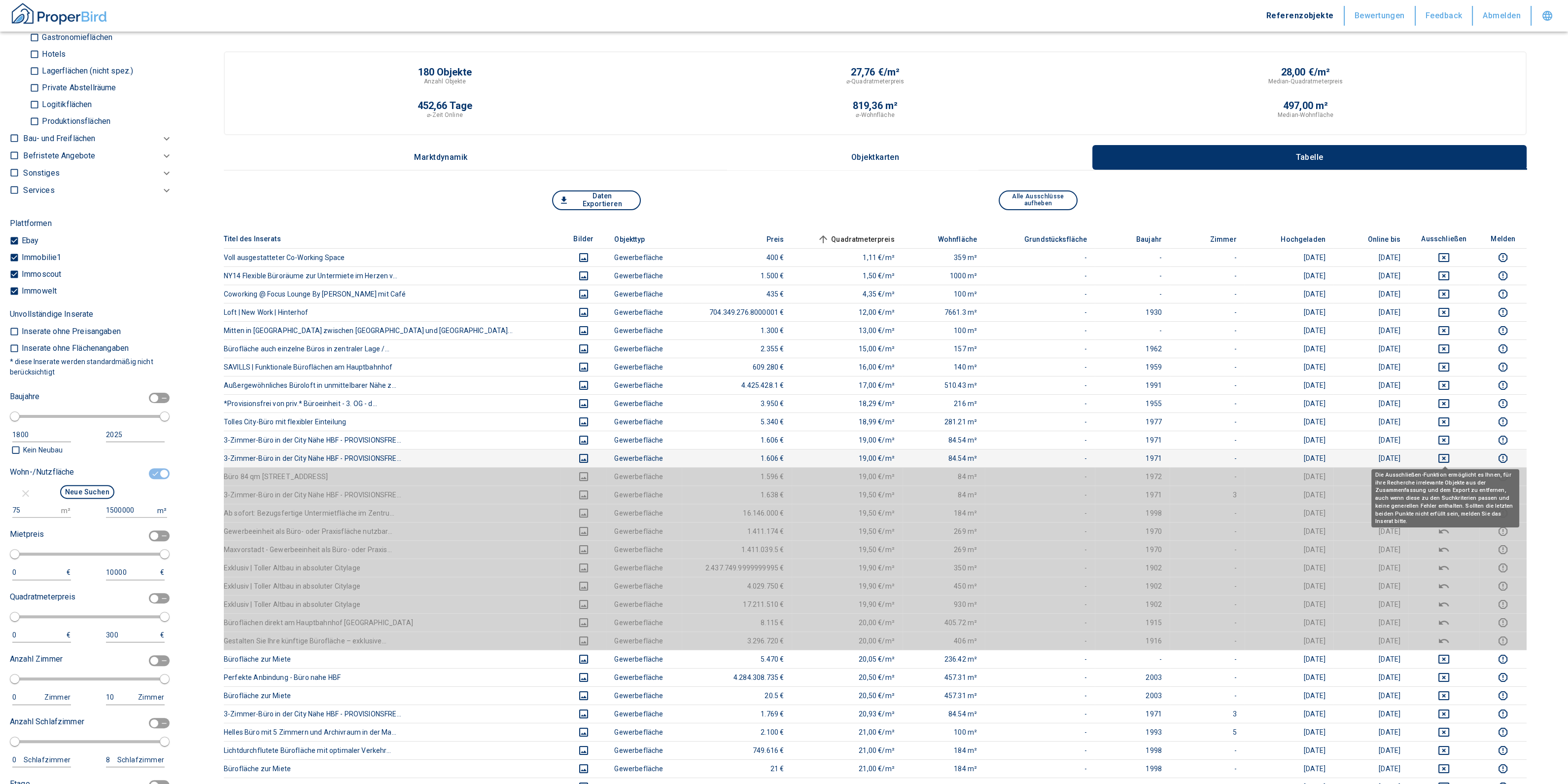
click at [1449, 456] on icon "deselect this listing" at bounding box center [1444, 458] width 12 height 12
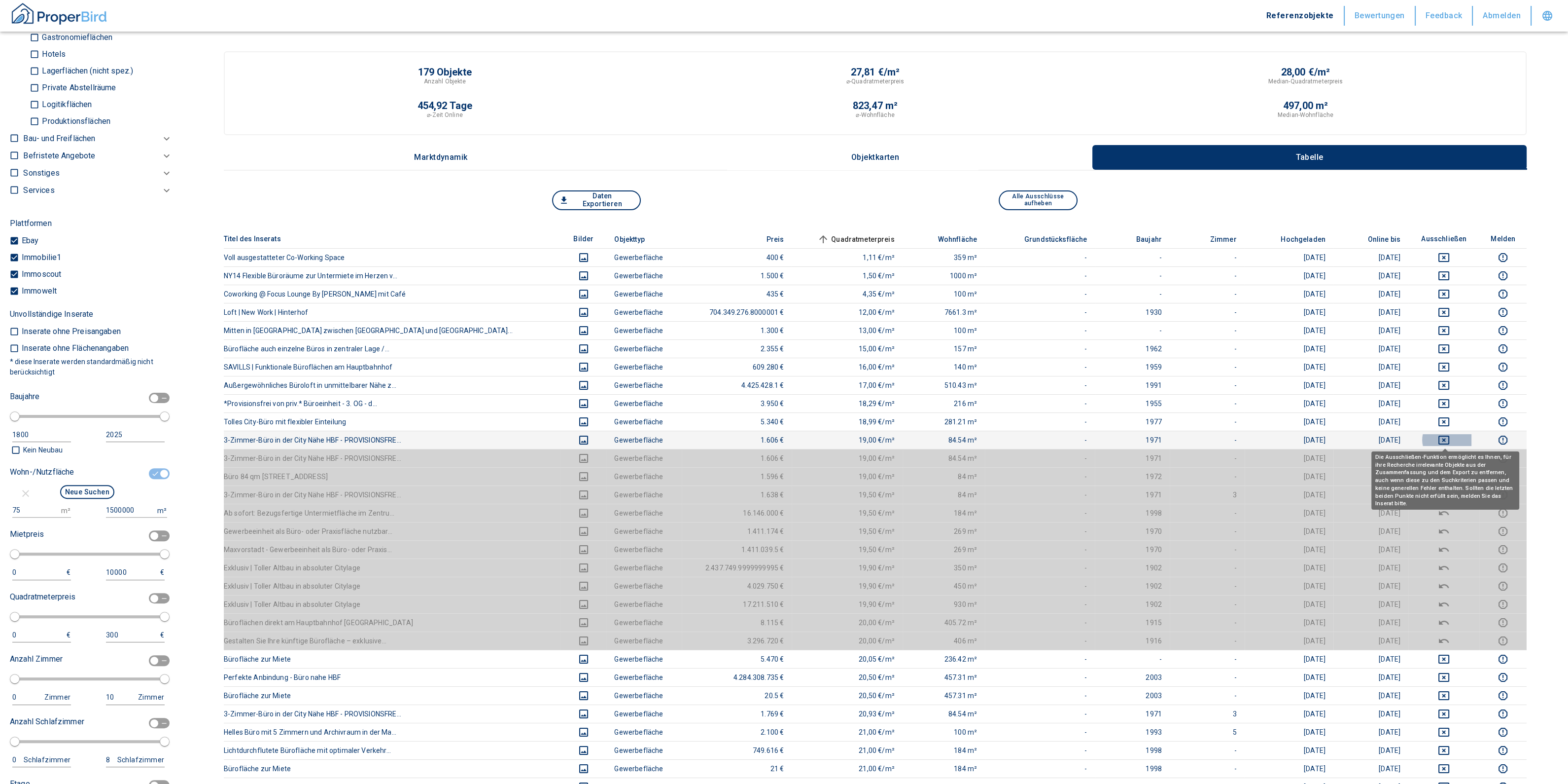
click at [1446, 435] on icon "deselect this listing" at bounding box center [1444, 440] width 12 height 12
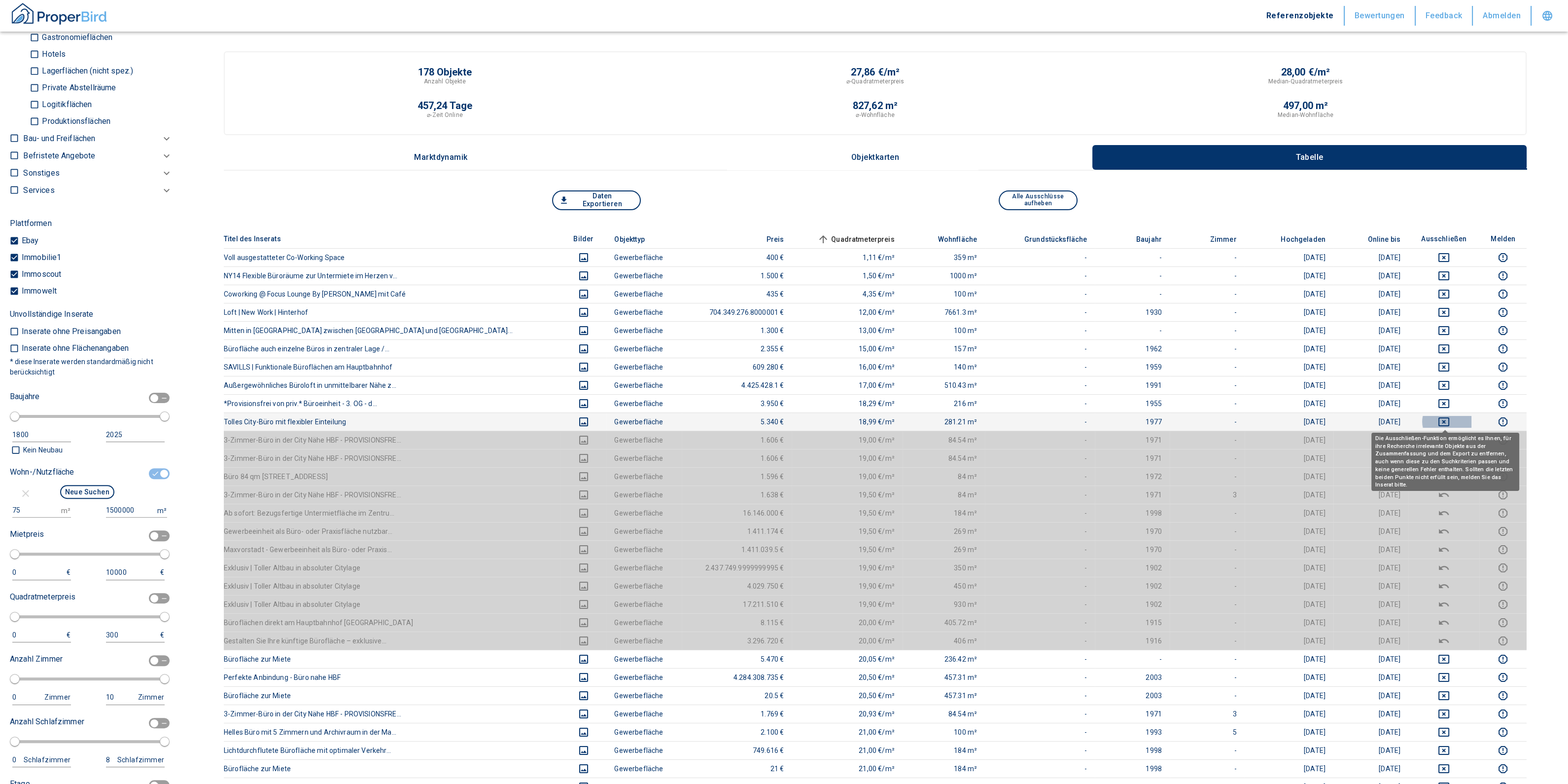
click at [1447, 418] on icon "deselect this listing" at bounding box center [1444, 422] width 11 height 9
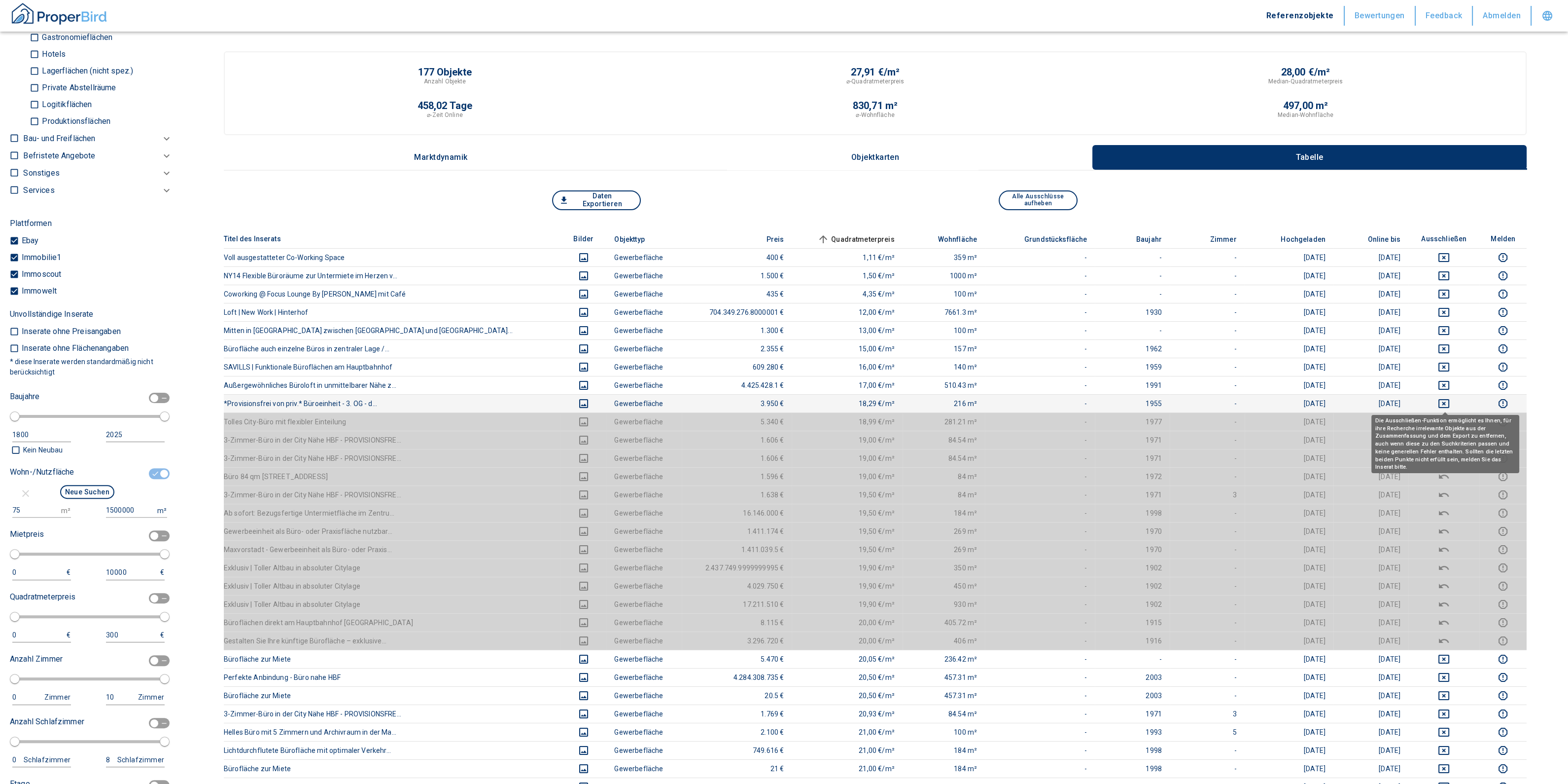
drag, startPoint x: 1447, startPoint y: 406, endPoint x: 1442, endPoint y: 394, distance: 13.0
click at [1446, 404] on icon "deselect this listing" at bounding box center [1444, 403] width 12 height 12
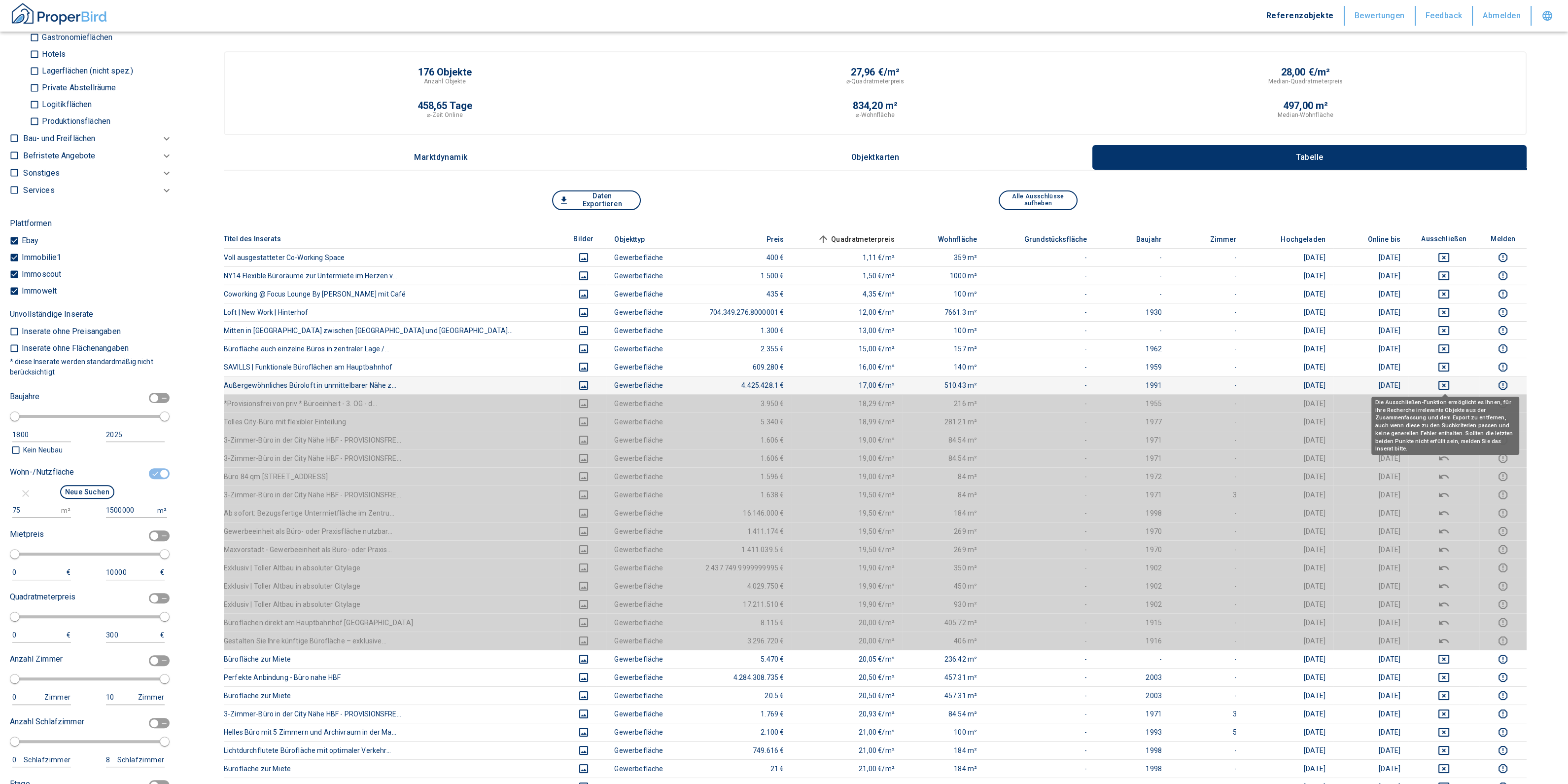
click at [1439, 386] on icon "deselect this listing" at bounding box center [1444, 384] width 12 height 12
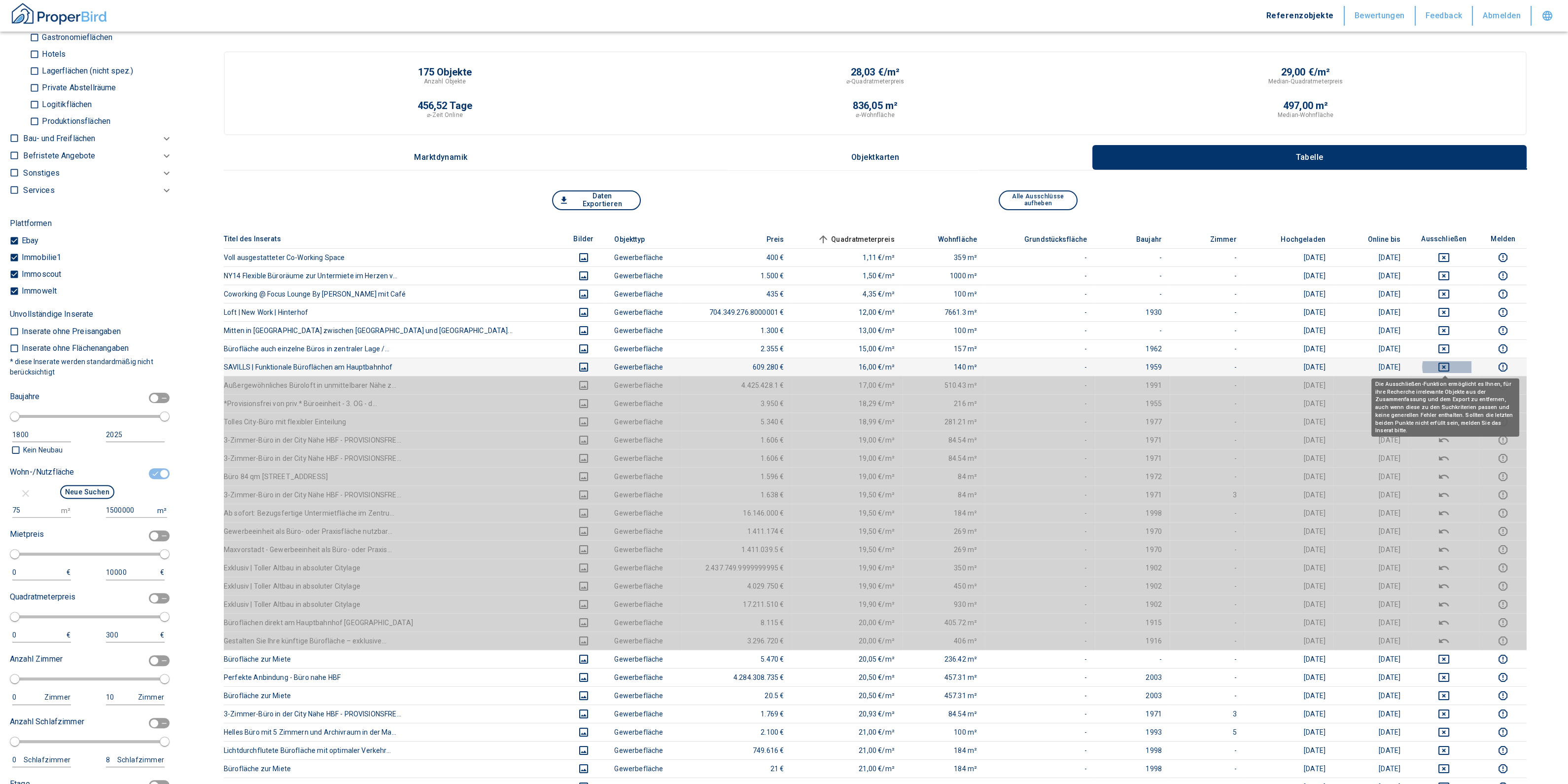
drag, startPoint x: 1445, startPoint y: 364, endPoint x: 1444, endPoint y: 351, distance: 13.0
click at [1445, 364] on icon "deselect this listing" at bounding box center [1444, 366] width 12 height 12
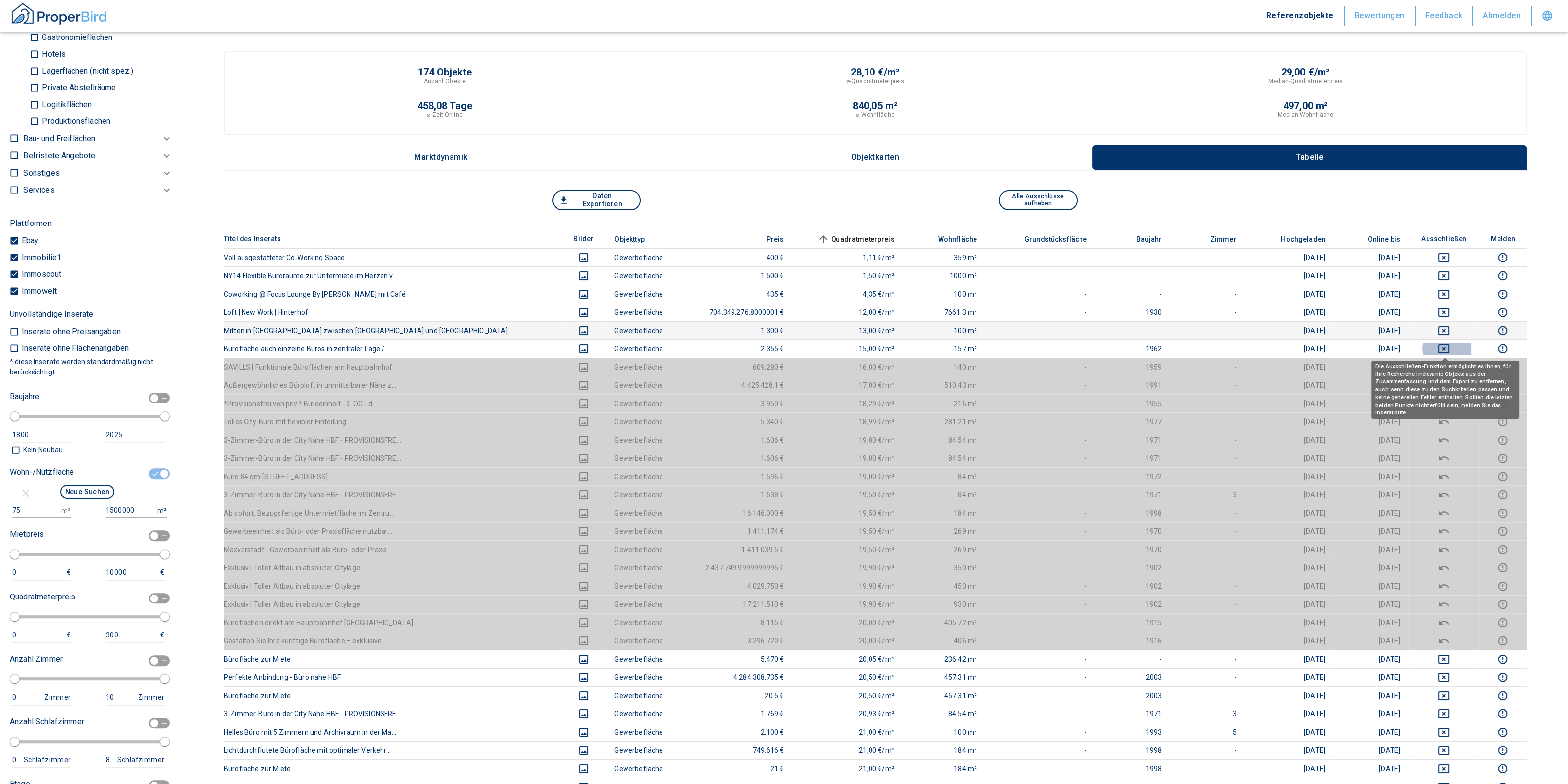
drag, startPoint x: 1444, startPoint y: 347, endPoint x: 1442, endPoint y: 334, distance: 13.2
click at [1444, 346] on icon "deselect this listing" at bounding box center [1444, 348] width 11 height 9
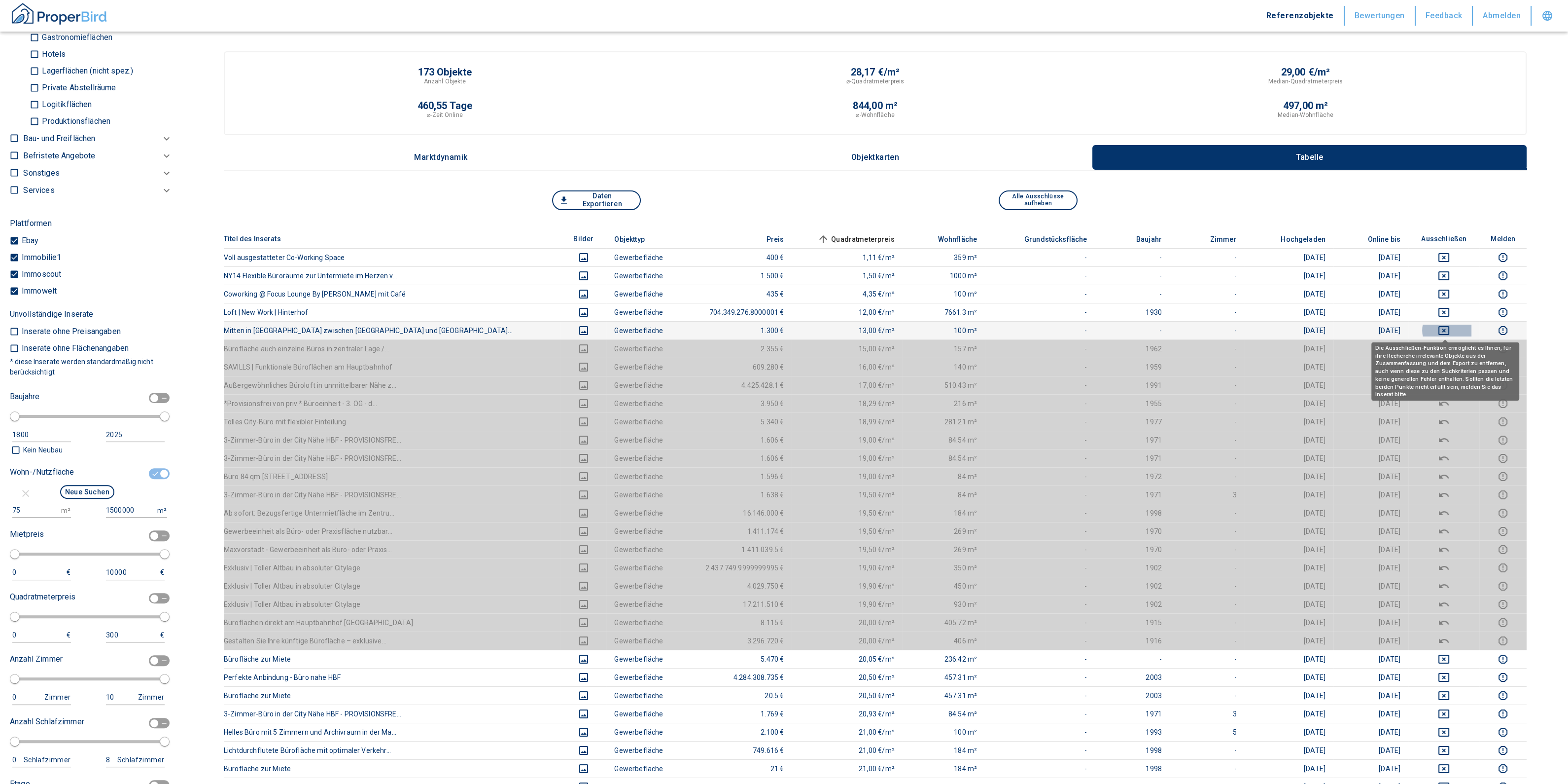
drag, startPoint x: 1442, startPoint y: 328, endPoint x: 1441, endPoint y: 314, distance: 14.0
click at [1442, 327] on icon "deselect this listing" at bounding box center [1444, 330] width 12 height 12
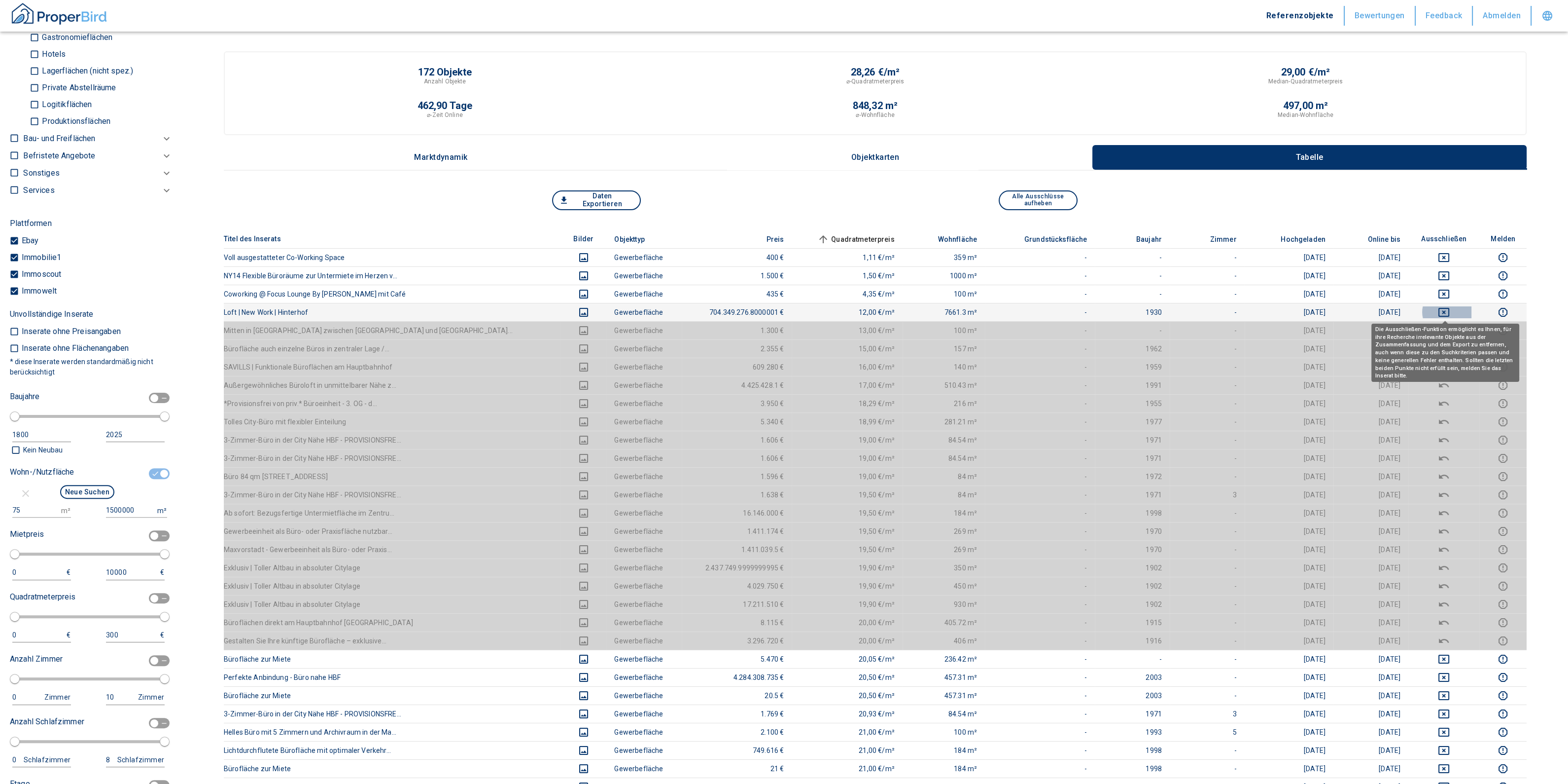
click at [1441, 311] on icon "deselect this listing" at bounding box center [1444, 312] width 12 height 12
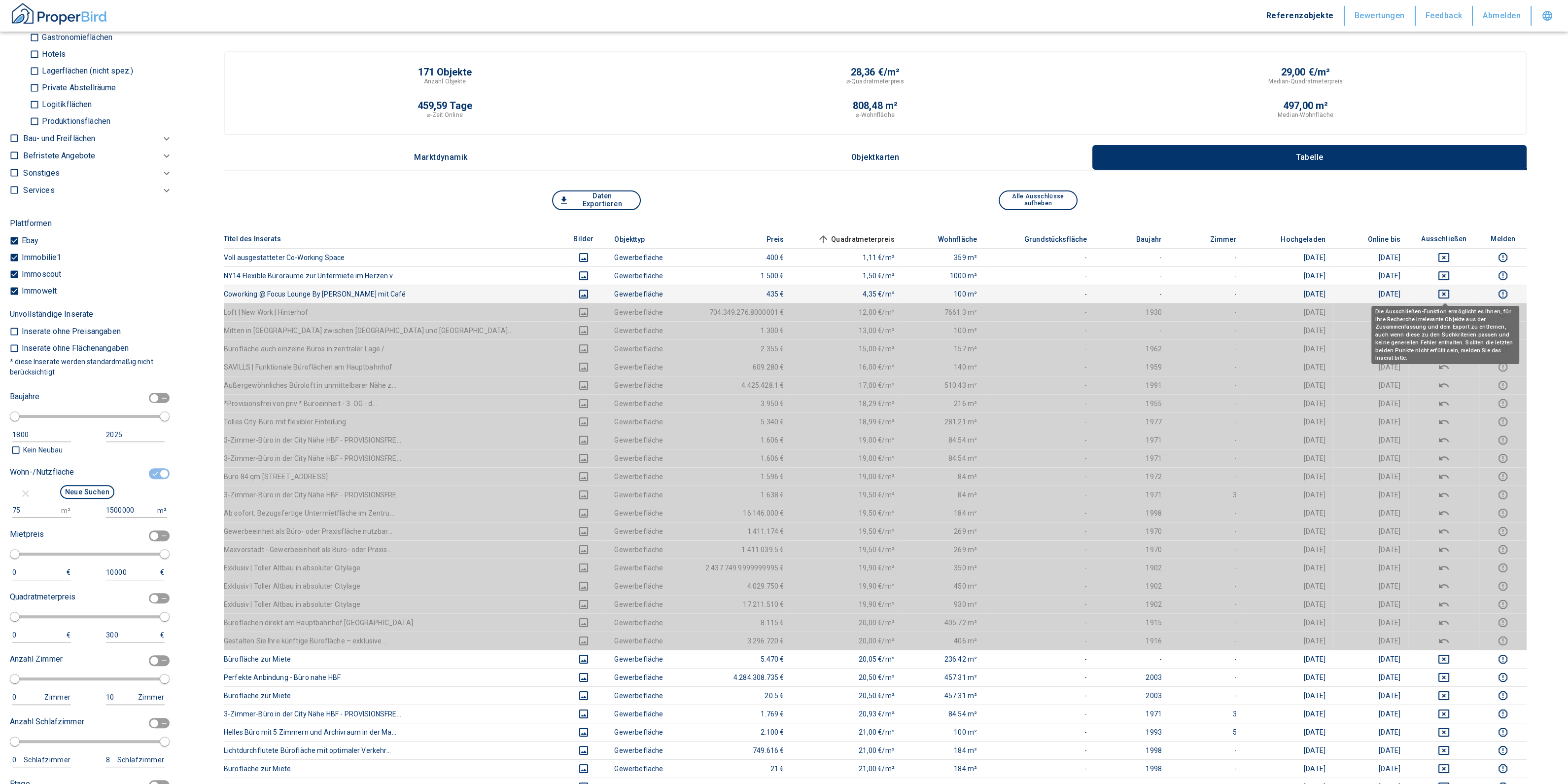
click at [1442, 292] on icon "deselect this listing" at bounding box center [1444, 294] width 12 height 12
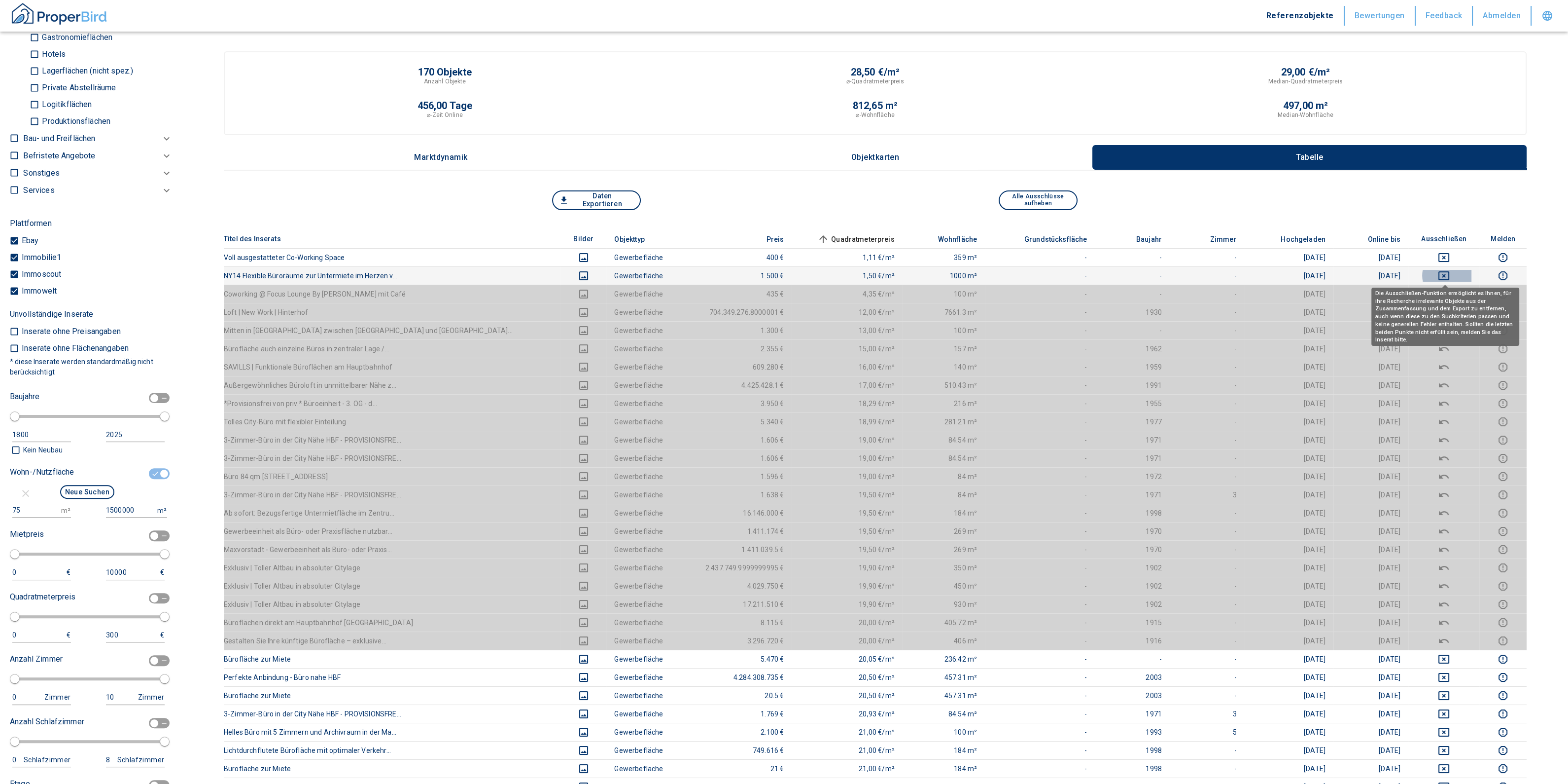
drag, startPoint x: 1442, startPoint y: 277, endPoint x: 1444, endPoint y: 263, distance: 14.1
click at [1442, 277] on icon "deselect this listing" at bounding box center [1444, 275] width 12 height 12
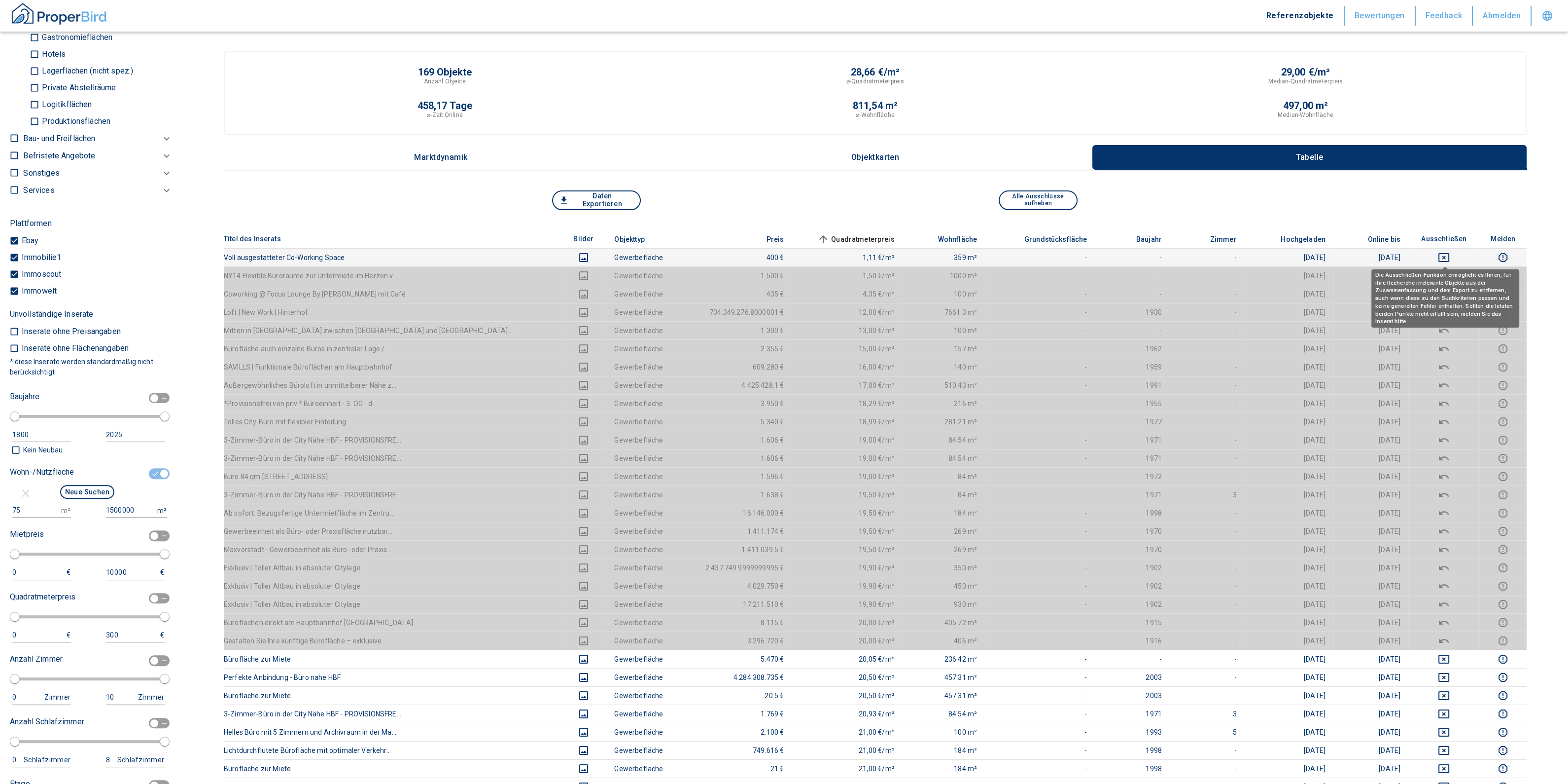
click at [1444, 256] on icon "deselect this listing" at bounding box center [1444, 257] width 12 height 12
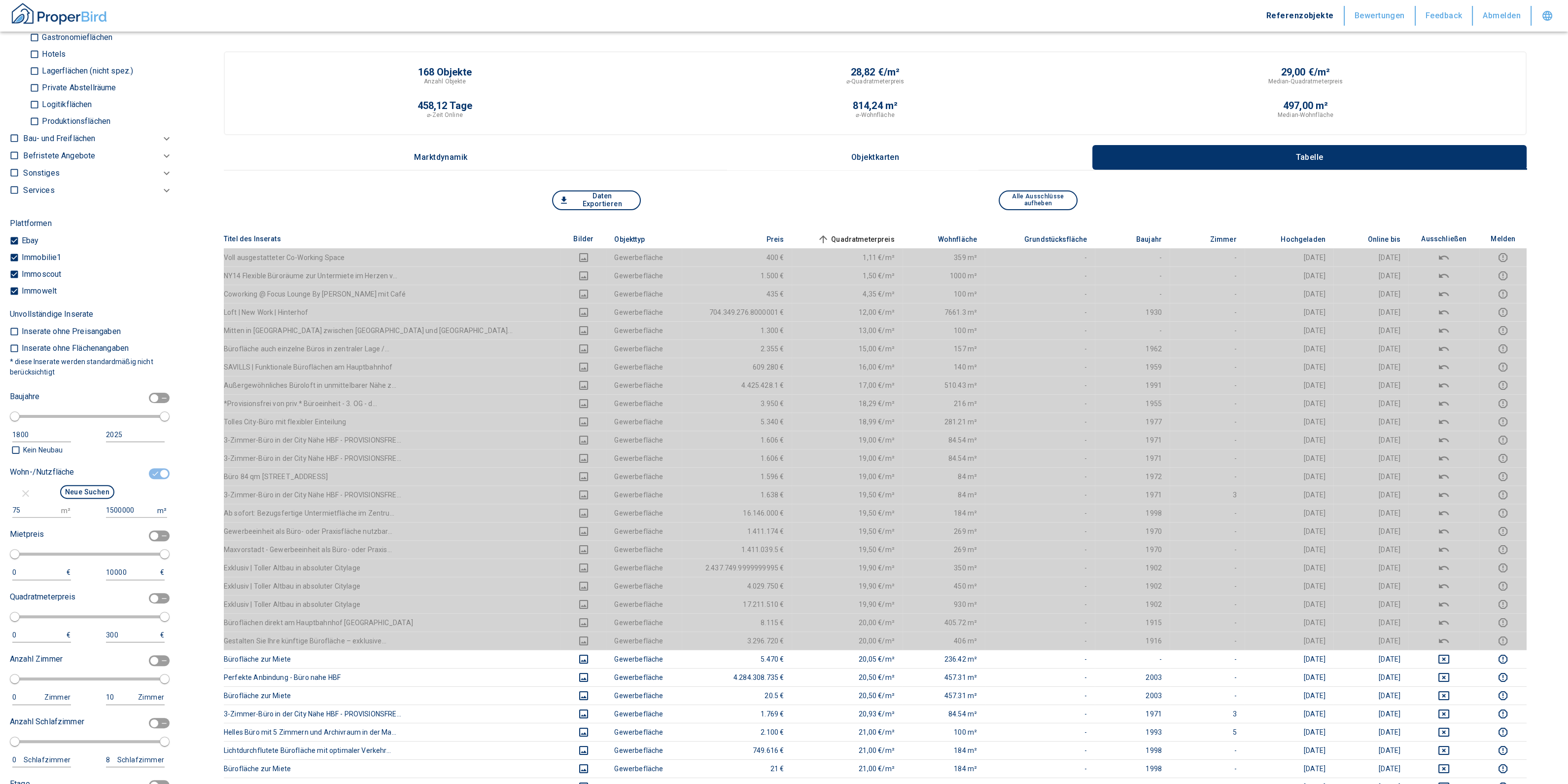
click at [815, 233] on span "Quadratmeterpreis sorted ascending" at bounding box center [855, 239] width 79 height 12
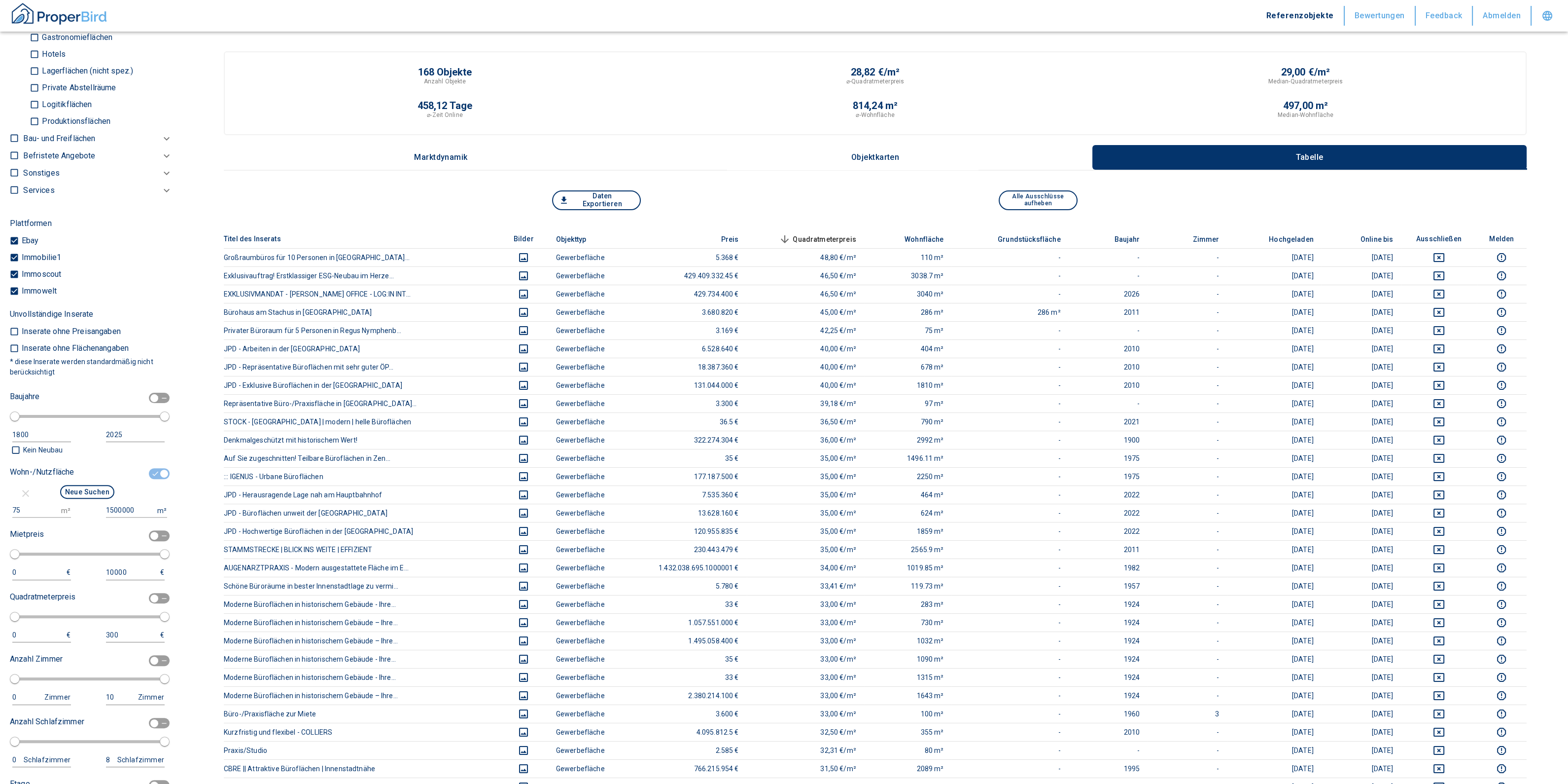
click at [794, 238] on span "Quadratmeterpreis sorted descending" at bounding box center [817, 239] width 79 height 12
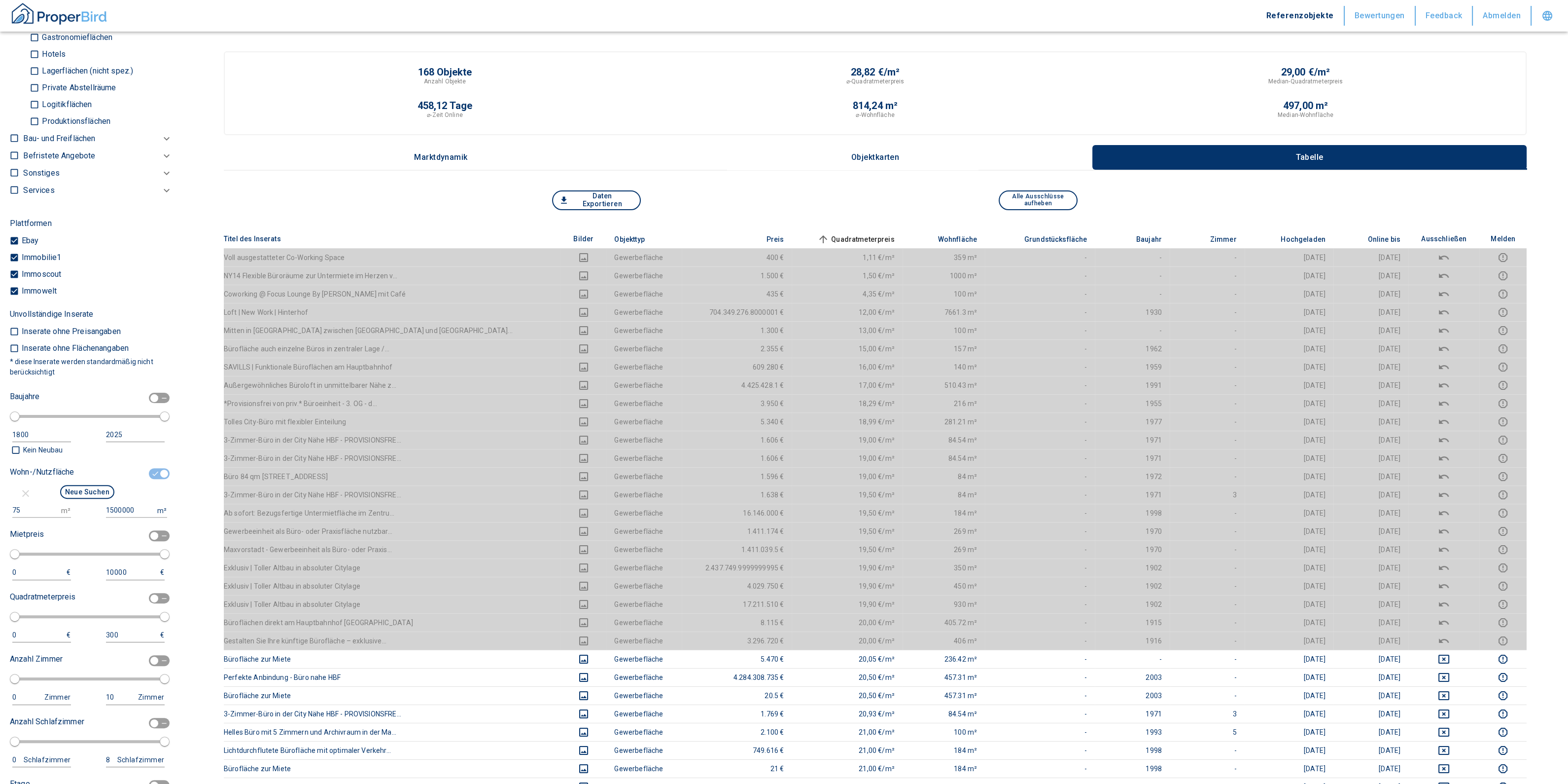
click at [815, 238] on span "Quadratmeterpreis sorted ascending" at bounding box center [855, 239] width 79 height 12
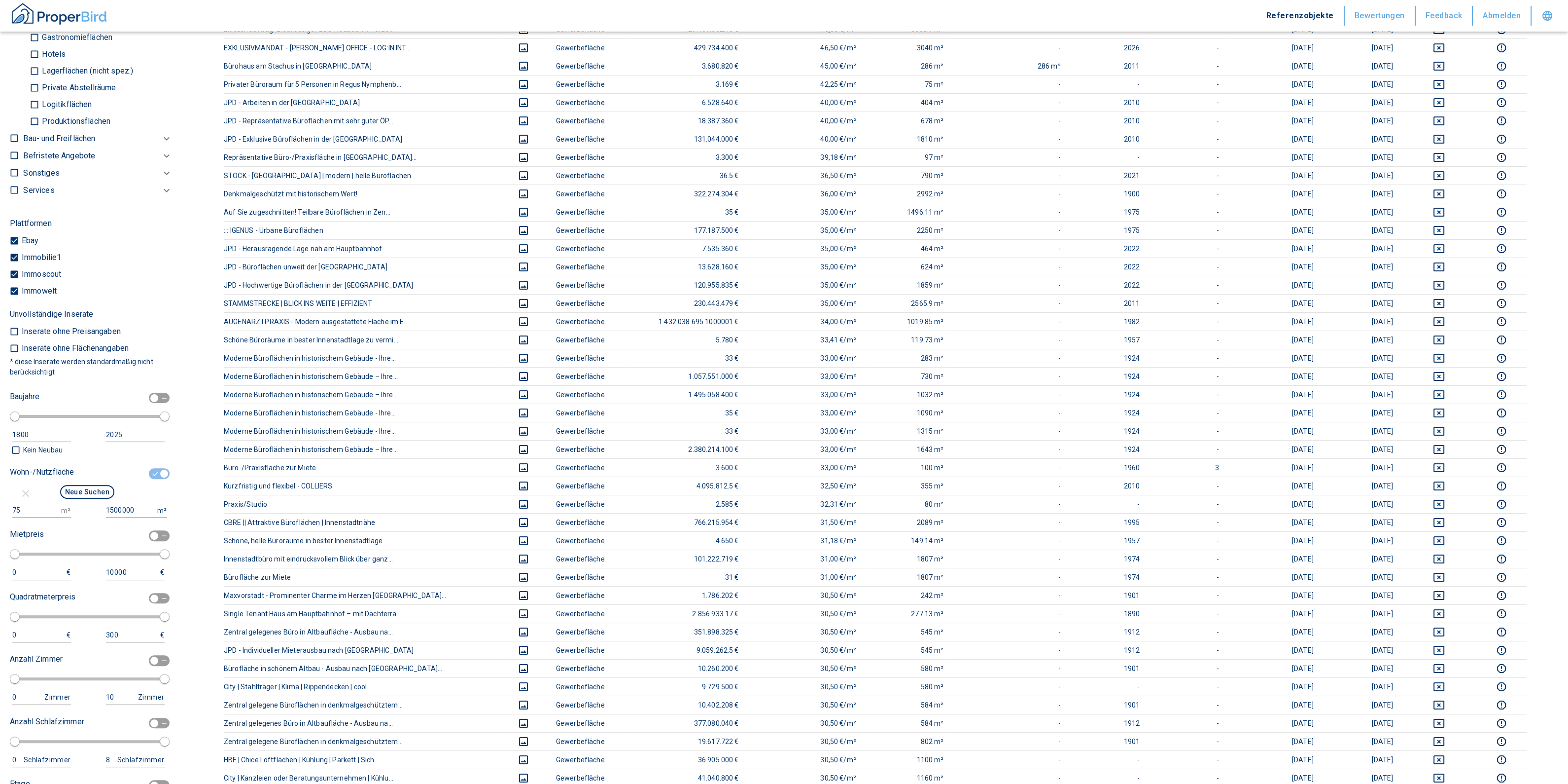
scroll to position [986, 0]
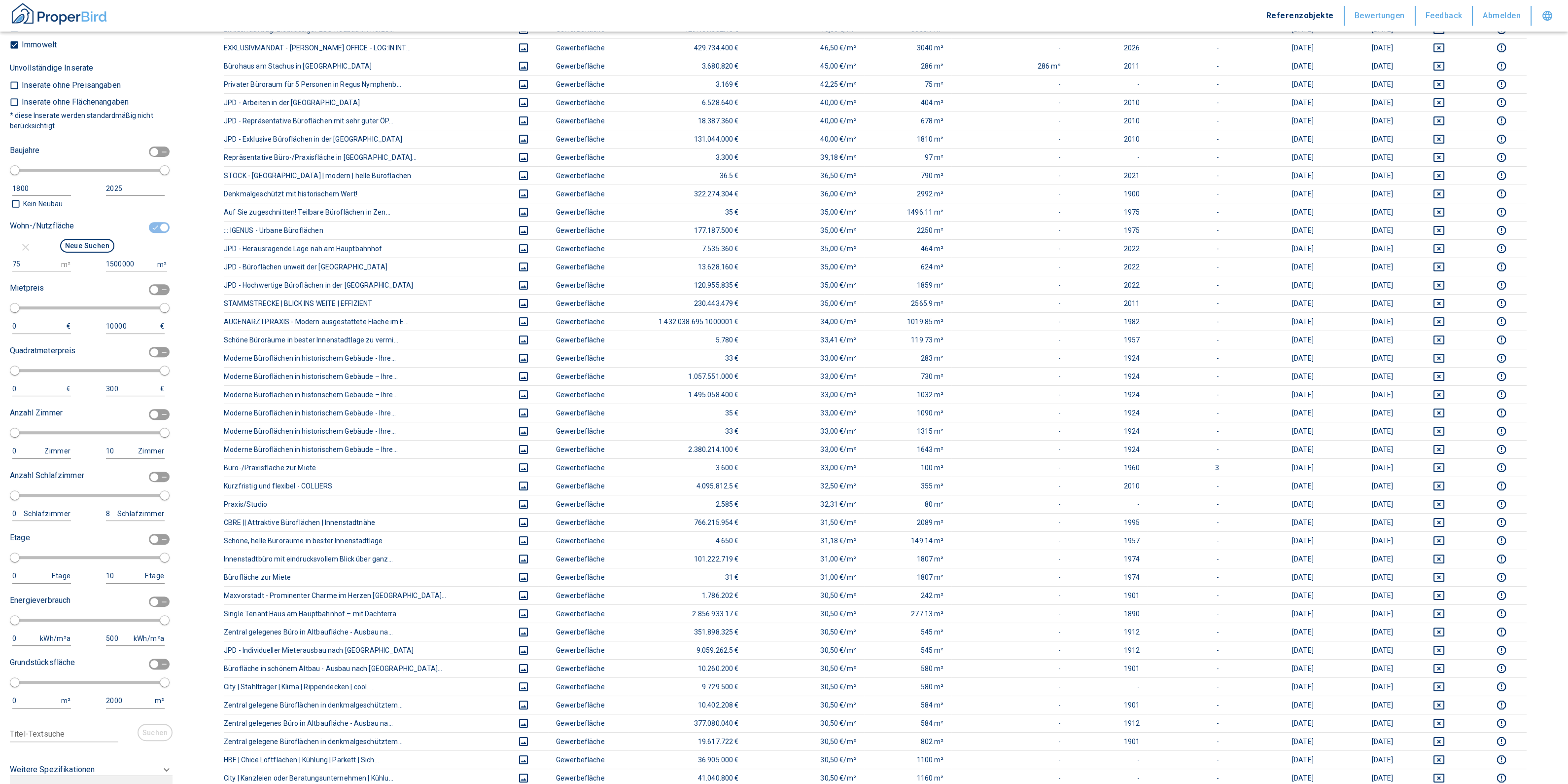
click at [149, 225] on input "checkbox" at bounding box center [164, 228] width 29 height 11
checkbox input "false"
type input "2020"
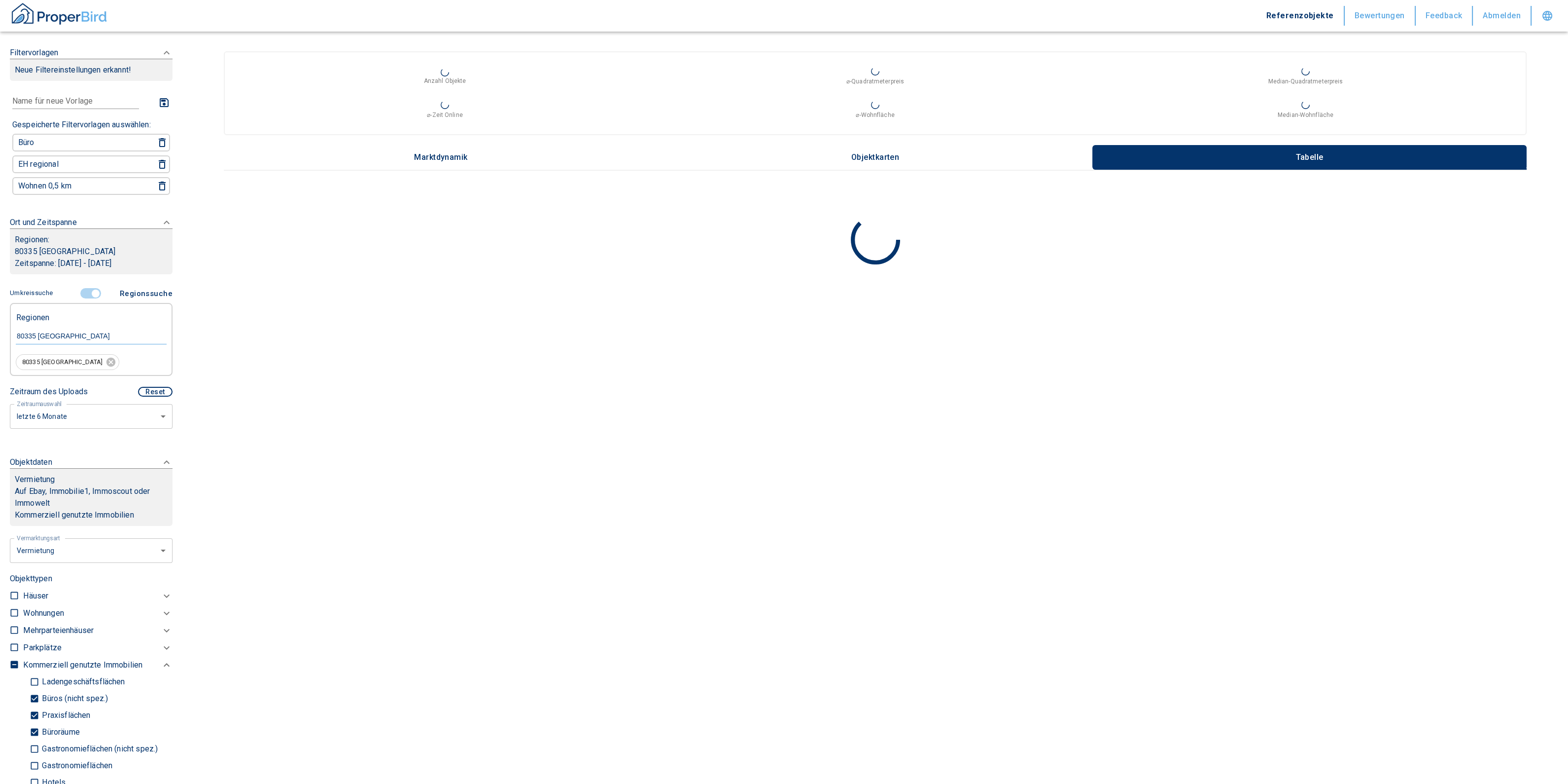
scroll to position [246, 0]
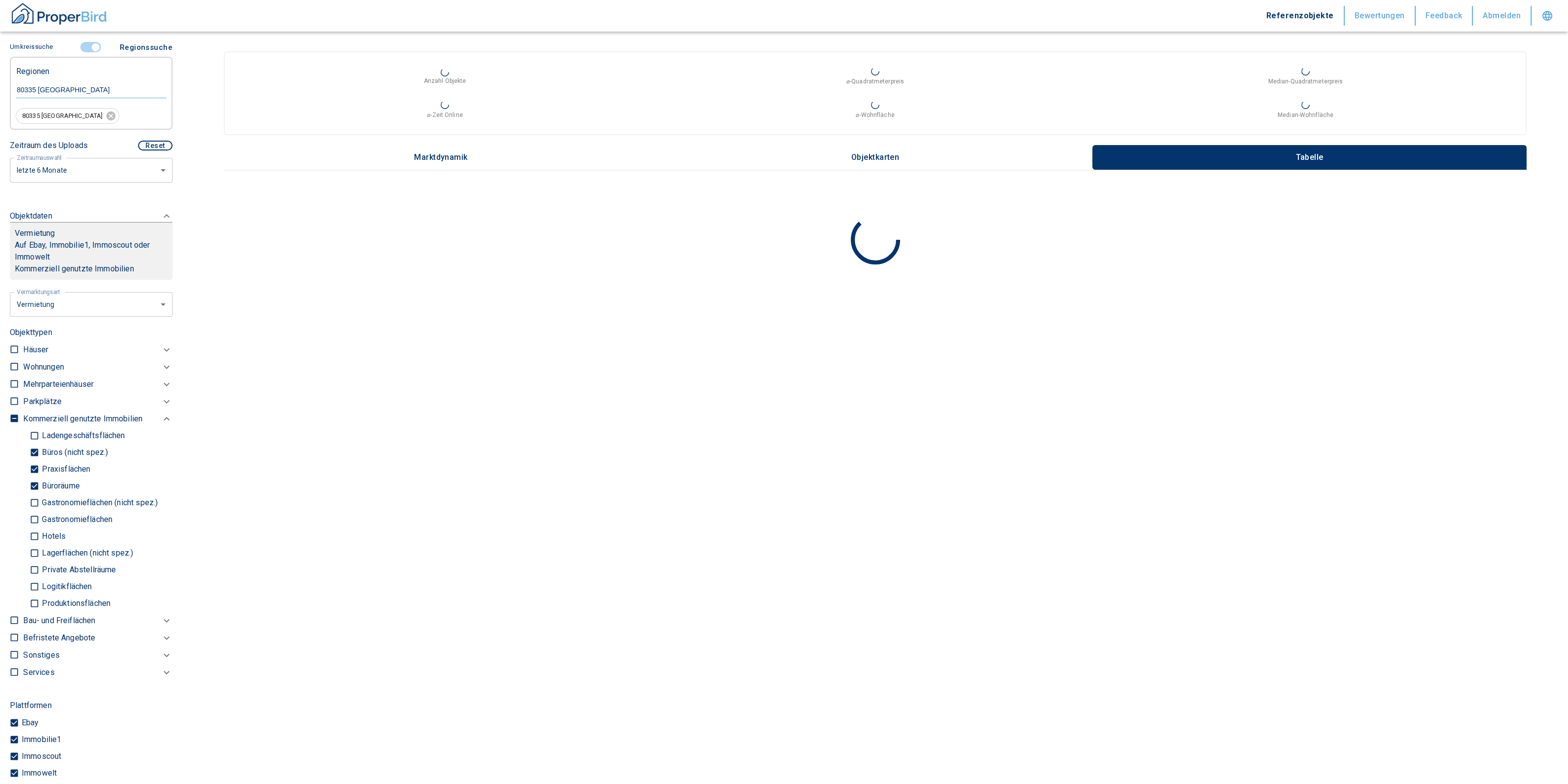
click at [41, 482] on p "Büroräume" at bounding box center [59, 486] width 40 height 8
click at [40, 481] on input "Büroräume" at bounding box center [34, 487] width 9 height 17
checkbox input "false"
type input "2020"
click at [35, 467] on input "Praxisflächen" at bounding box center [34, 469] width 9 height 17
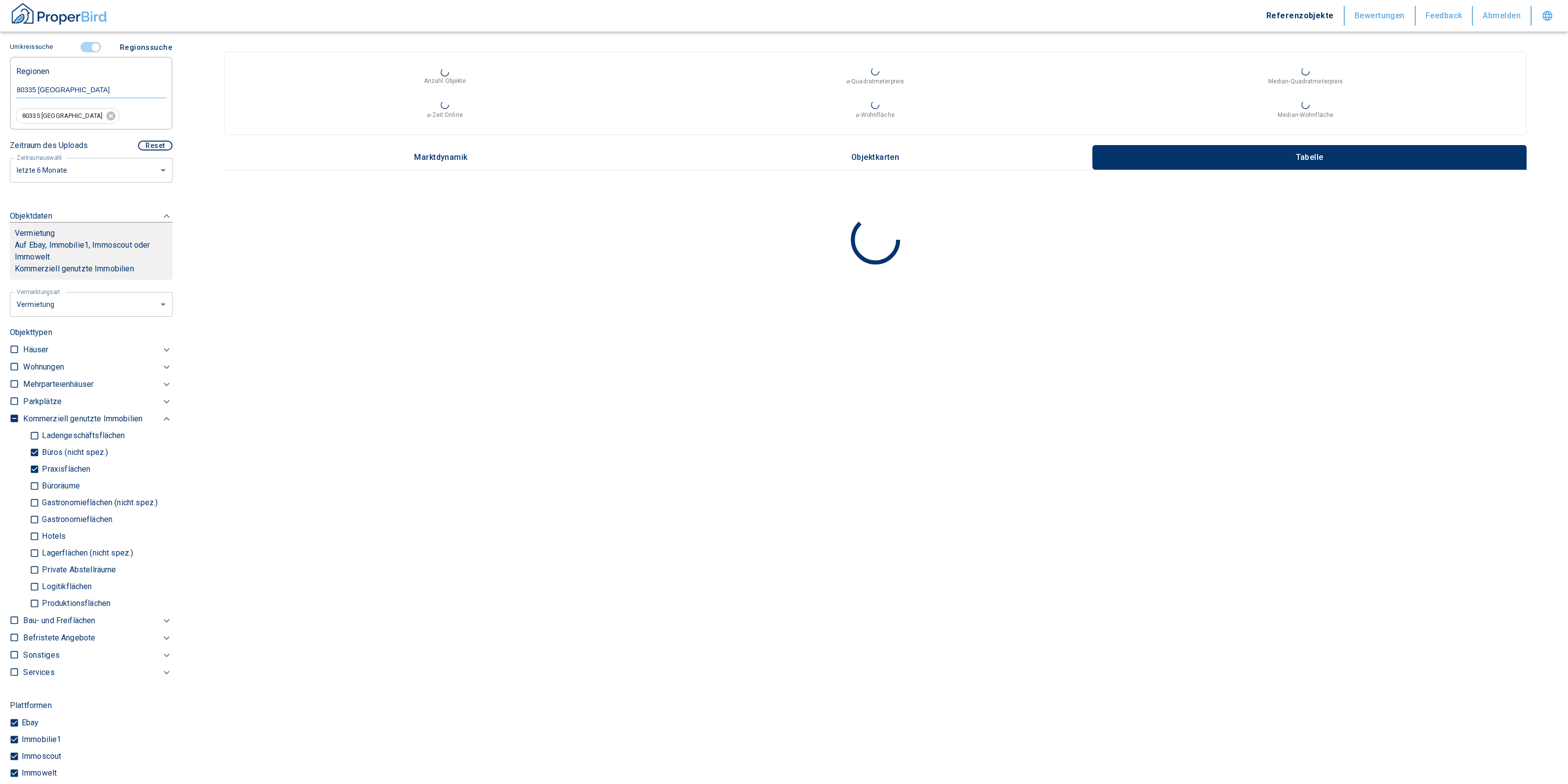
checkbox input "false"
type input "2020"
drag, startPoint x: 35, startPoint y: 451, endPoint x: 33, endPoint y: 434, distance: 17.1
click at [35, 450] on input "Büros (nicht spez.)" at bounding box center [34, 453] width 9 height 17
checkbox input "false"
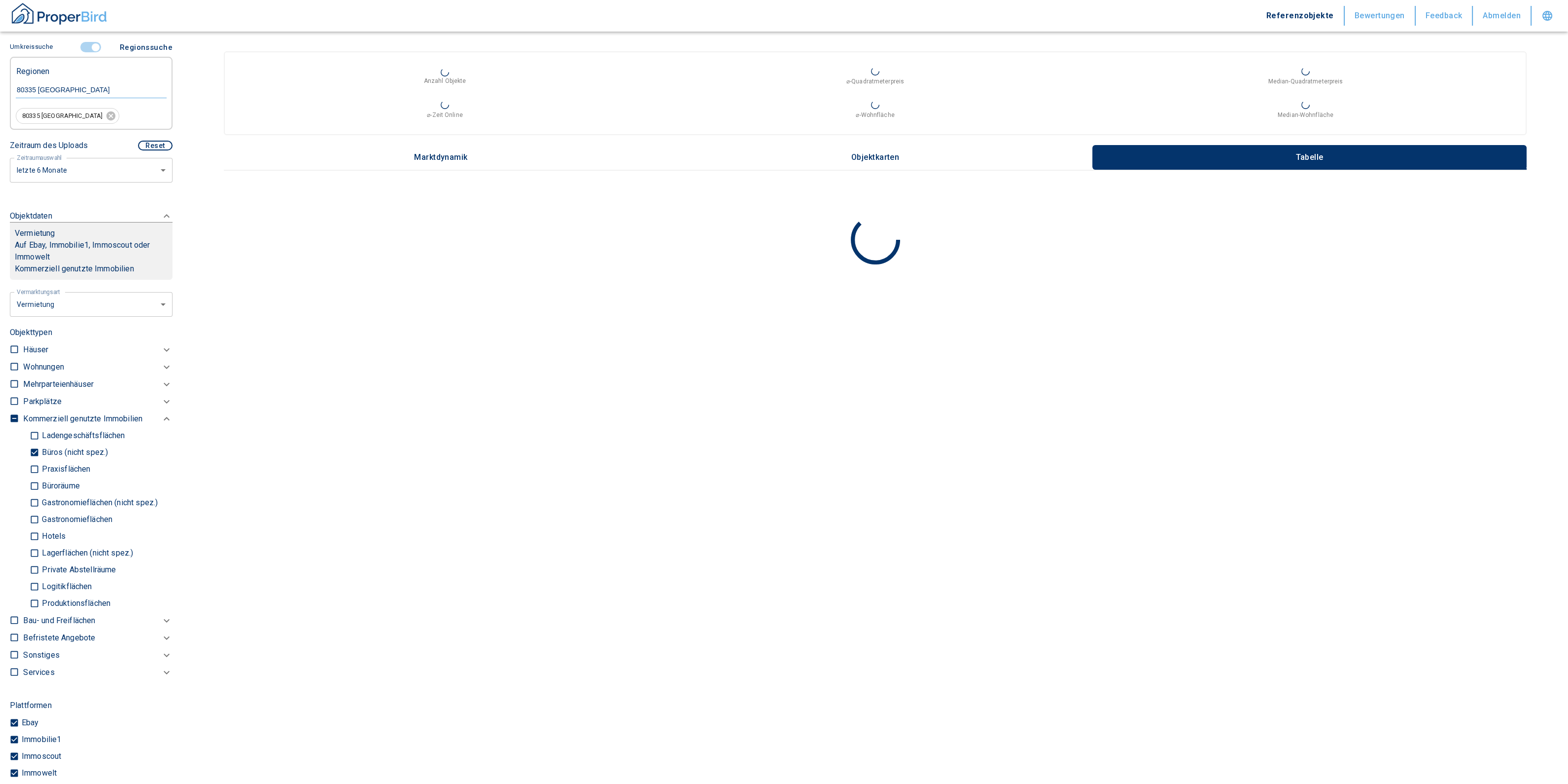
type input "2020"
click at [36, 418] on input "Ladengeschäftsflächen" at bounding box center [34, 424] width 9 height 17
checkbox input "true"
type input "2020"
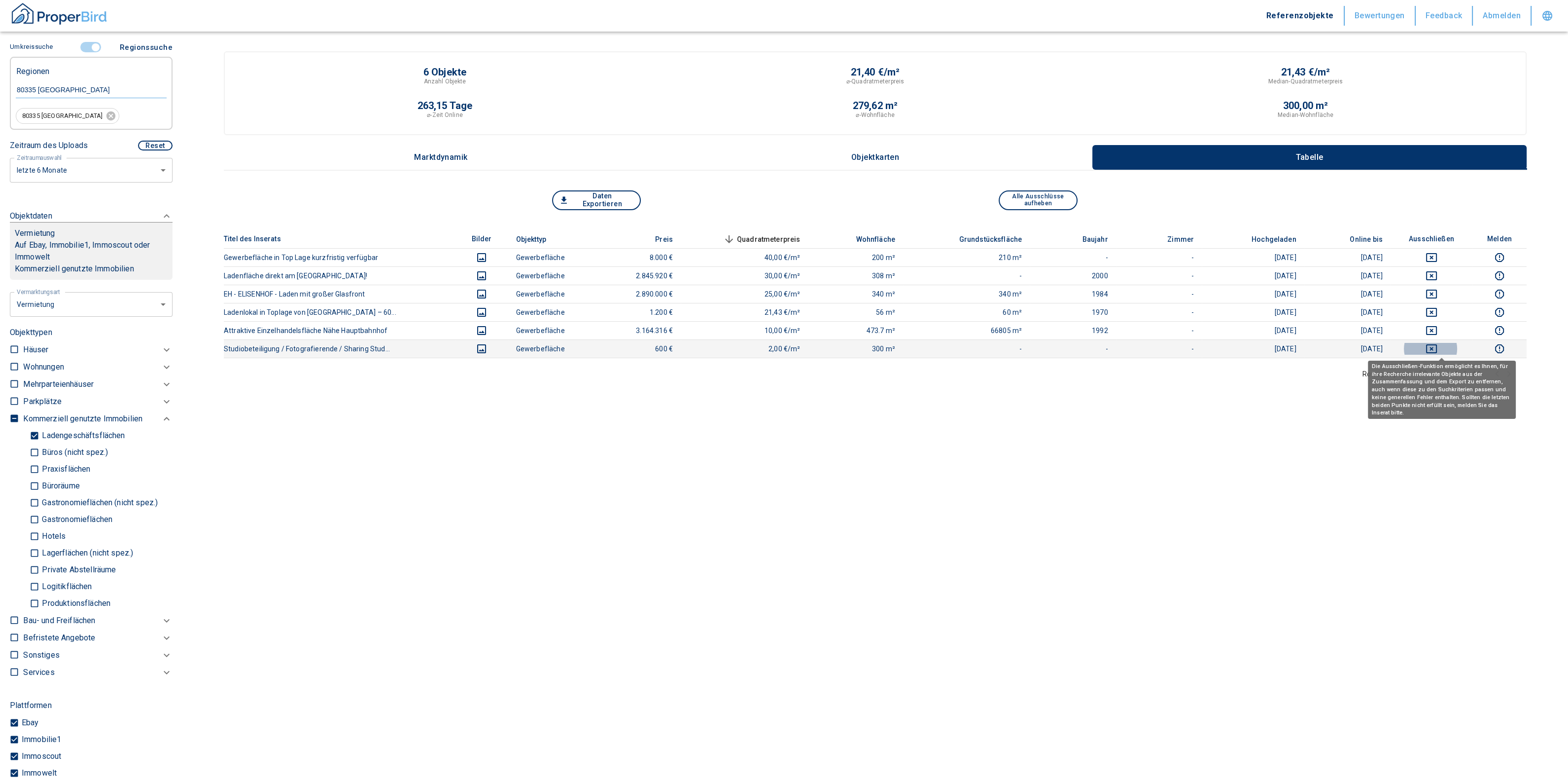
click at [1432, 349] on button "deselect this listing" at bounding box center [1432, 348] width 66 height 12
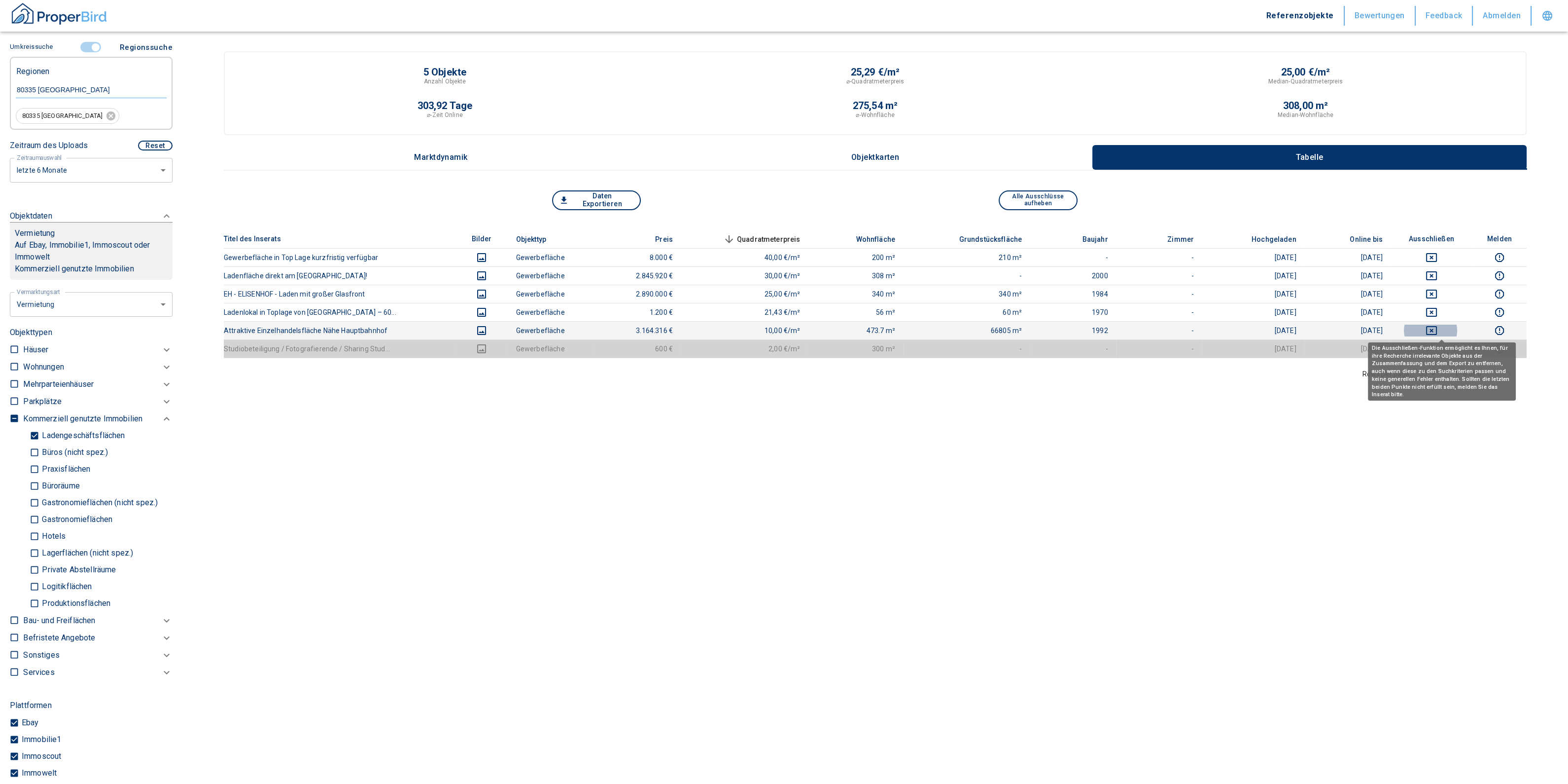
click at [1428, 331] on button "deselect this listing" at bounding box center [1432, 330] width 66 height 12
